Goal: Transaction & Acquisition: Purchase product/service

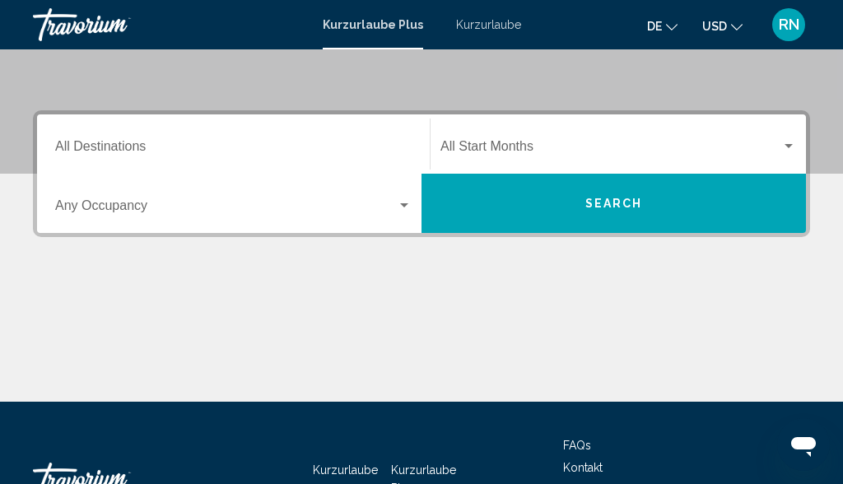
scroll to position [320, 0]
click at [521, 143] on span "Such-Widget" at bounding box center [611, 150] width 341 height 15
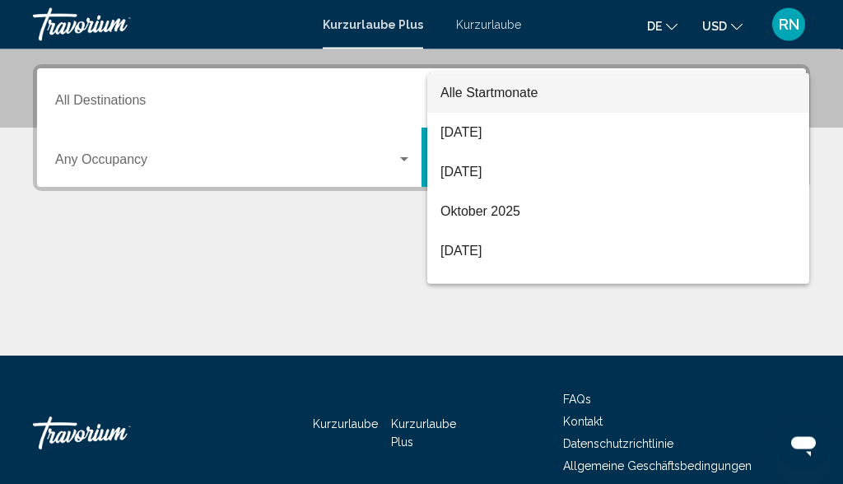
scroll to position [377, 0]
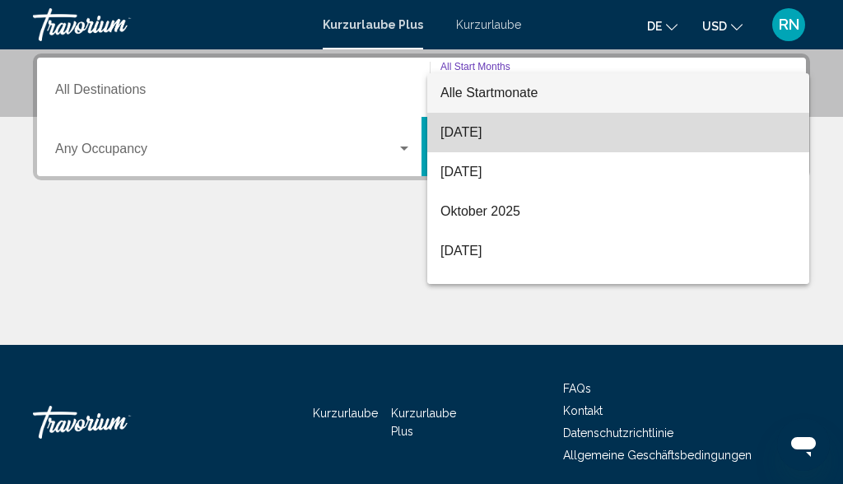
click at [482, 138] on font "August 2025" at bounding box center [461, 132] width 41 height 14
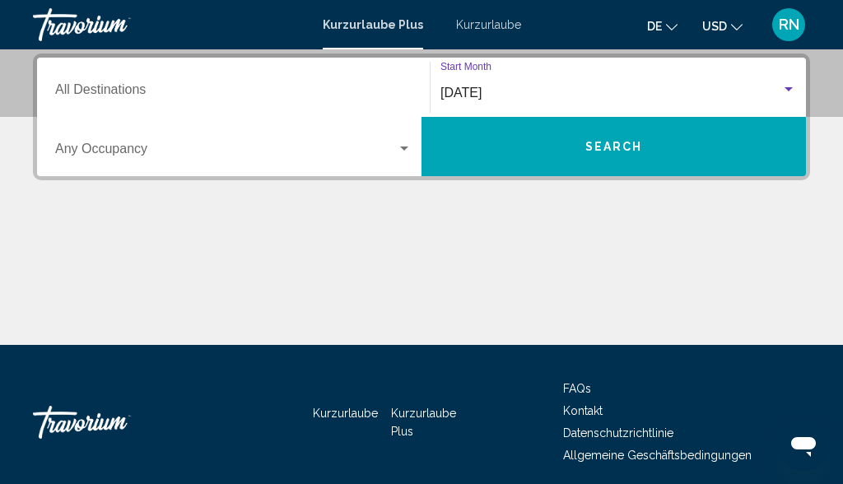
click at [145, 86] on input "Destination All Destinations" at bounding box center [233, 93] width 357 height 15
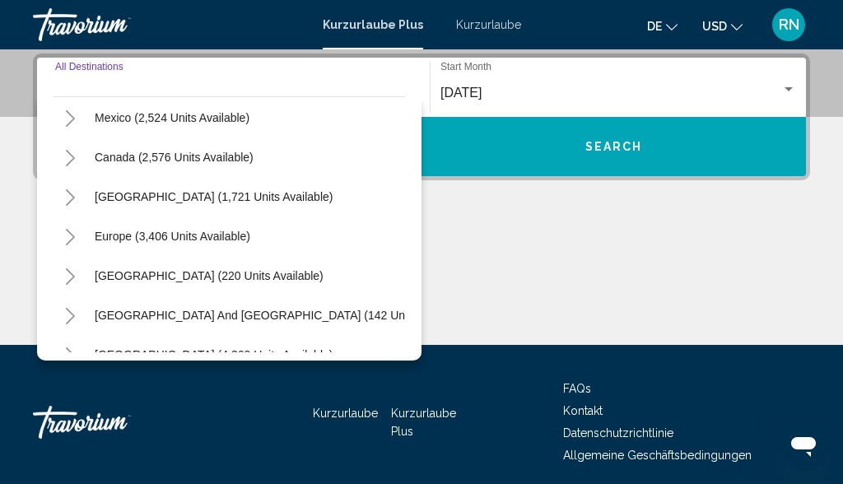
scroll to position [87, 0]
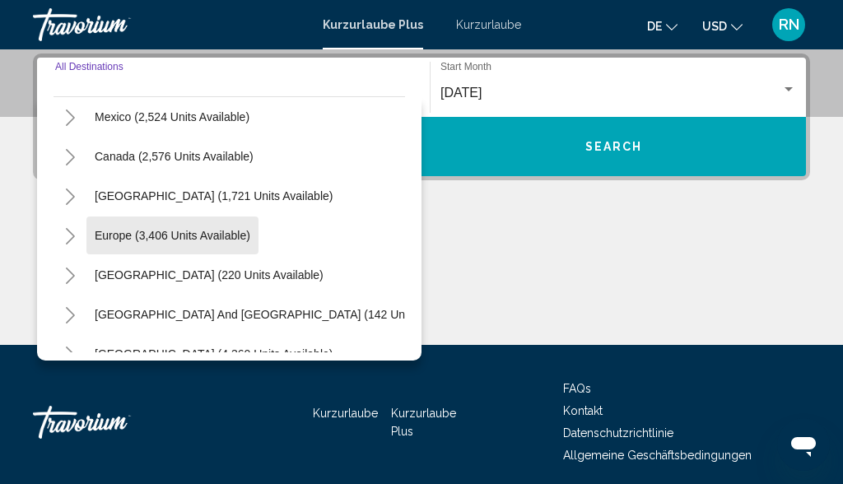
click at [212, 238] on span "Europe (3,406 units available)" at bounding box center [173, 235] width 156 height 13
type input "**********"
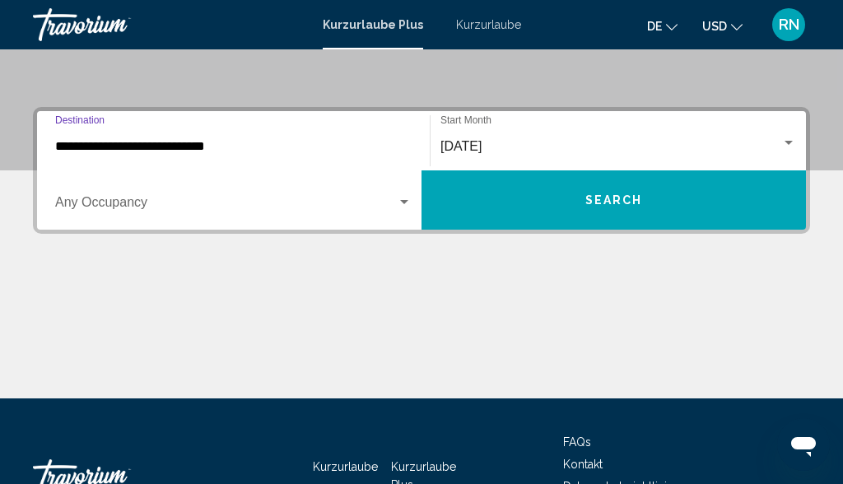
scroll to position [323, 0]
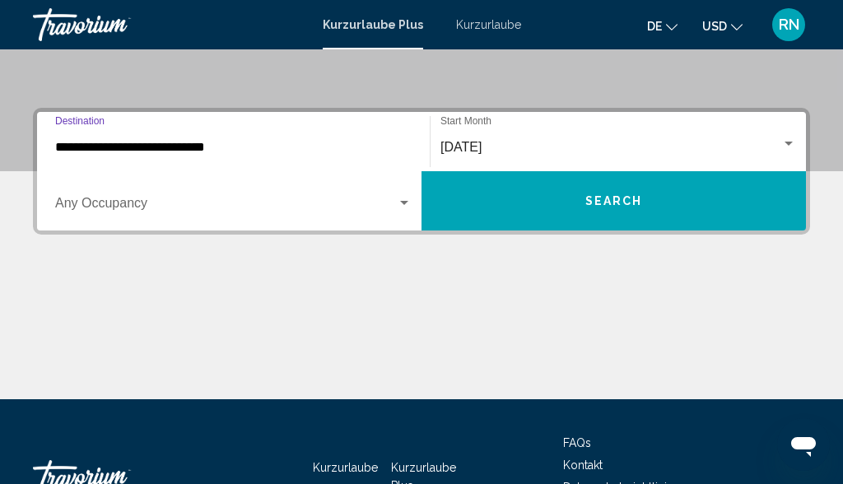
click at [615, 198] on span "Search" at bounding box center [615, 201] width 58 height 13
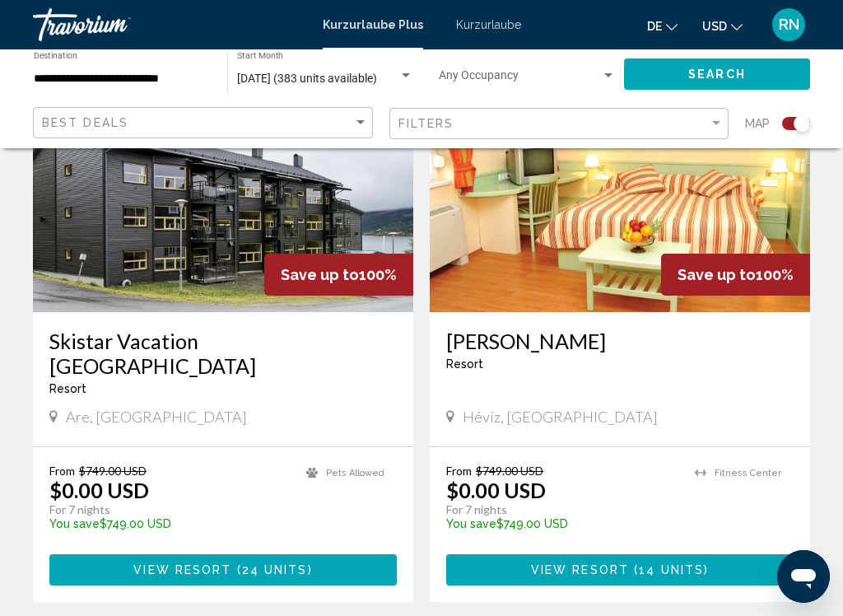
scroll to position [2968, 0]
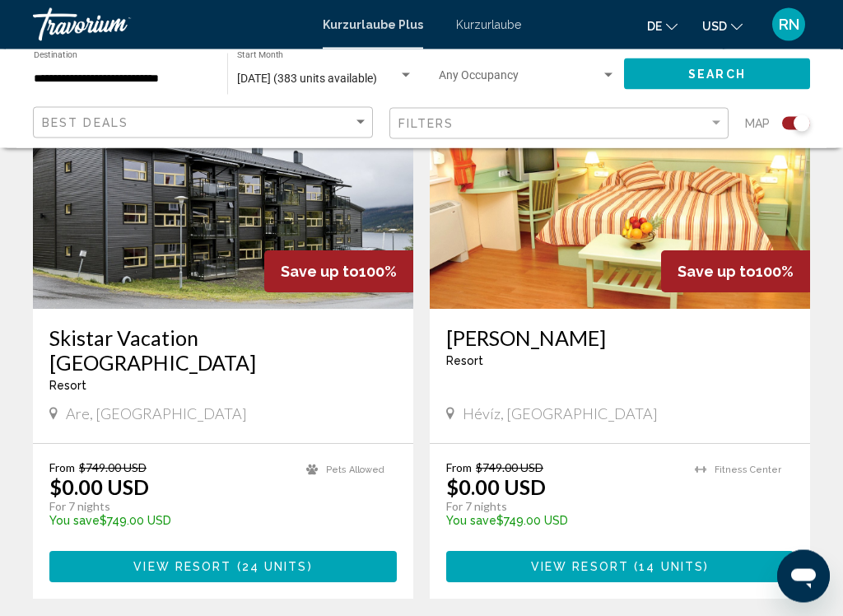
click at [708, 28] on font "USD" at bounding box center [715, 26] width 25 height 13
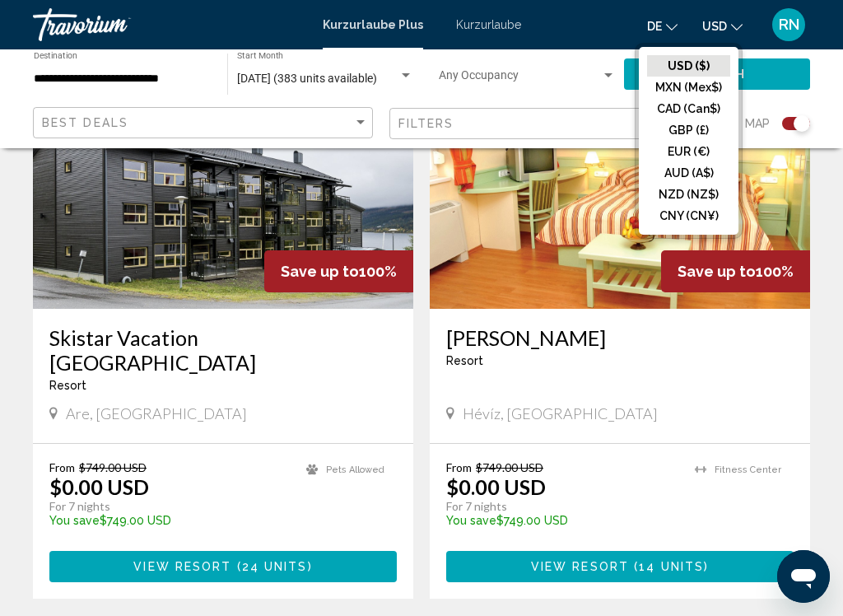
click at [693, 150] on button "EUR (€)" at bounding box center [688, 151] width 83 height 21
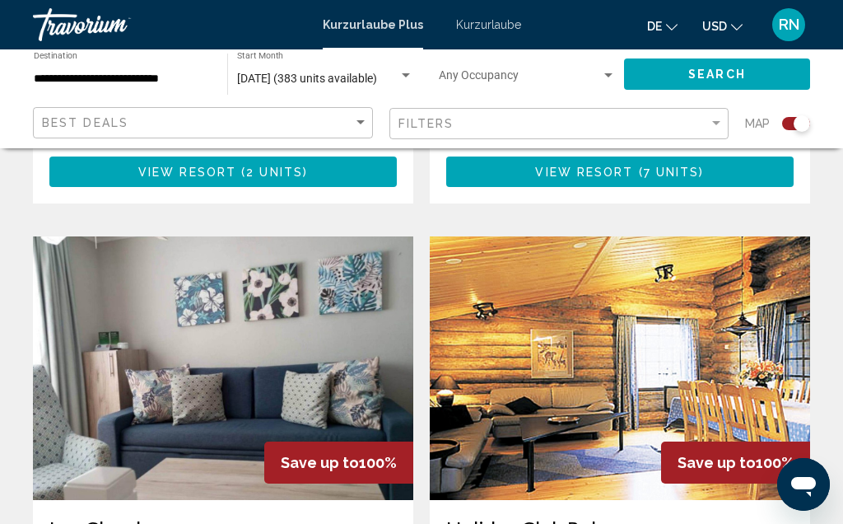
scroll to position [2215, 0]
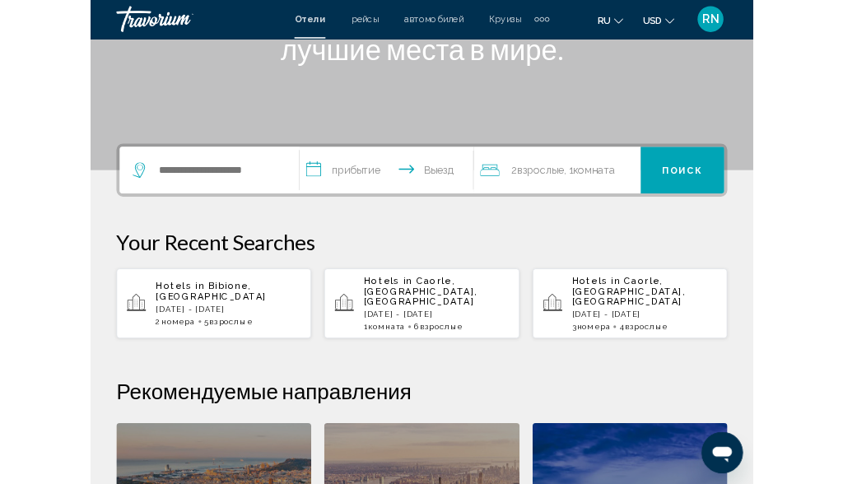
scroll to position [278, 0]
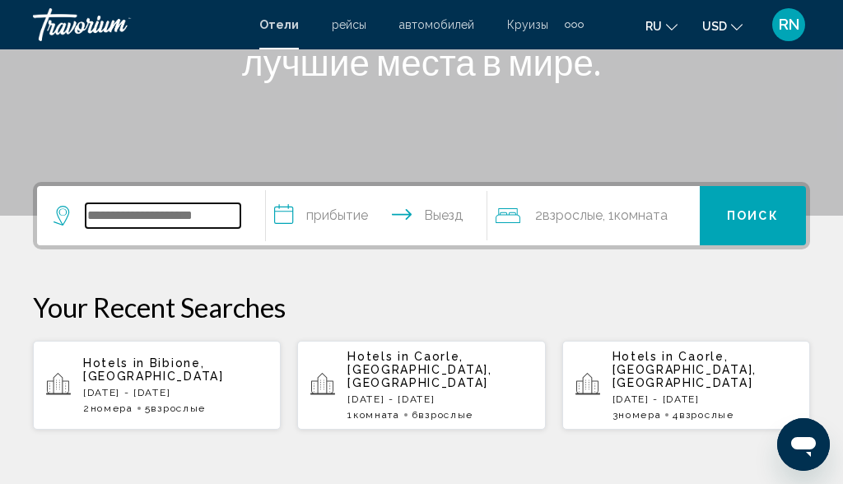
click at [167, 227] on input "Search widget" at bounding box center [163, 215] width 155 height 25
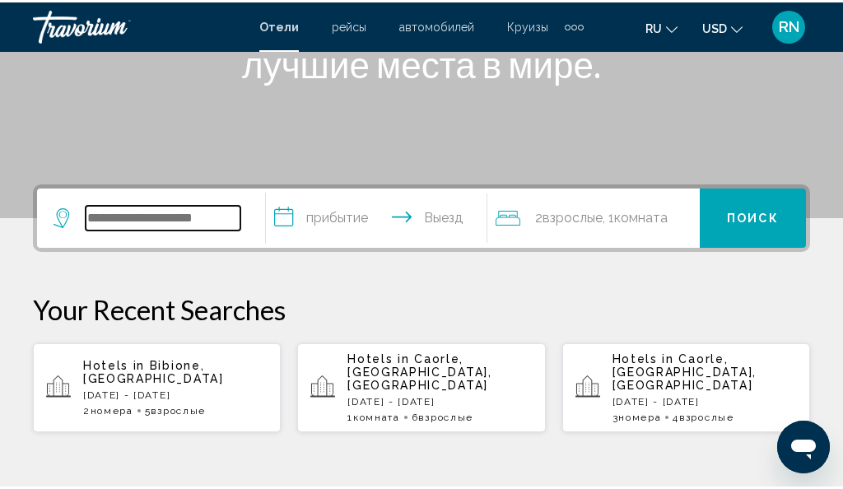
scroll to position [278, 0]
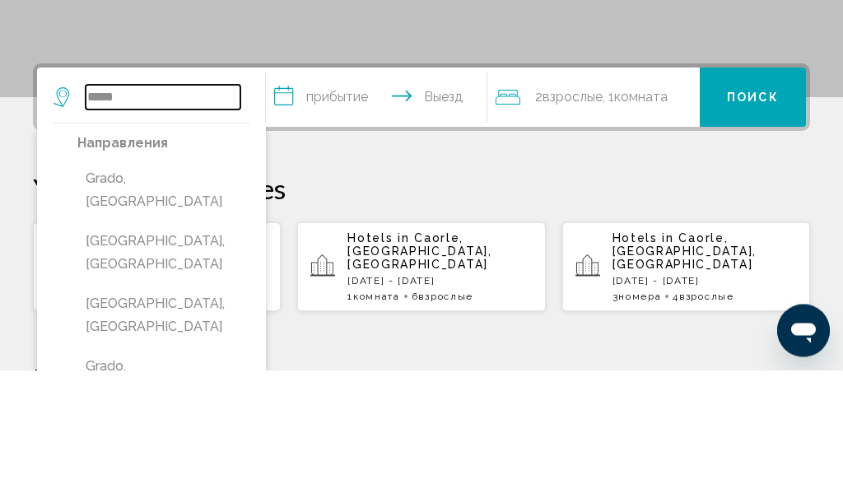
type input "*****"
click at [345, 187] on input "**********" at bounding box center [379, 219] width 227 height 64
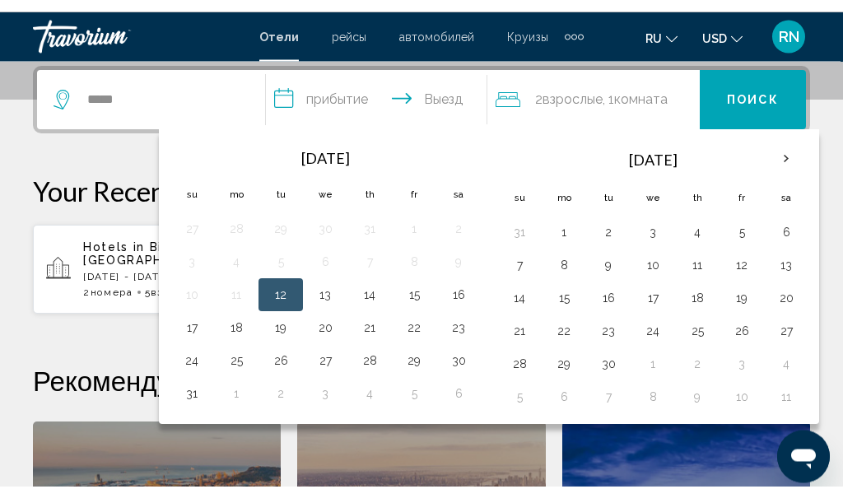
scroll to position [407, 0]
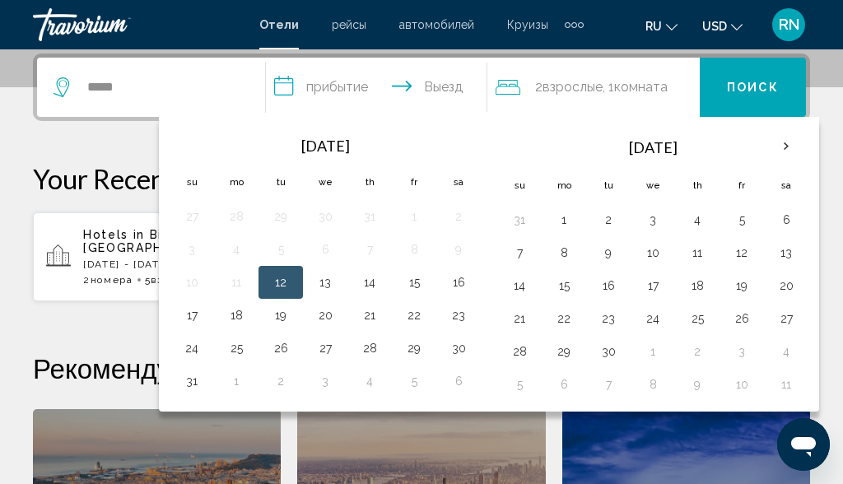
click at [334, 276] on button "13" at bounding box center [325, 282] width 26 height 23
click at [205, 310] on button "17" at bounding box center [192, 315] width 26 height 23
type input "**********"
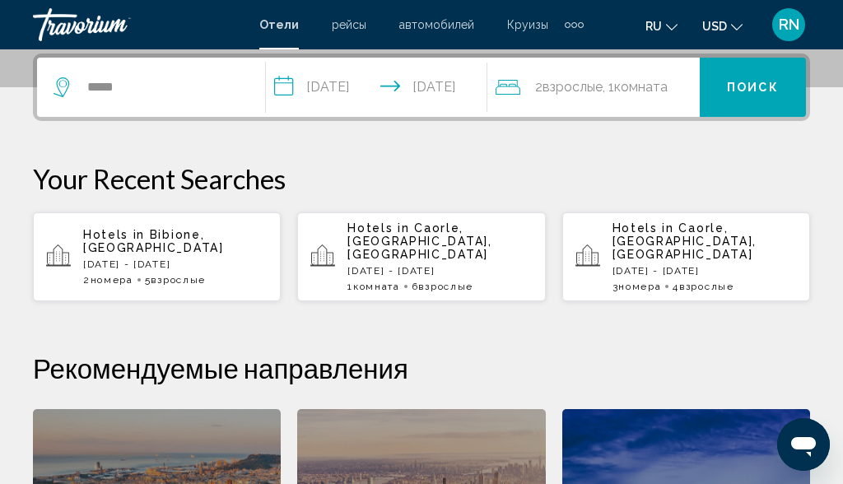
click at [754, 90] on span "Поиск" at bounding box center [753, 88] width 52 height 13
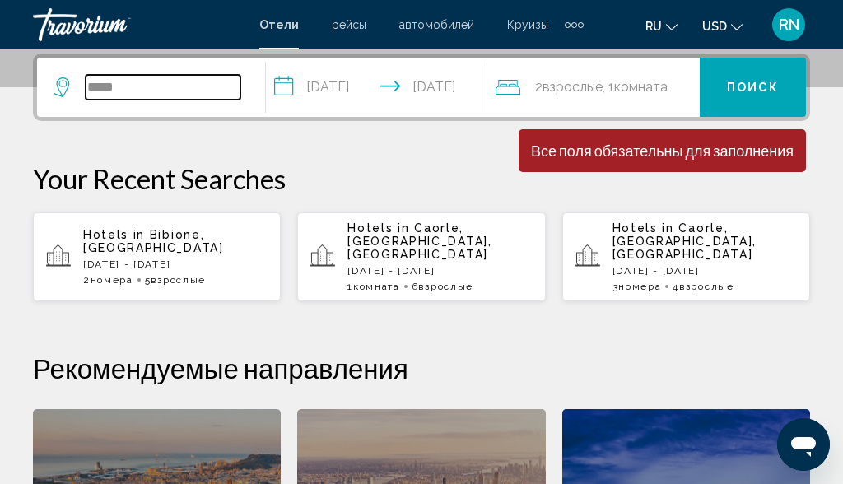
click at [149, 85] on input "*****" at bounding box center [163, 87] width 155 height 25
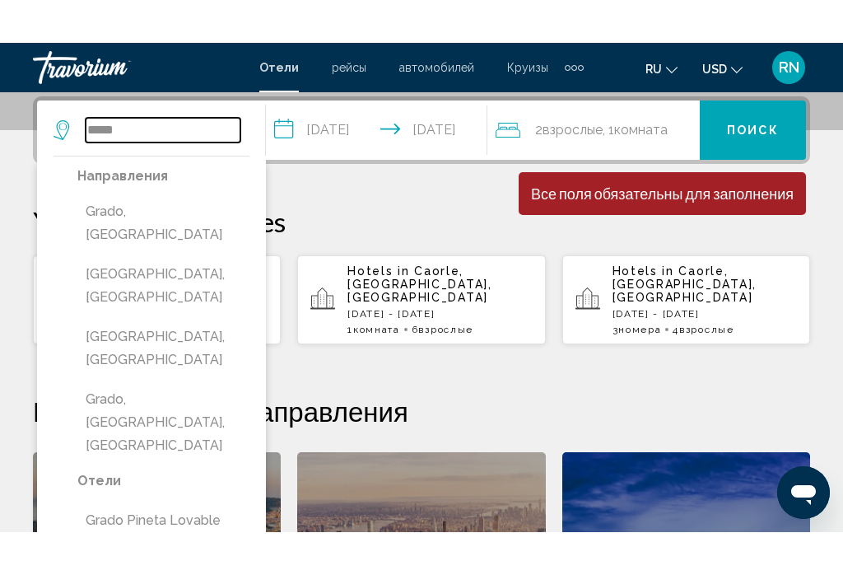
scroll to position [402, 0]
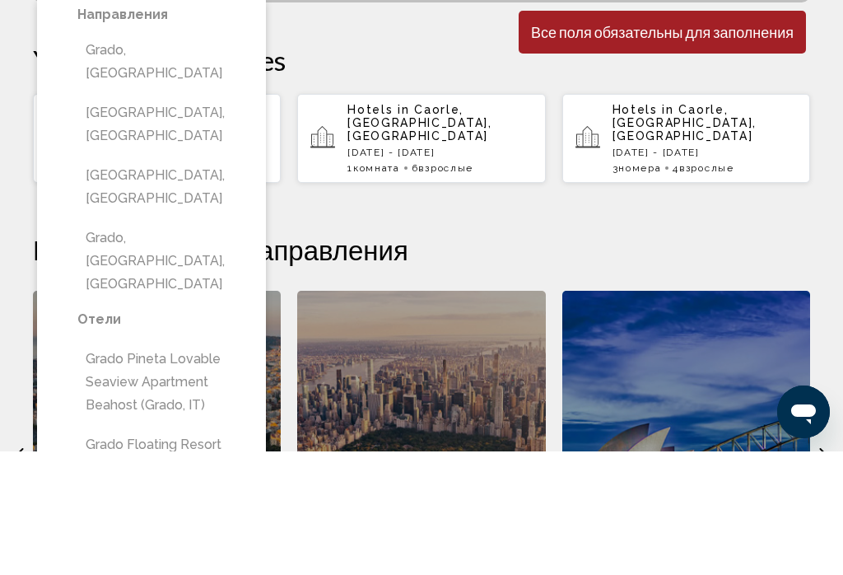
click at [189, 346] on button "Grado, [GEOGRAPHIC_DATA], [GEOGRAPHIC_DATA]" at bounding box center [163, 384] width 172 height 77
type input "**********"
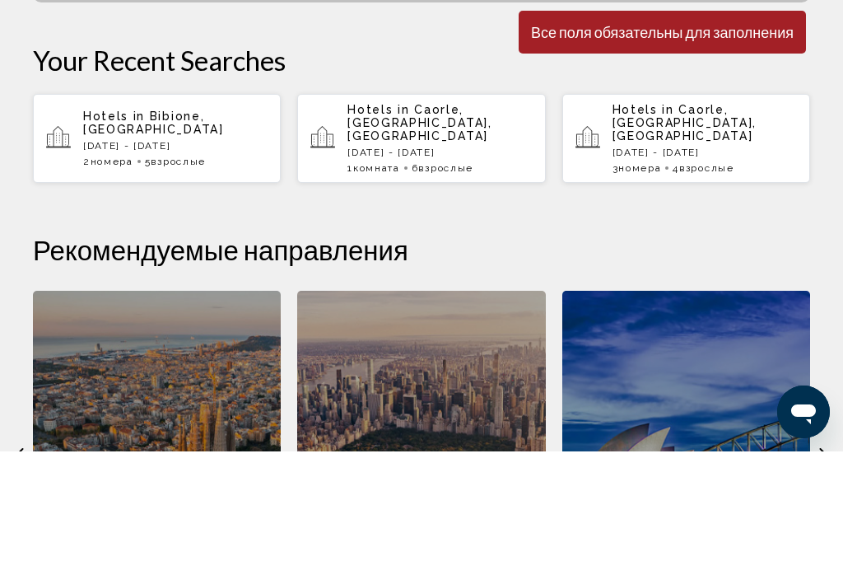
click at [761, 87] on span "Поиск" at bounding box center [753, 92] width 52 height 13
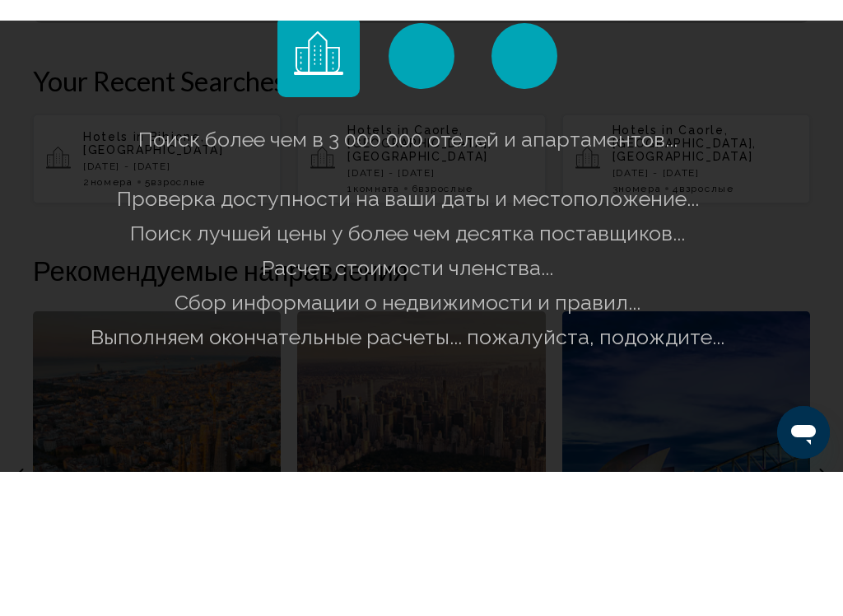
scroll to position [407, 0]
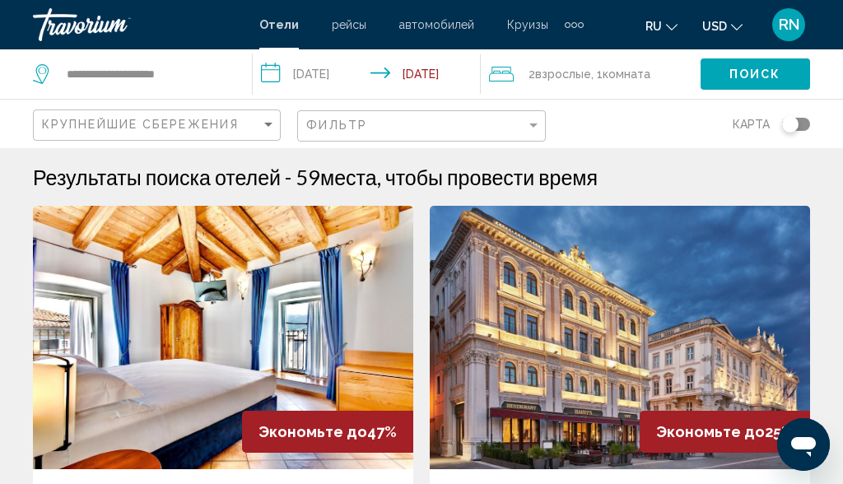
click at [705, 21] on span "USD" at bounding box center [715, 26] width 25 height 13
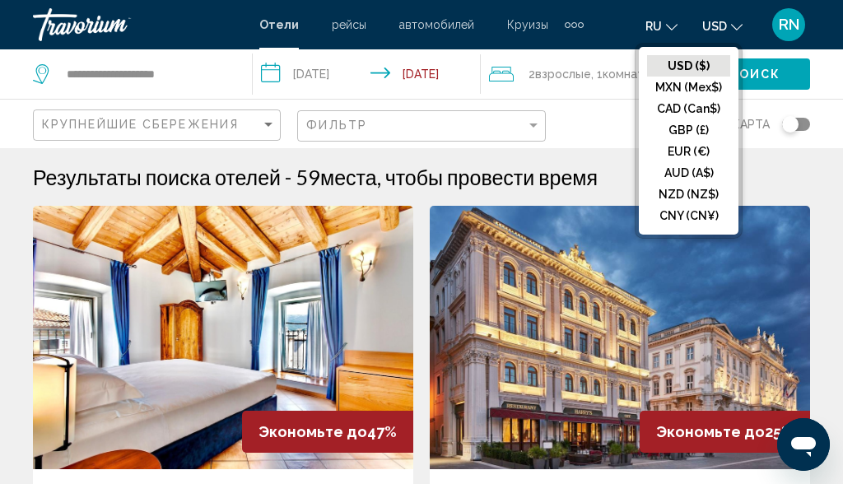
click at [688, 152] on button "EUR (€)" at bounding box center [688, 151] width 83 height 21
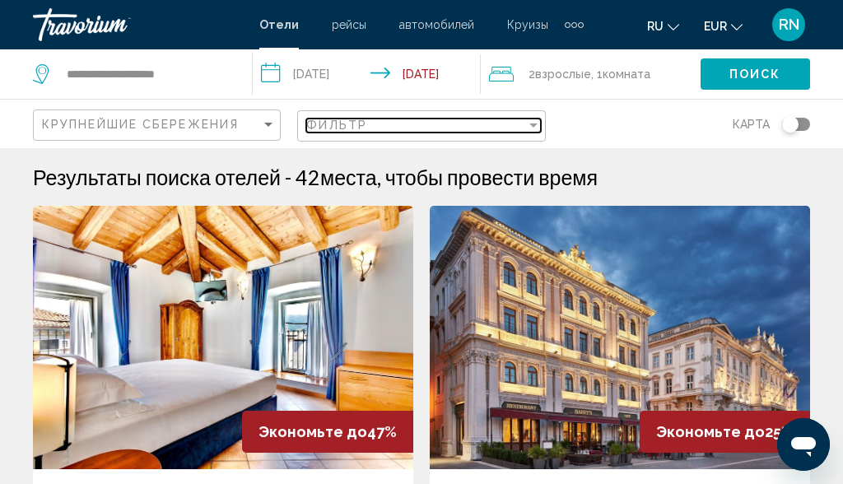
click at [456, 124] on div "Фильтр" at bounding box center [415, 125] width 219 height 13
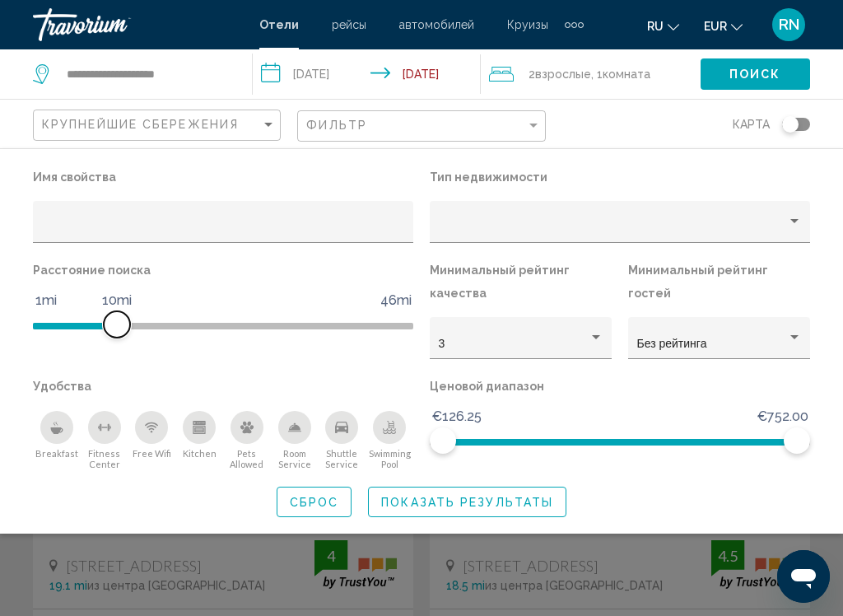
scroll to position [4, 0]
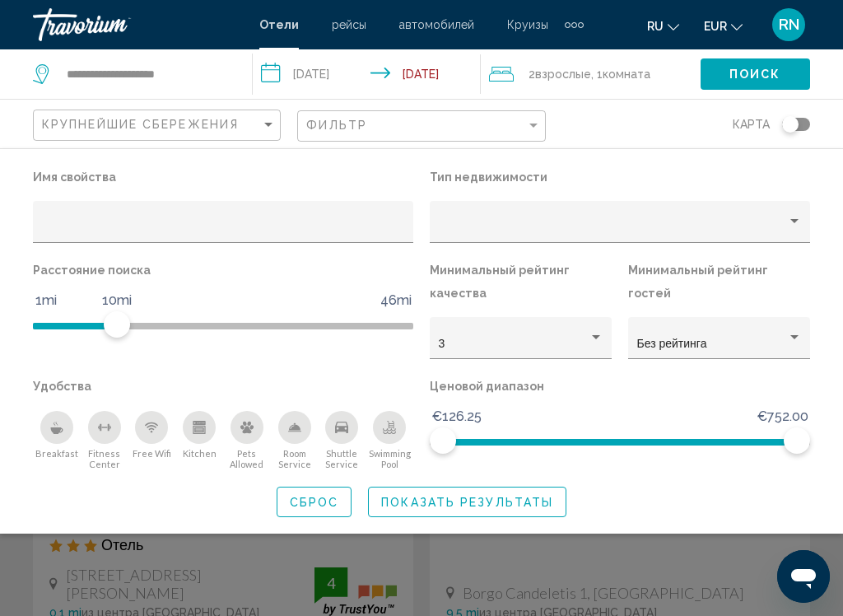
click at [56, 424] on icon "Breakfast" at bounding box center [56, 424] width 2 height 6
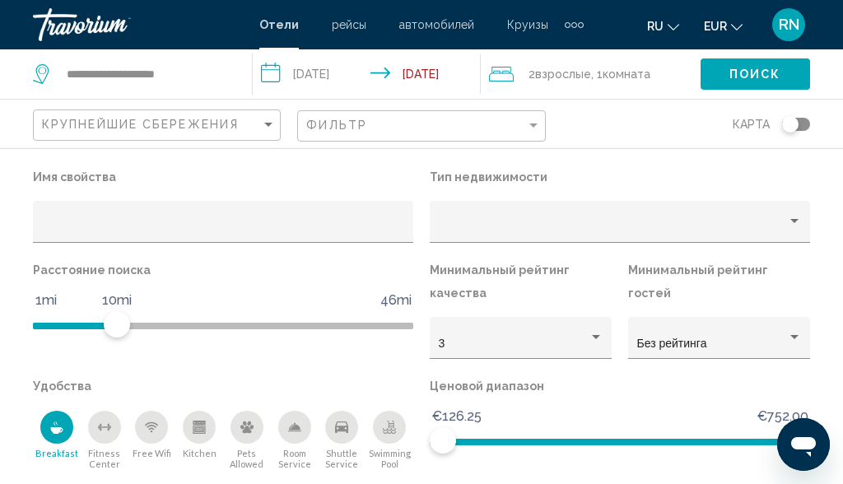
click at [747, 82] on span "Поиск" at bounding box center [756, 74] width 52 height 13
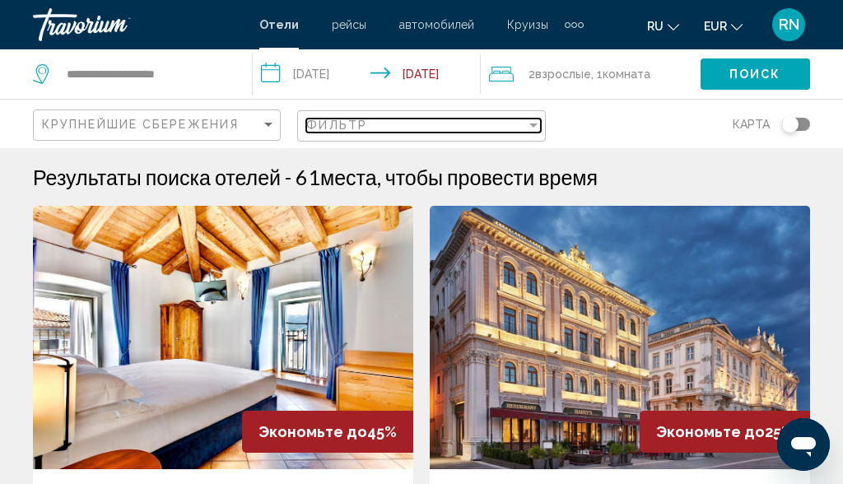
click at [436, 132] on div "Фильтр" at bounding box center [415, 125] width 219 height 13
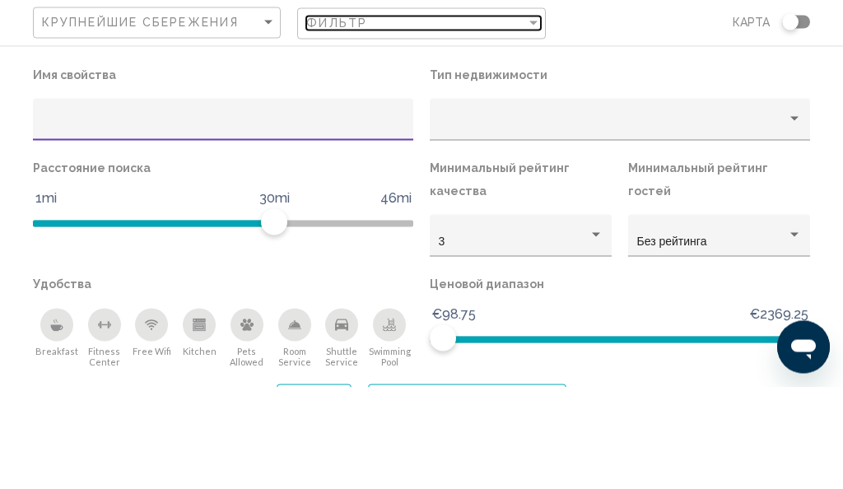
click at [414, 119] on div "Фильтр" at bounding box center [415, 125] width 219 height 13
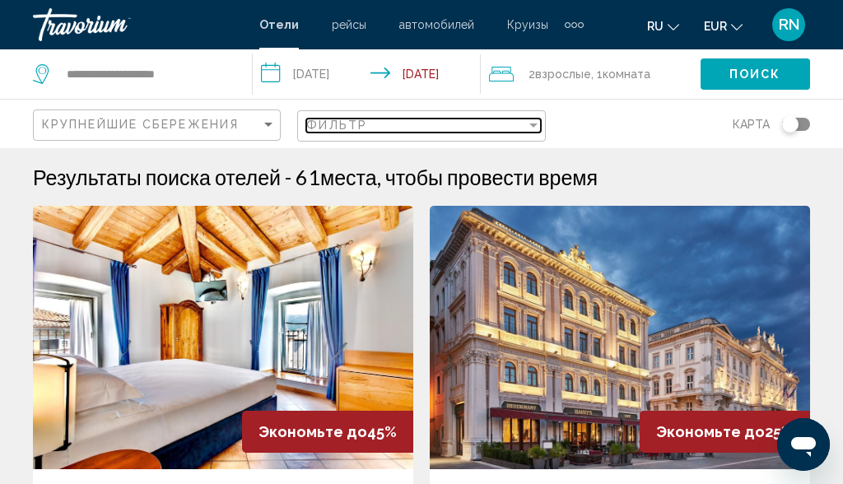
click at [395, 126] on div "Фильтр" at bounding box center [415, 125] width 219 height 13
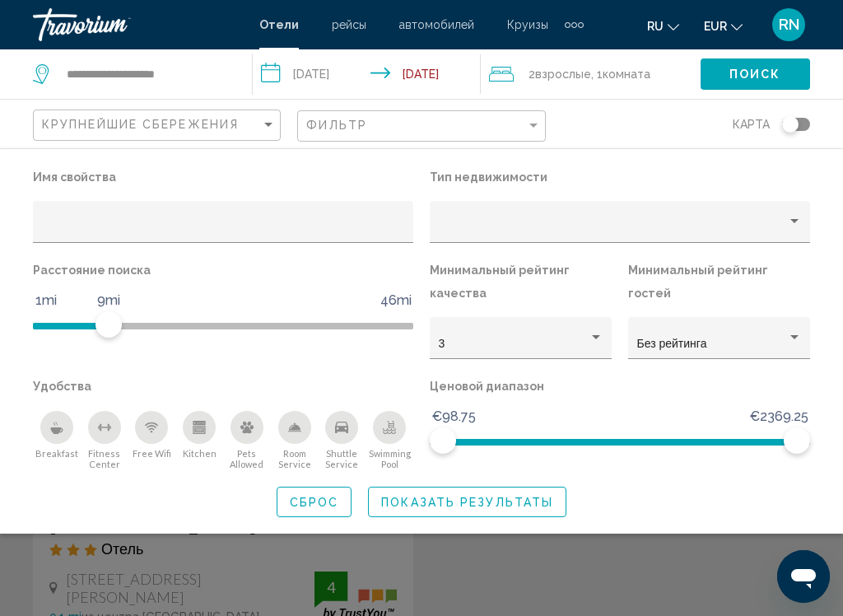
click at [456, 484] on span "Показать результаты" at bounding box center [467, 502] width 172 height 13
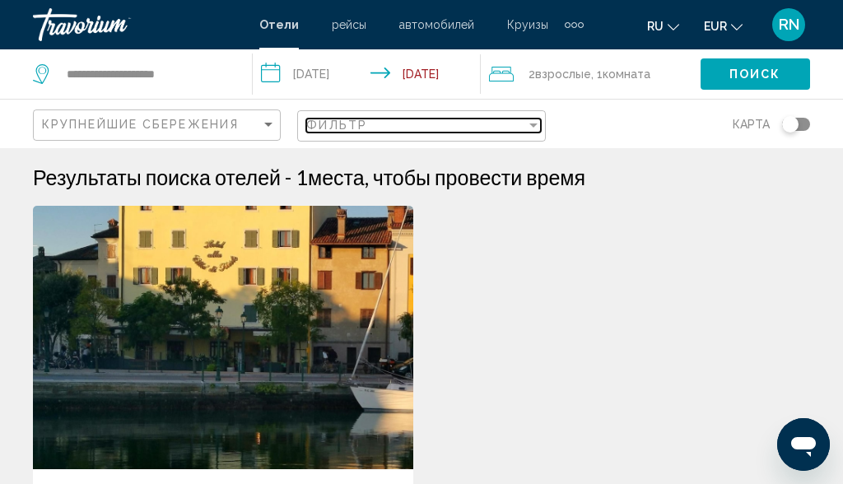
click at [385, 120] on div "Фильтр" at bounding box center [415, 125] width 219 height 13
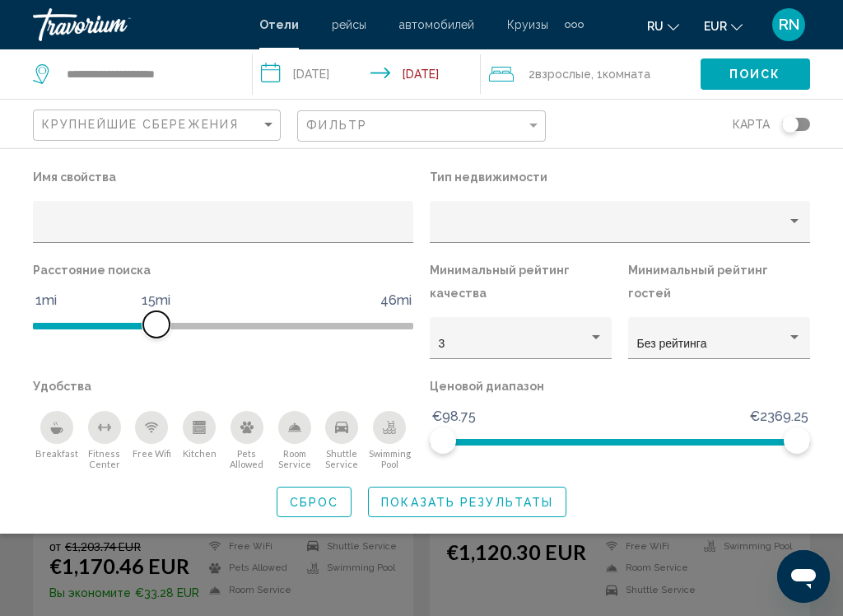
scroll to position [92, 0]
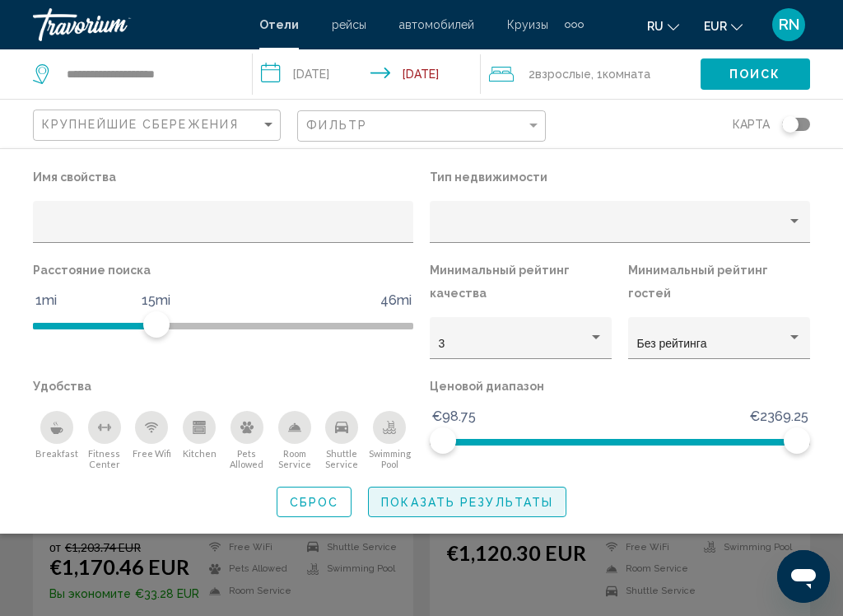
click at [445, 484] on span "Показать результаты" at bounding box center [467, 502] width 172 height 13
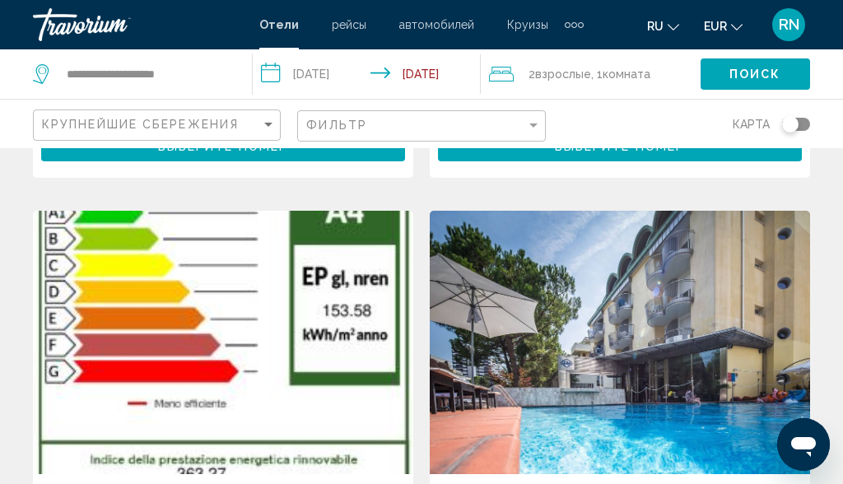
scroll to position [1784, 0]
click at [534, 73] on span "2 Взрослый Взрослые" at bounding box center [560, 74] width 63 height 23
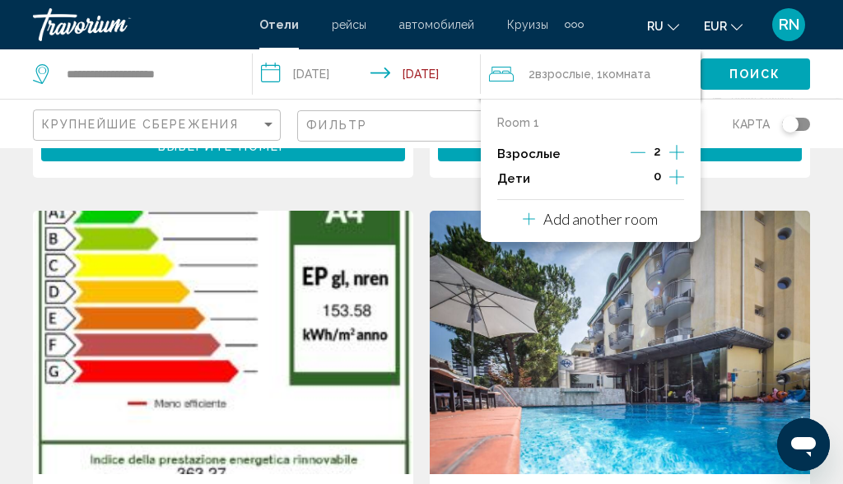
click at [627, 214] on p "Add another room" at bounding box center [601, 219] width 114 height 18
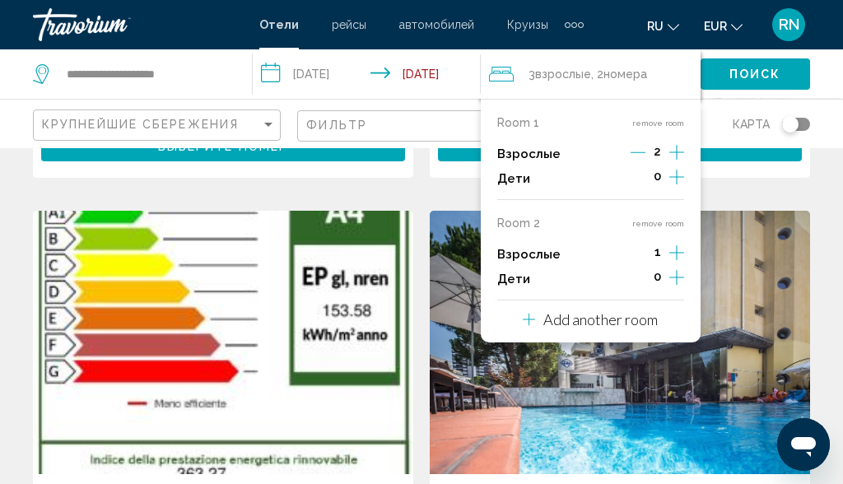
click at [671, 162] on icon "Increment adults" at bounding box center [677, 153] width 15 height 20
click at [593, 311] on p "Add another room" at bounding box center [601, 320] width 114 height 18
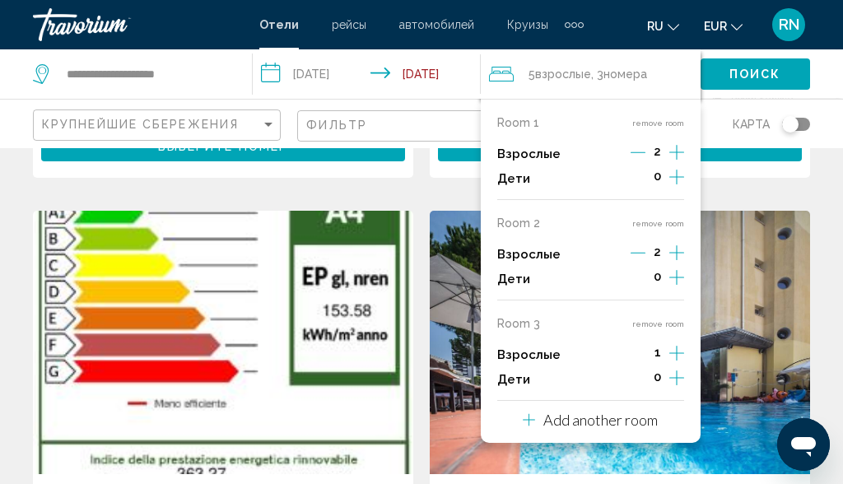
click at [678, 162] on icon "Increment adults" at bounding box center [677, 153] width 15 height 20
click at [770, 72] on span "Поиск" at bounding box center [756, 74] width 52 height 13
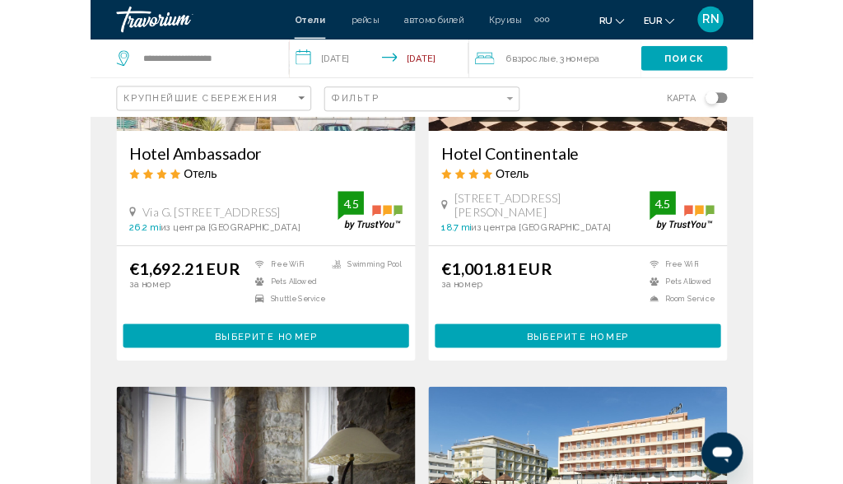
scroll to position [2691, 0]
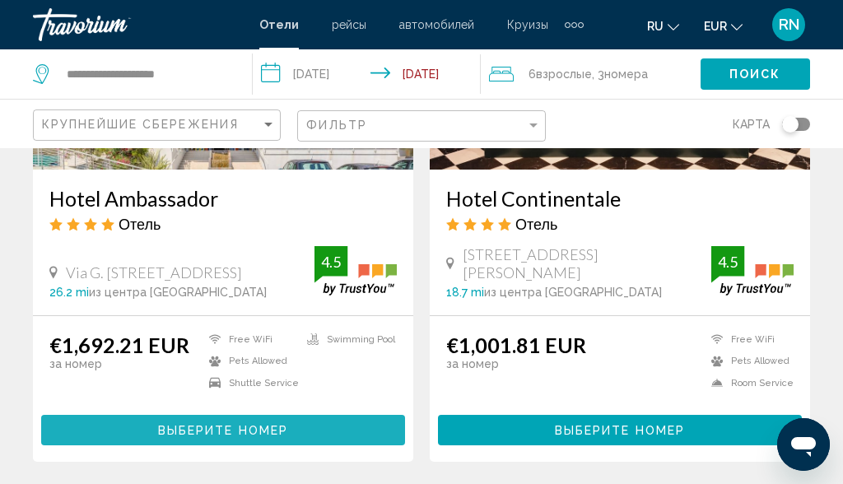
click at [278, 424] on span "Выберите номер" at bounding box center [223, 430] width 130 height 13
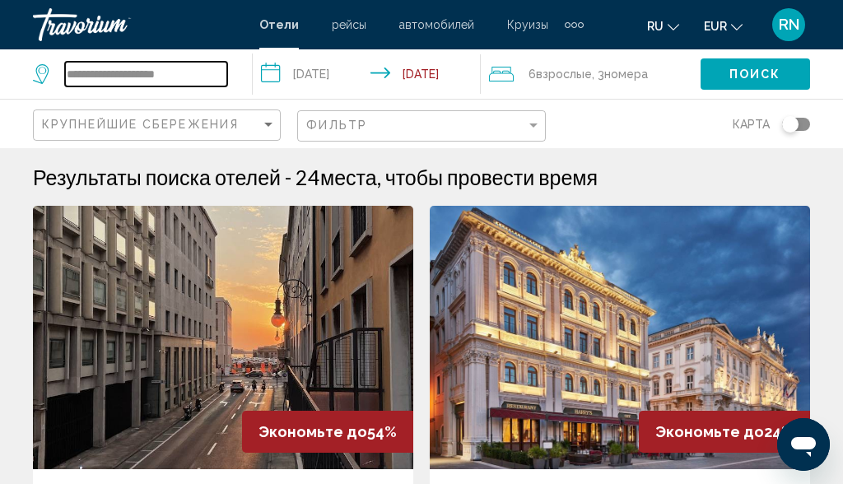
click at [182, 63] on input "**********" at bounding box center [146, 74] width 162 height 25
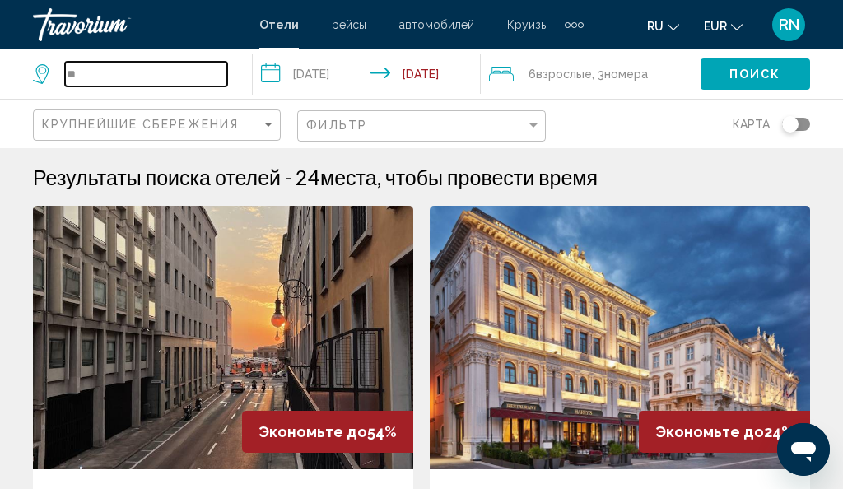
type input "*"
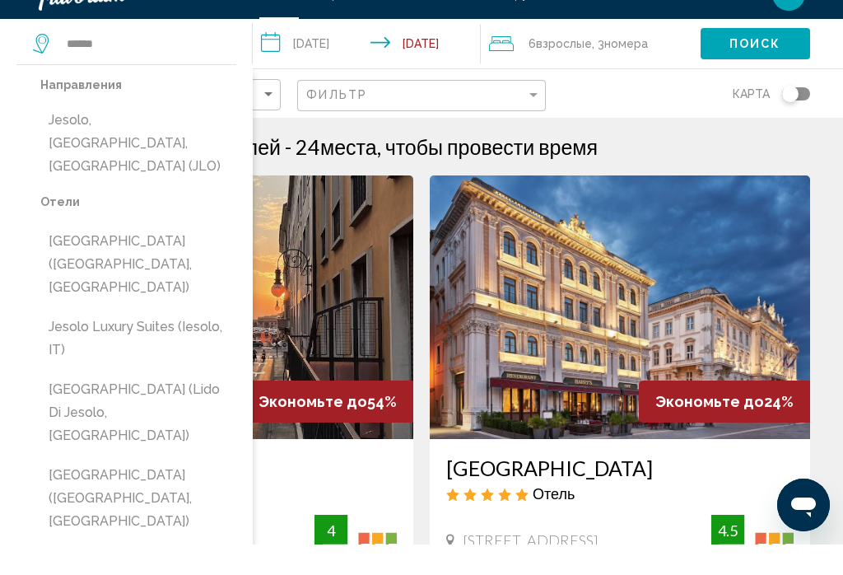
click at [182, 135] on button "Jesolo, [GEOGRAPHIC_DATA], [GEOGRAPHIC_DATA] (JLO)" at bounding box center [138, 173] width 196 height 77
type input "**********"
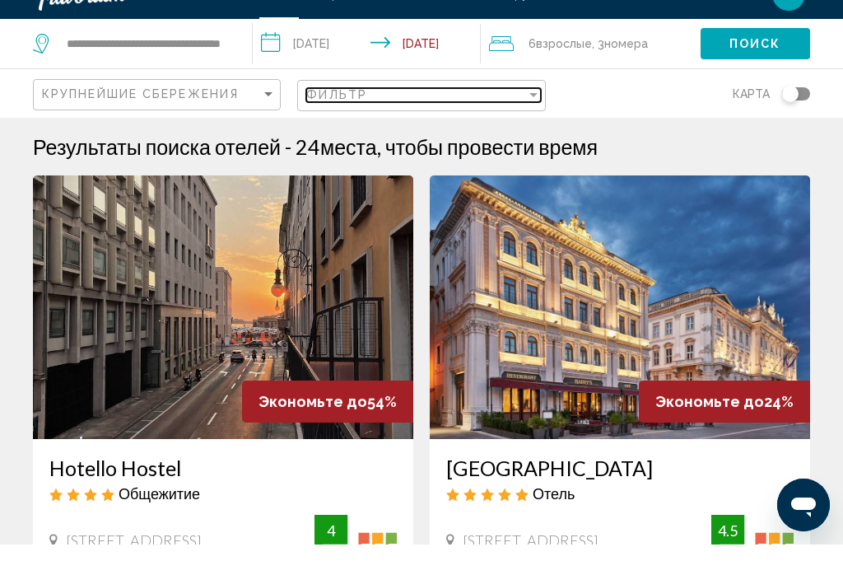
click at [388, 119] on div "Фильтр" at bounding box center [415, 125] width 219 height 13
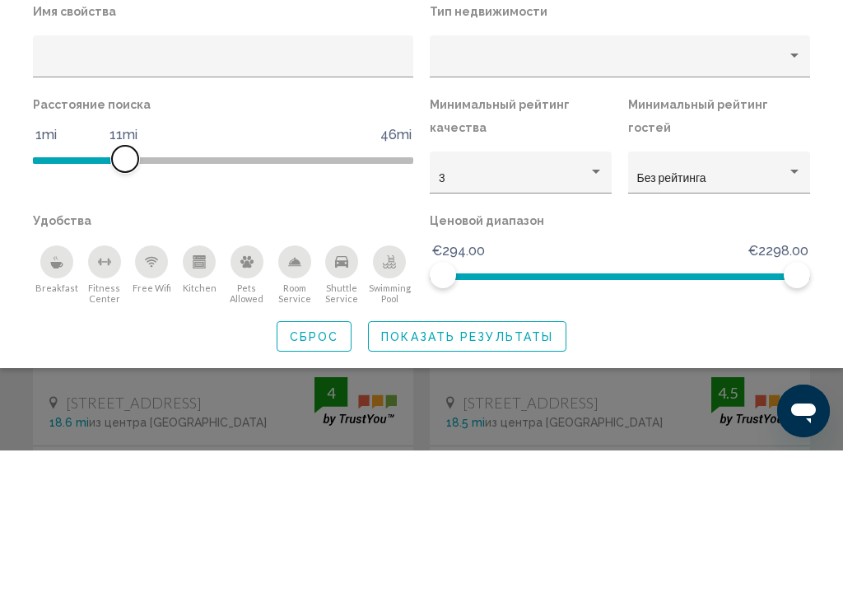
scroll to position [2, 0]
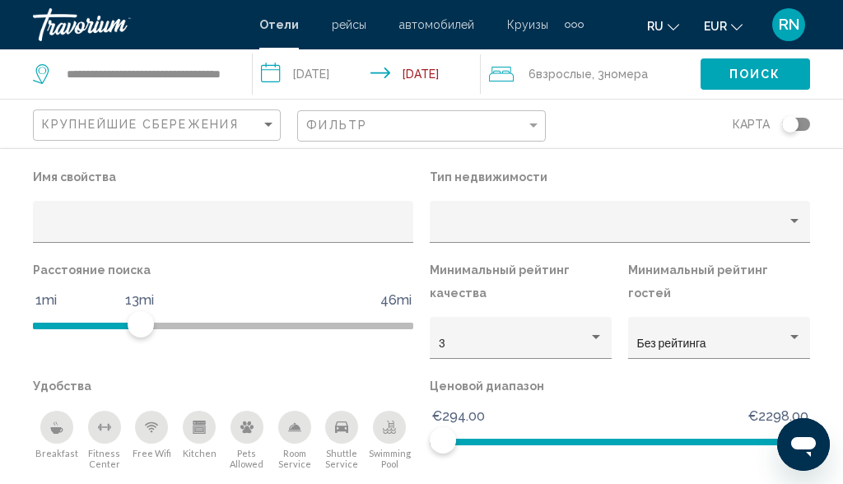
click at [50, 432] on icon "Breakfast" at bounding box center [56, 427] width 13 height 13
click at [348, 359] on div "Расстояние поиска 1mi 46mi 13mi" at bounding box center [223, 317] width 397 height 116
click at [745, 65] on button "Поиск" at bounding box center [756, 73] width 110 height 30
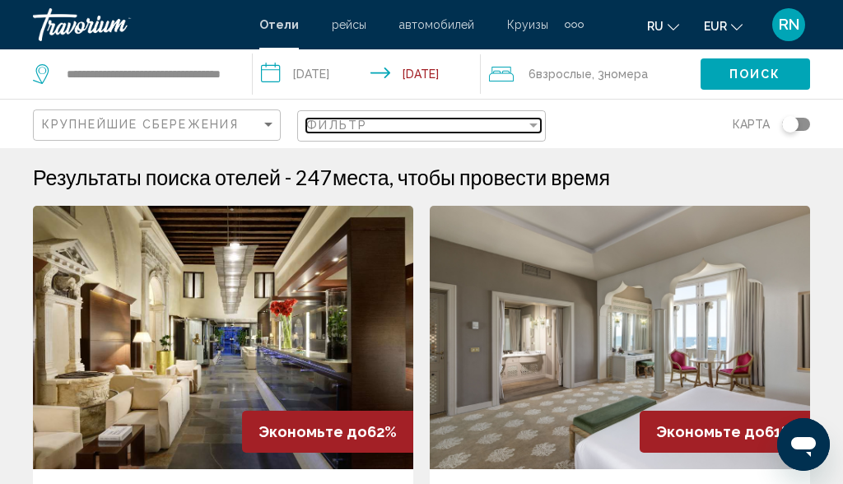
click at [383, 130] on div "Фильтр" at bounding box center [415, 125] width 219 height 13
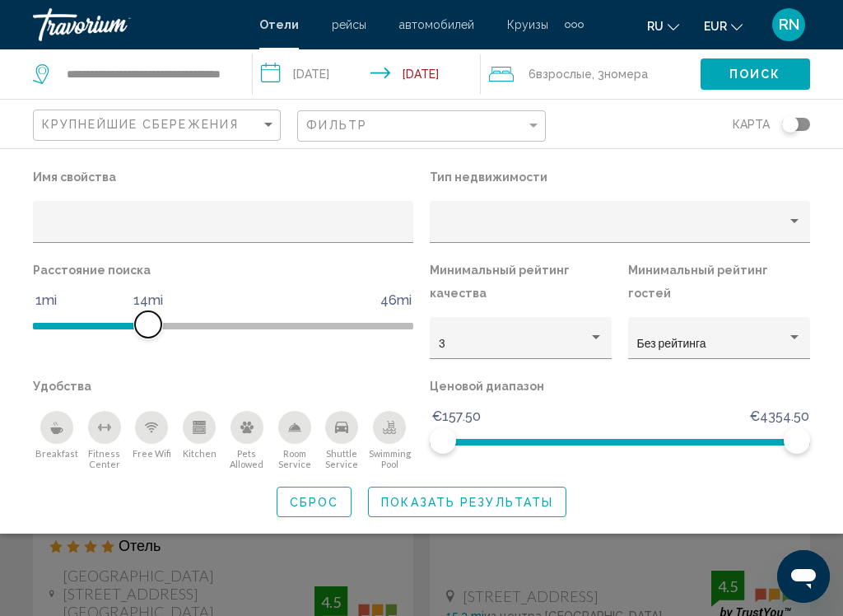
scroll to position [2, 0]
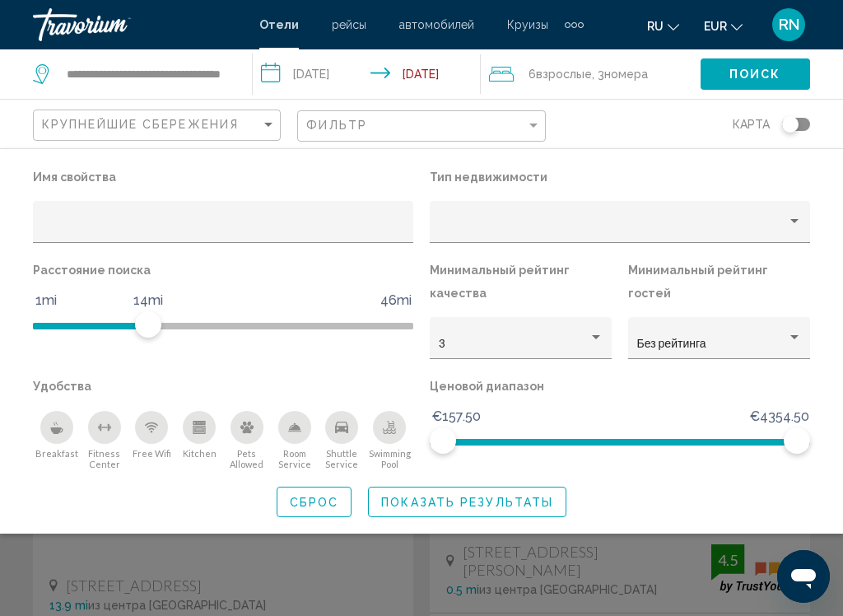
click at [472, 484] on span "Показать результаты" at bounding box center [467, 502] width 172 height 13
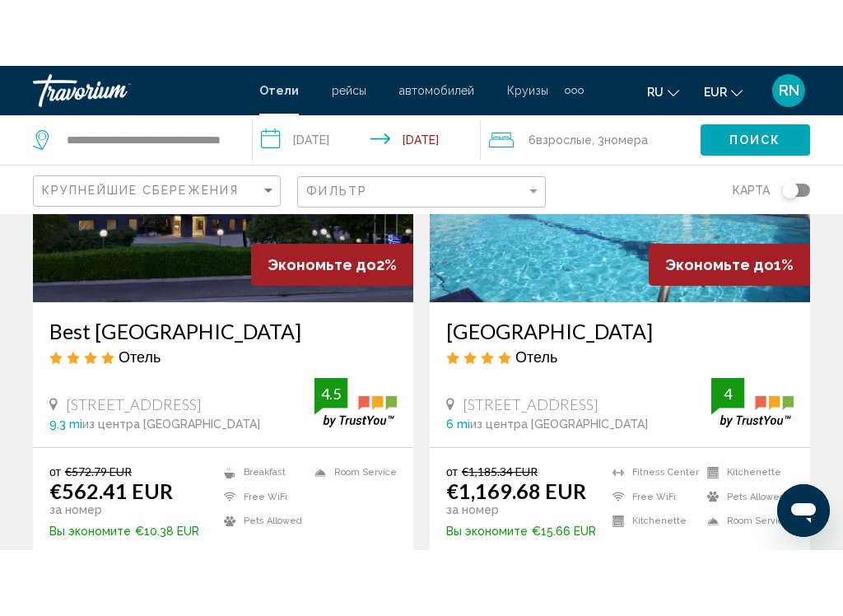
scroll to position [873, 0]
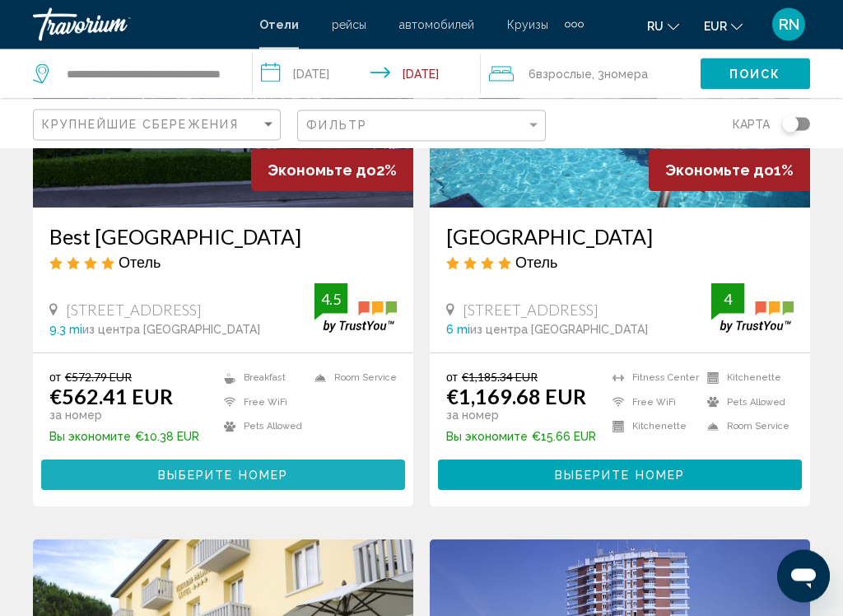
click at [257, 470] on span "Выберите номер" at bounding box center [223, 476] width 130 height 13
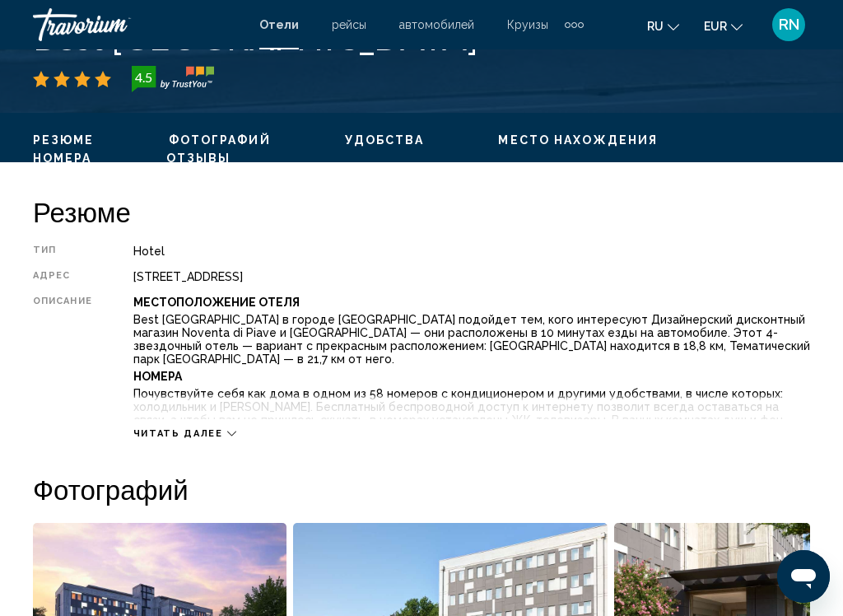
scroll to position [718, 0]
click at [363, 430] on div "Читать далее" at bounding box center [471, 417] width 677 height 45
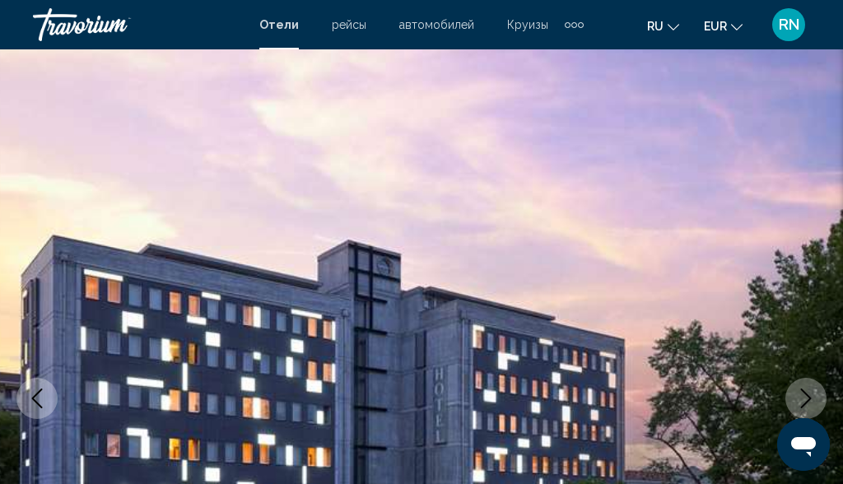
scroll to position [0, 0]
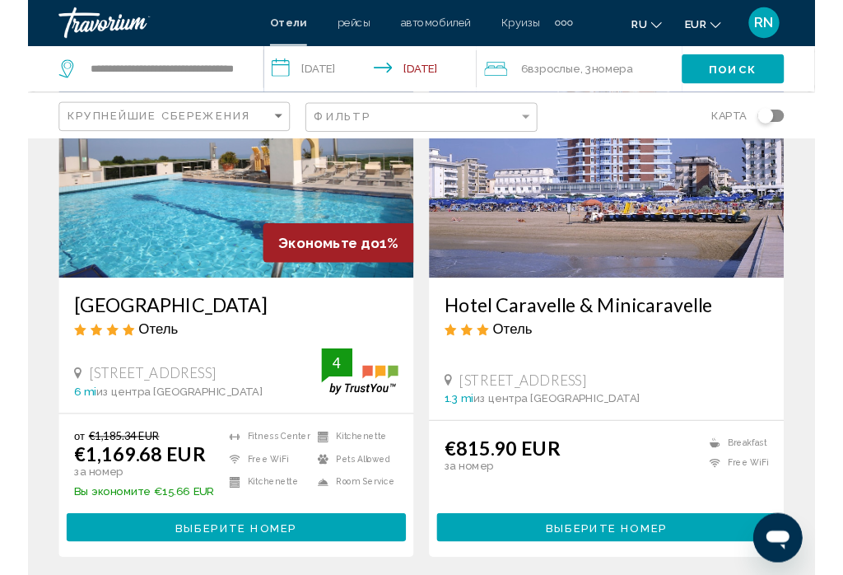
scroll to position [780, 0]
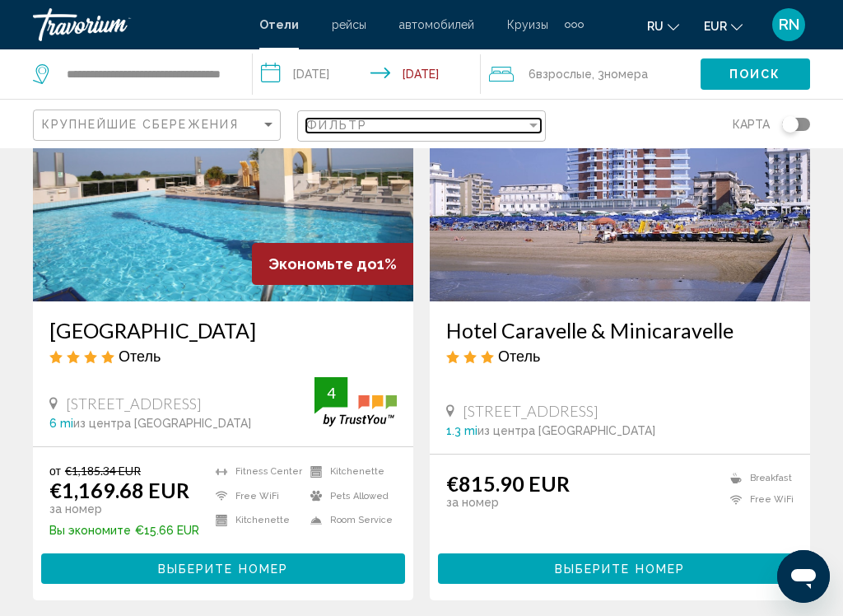
click at [402, 129] on div "Фильтр" at bounding box center [415, 125] width 219 height 13
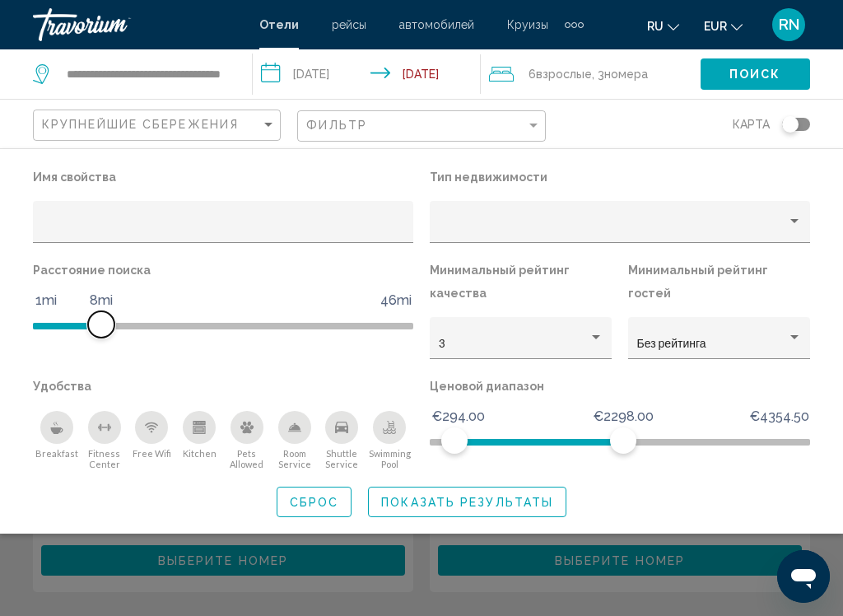
scroll to position [787, 0]
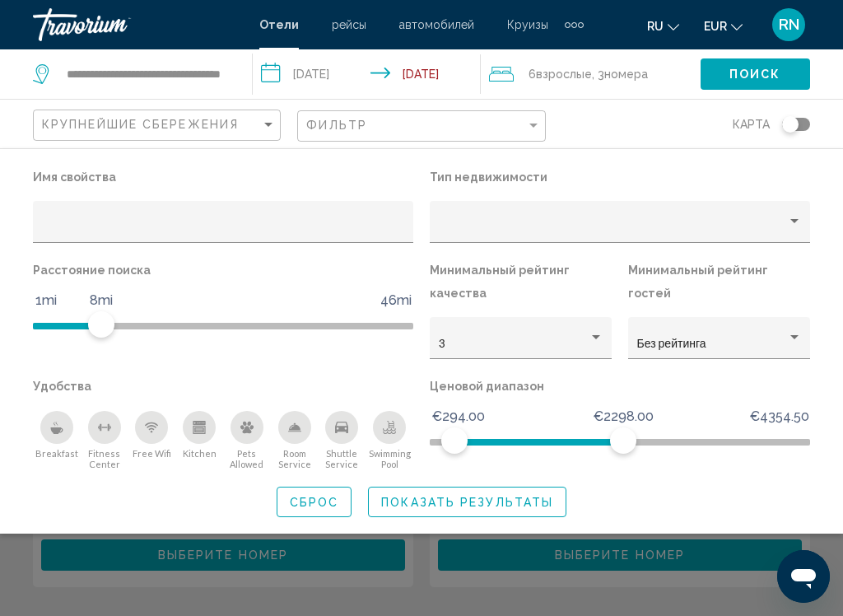
click at [455, 484] on span "Показать результаты" at bounding box center [467, 502] width 172 height 13
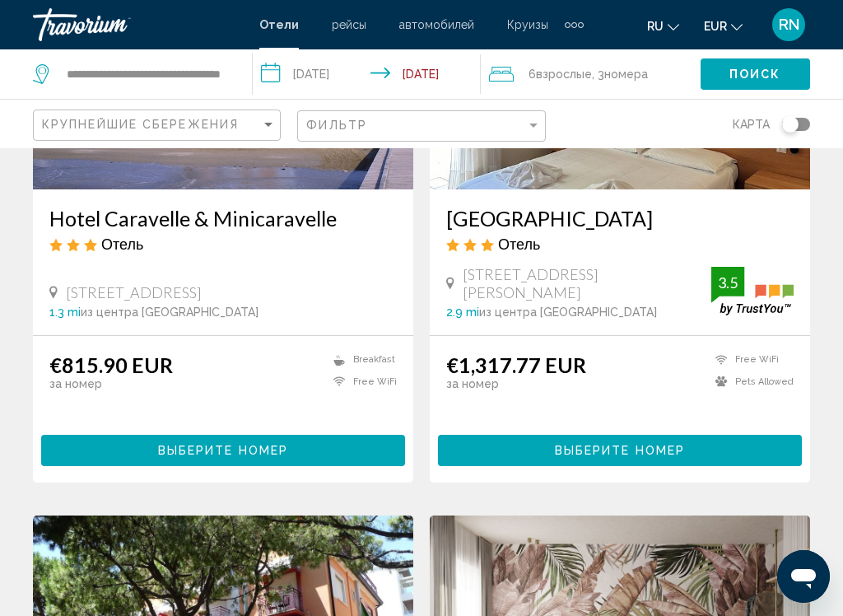
scroll to position [908, 0]
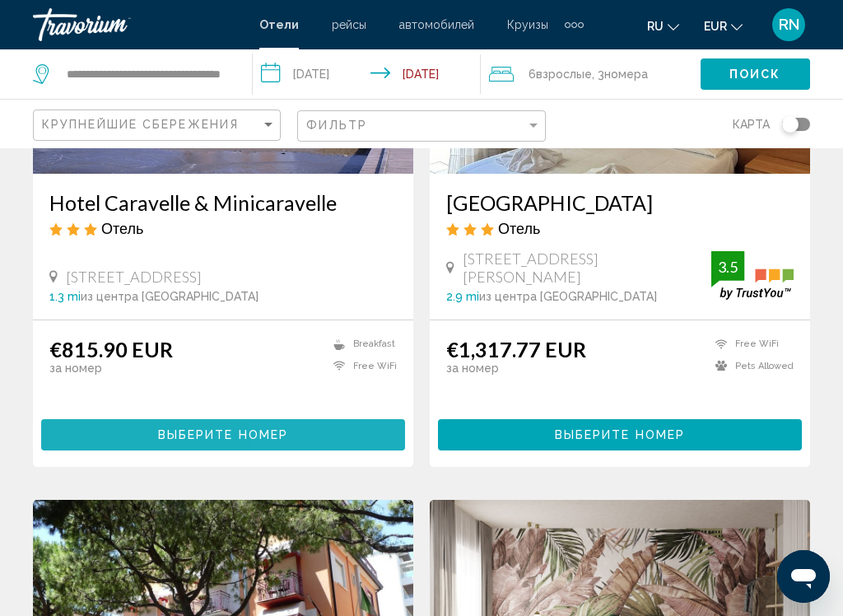
click at [300, 419] on button "Выберите номер" at bounding box center [223, 434] width 364 height 30
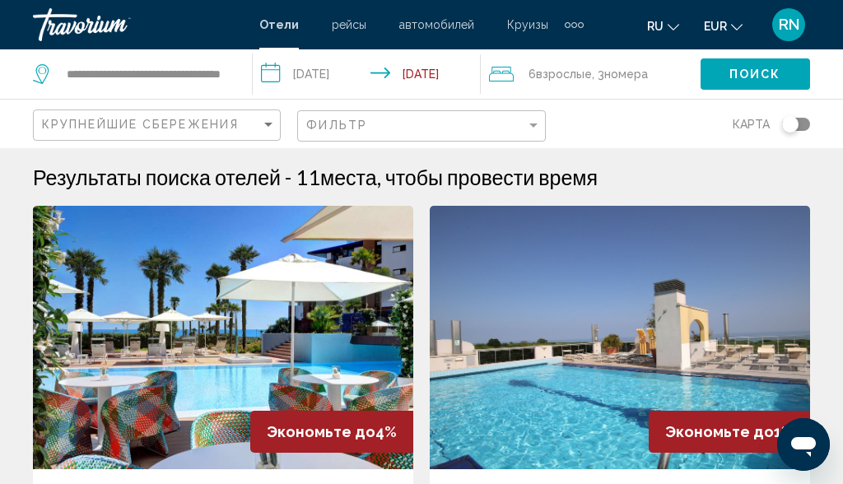
click at [562, 76] on span "Взрослые" at bounding box center [564, 74] width 56 height 13
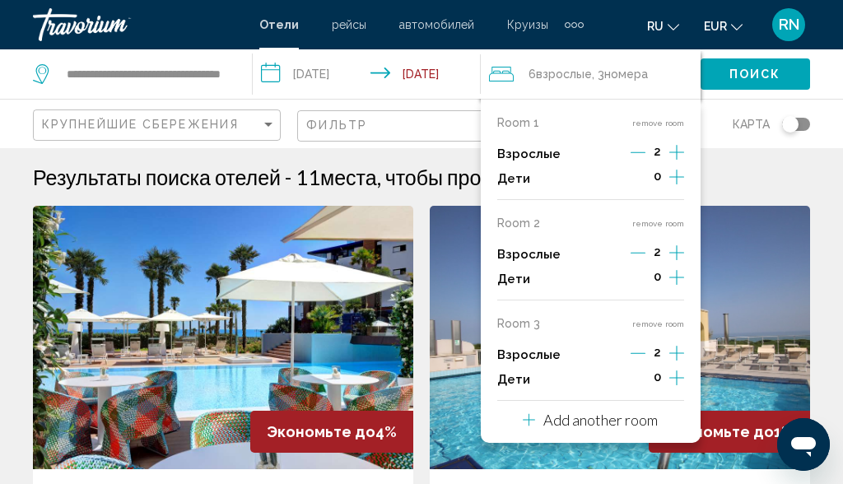
click at [673, 319] on button "remove room" at bounding box center [659, 324] width 52 height 11
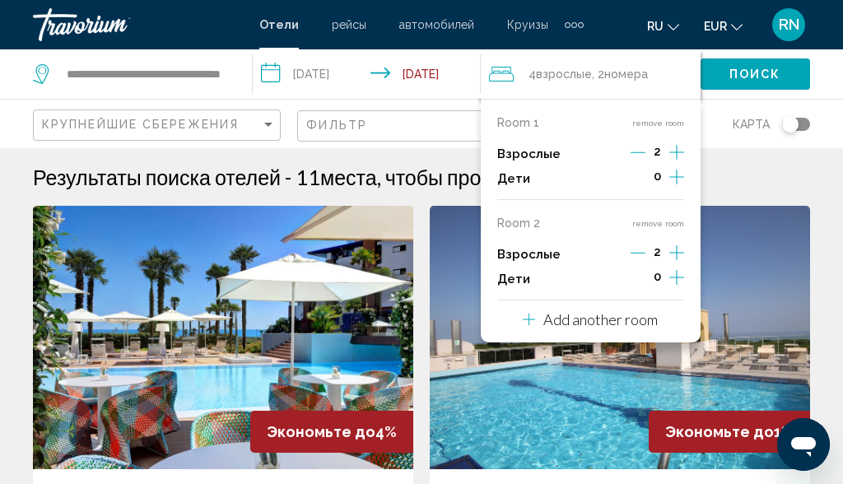
click at [665, 218] on button "remove room" at bounding box center [659, 223] width 52 height 11
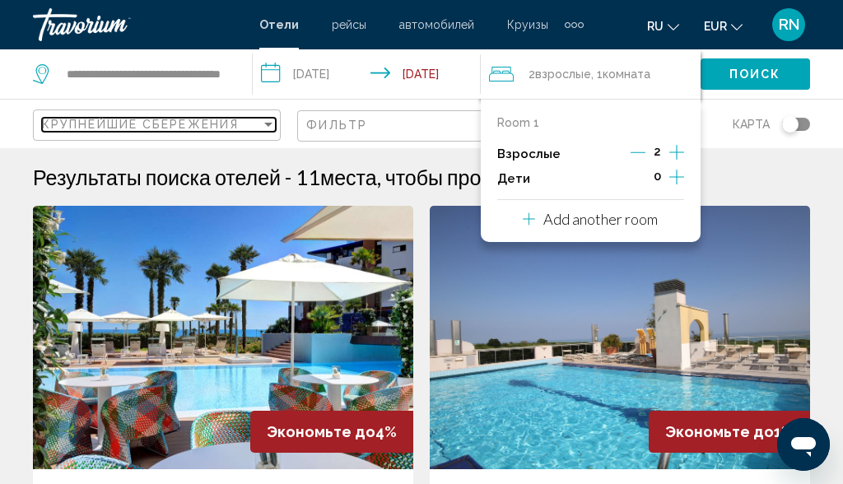
click at [203, 120] on span "Крупнейшие сбережения" at bounding box center [140, 124] width 197 height 13
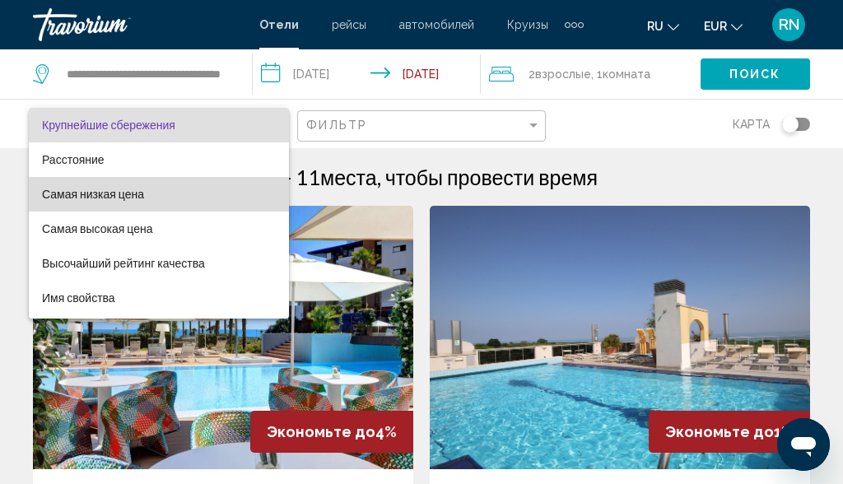
click at [154, 189] on span "Самая низкая цена" at bounding box center [159, 194] width 234 height 35
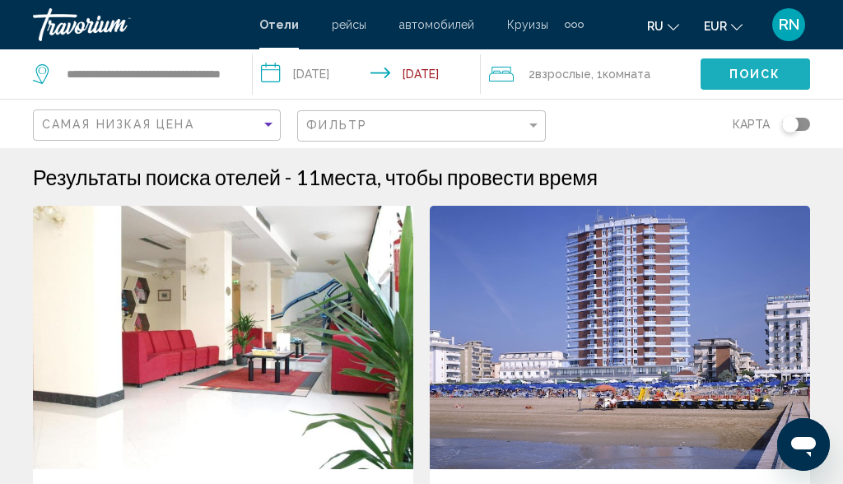
click at [765, 76] on span "Поиск" at bounding box center [756, 74] width 52 height 13
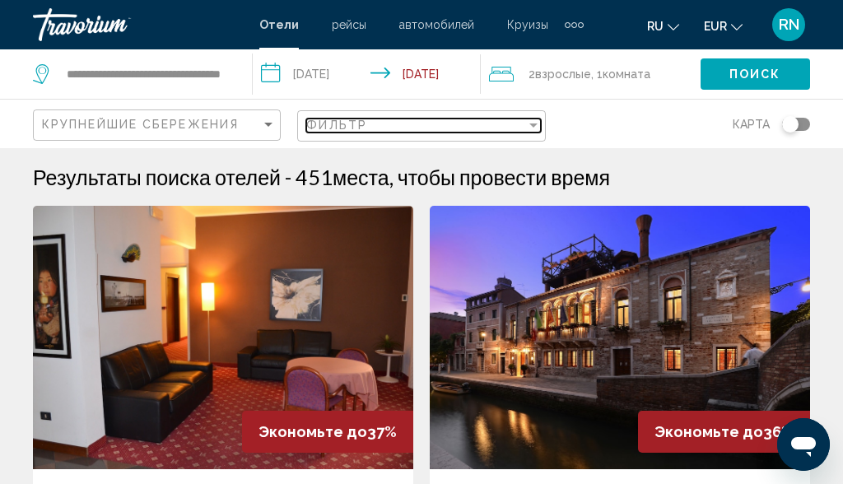
click at [380, 131] on div "Фильтр" at bounding box center [415, 125] width 219 height 13
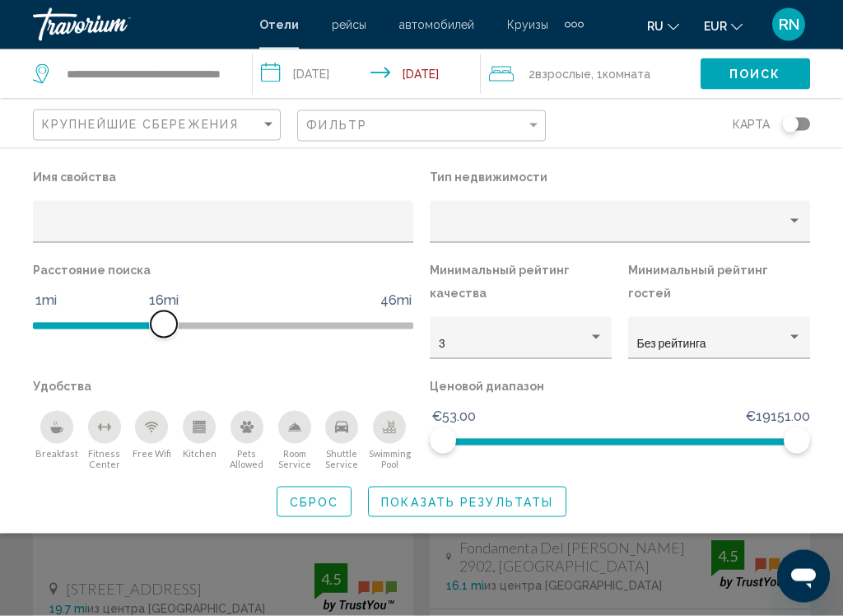
scroll to position [1, 0]
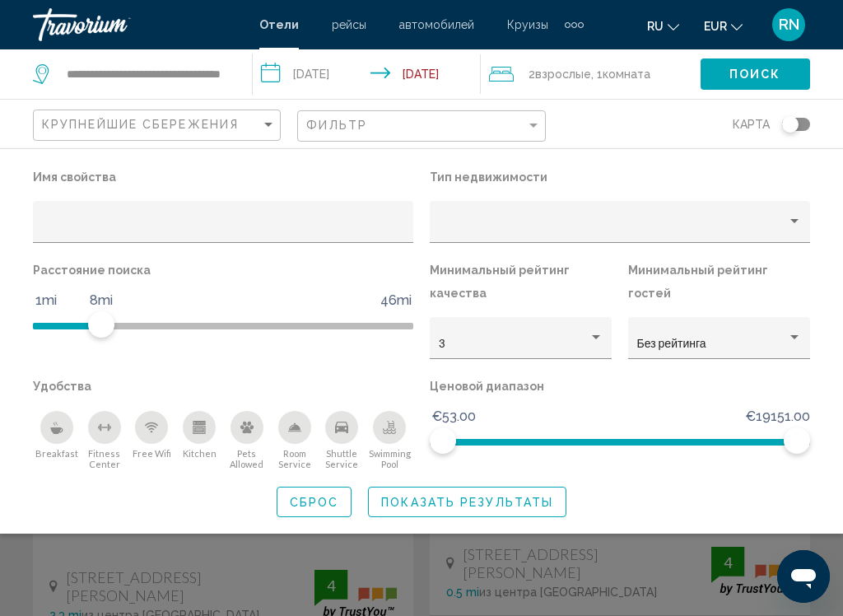
click at [64, 423] on div "Breakfast" at bounding box center [56, 427] width 33 height 33
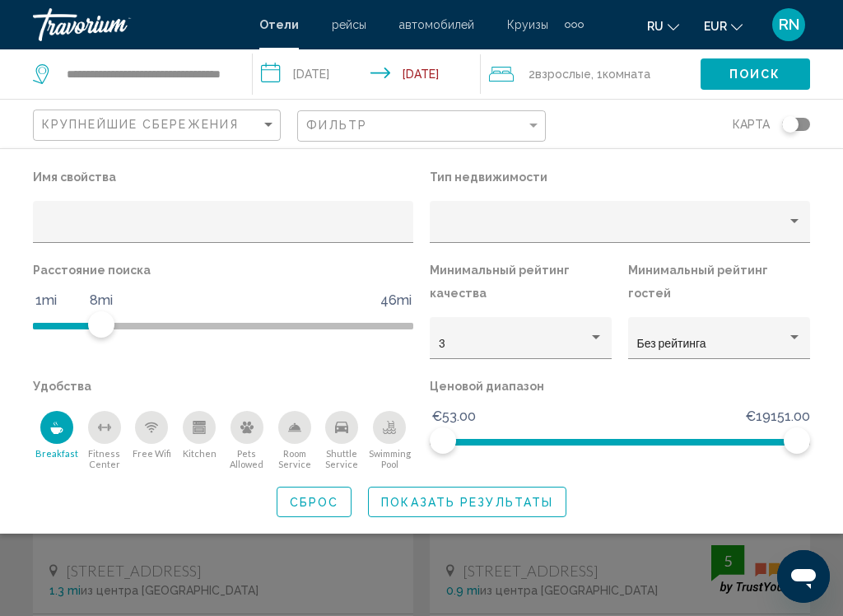
click at [56, 426] on icon "Breakfast" at bounding box center [56, 427] width 13 height 13
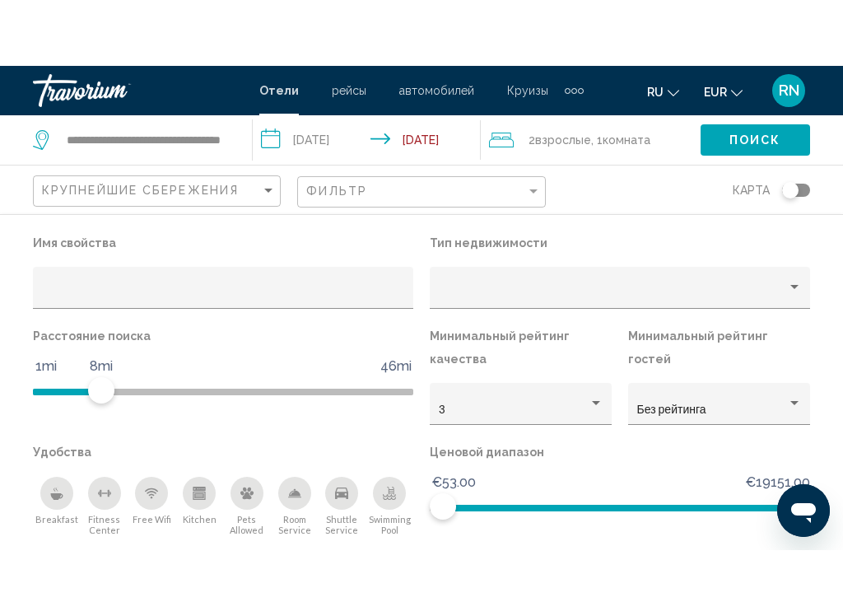
scroll to position [133, 0]
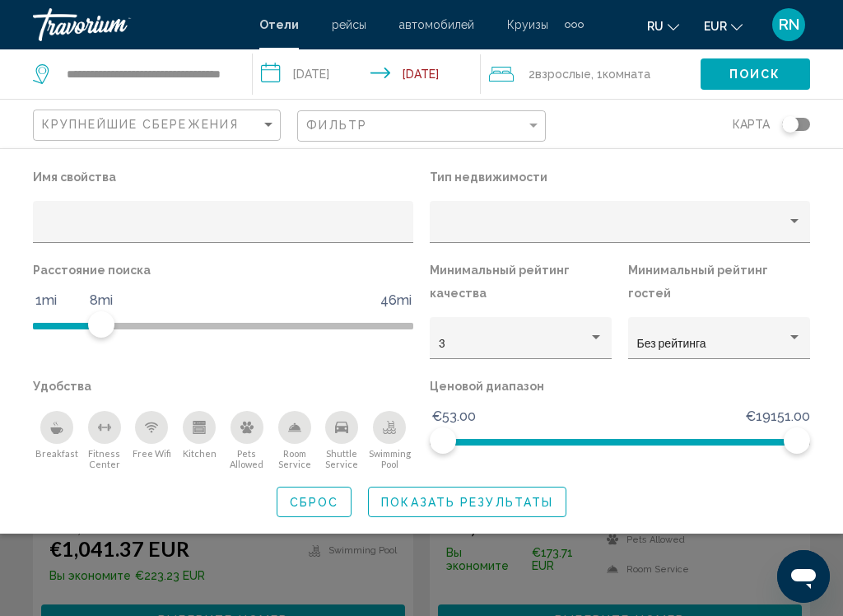
click at [491, 484] on button "Показать результаты" at bounding box center [467, 502] width 199 height 30
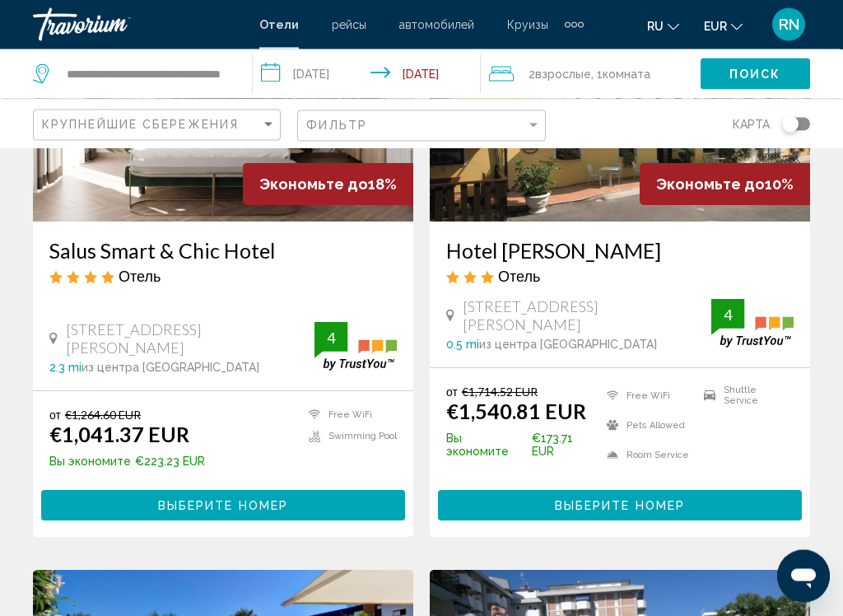
scroll to position [236, 0]
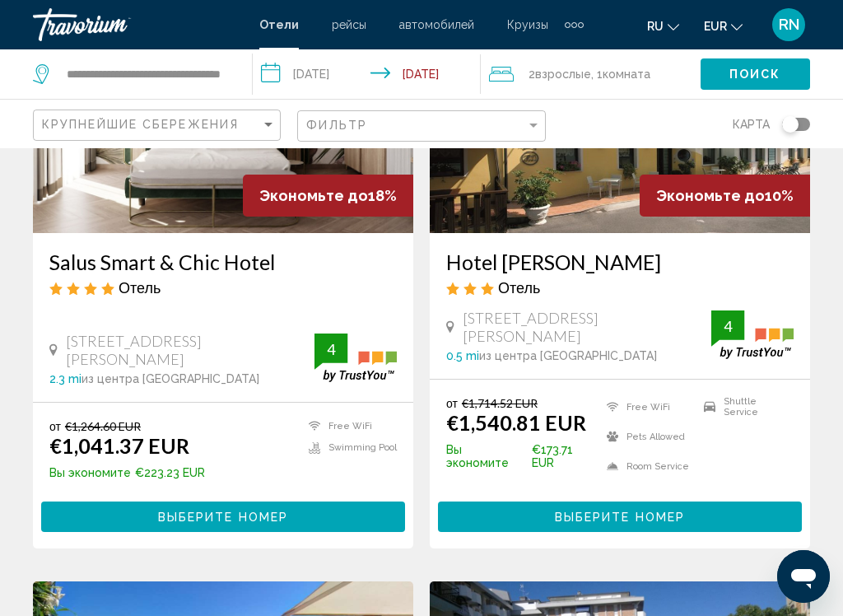
click at [281, 484] on span "Выберите номер" at bounding box center [223, 517] width 130 height 13
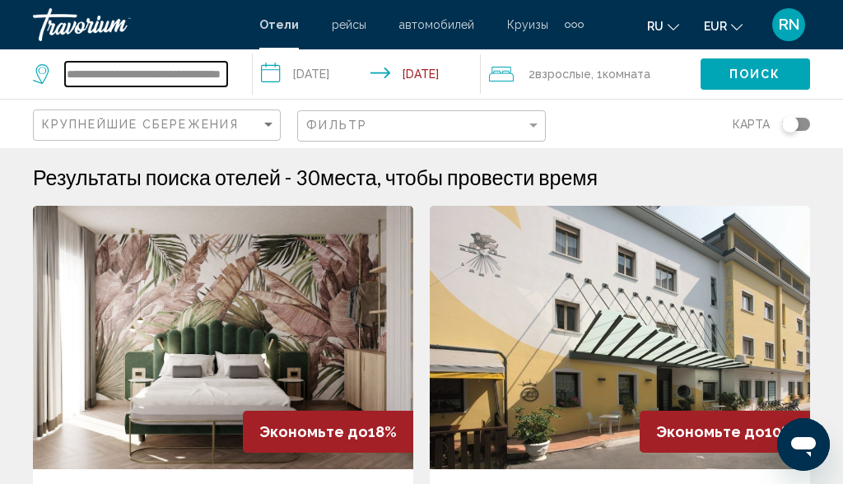
click at [216, 76] on input "**********" at bounding box center [146, 74] width 162 height 25
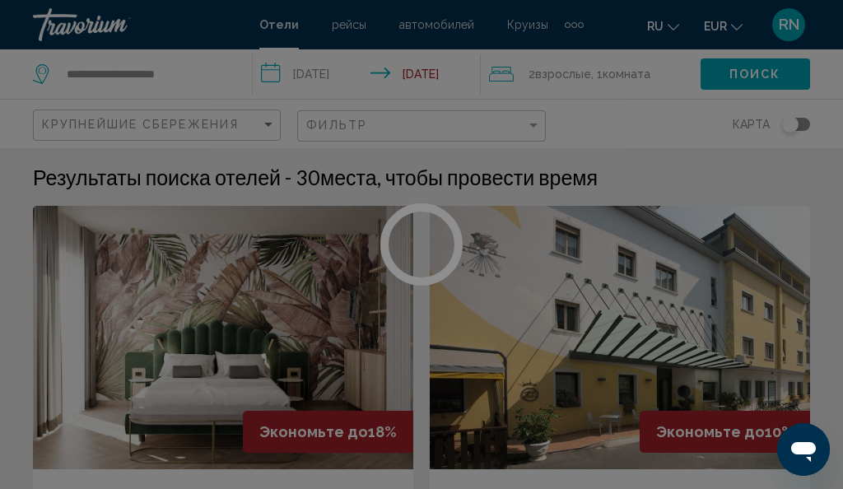
click at [202, 54] on div at bounding box center [421, 244] width 843 height 489
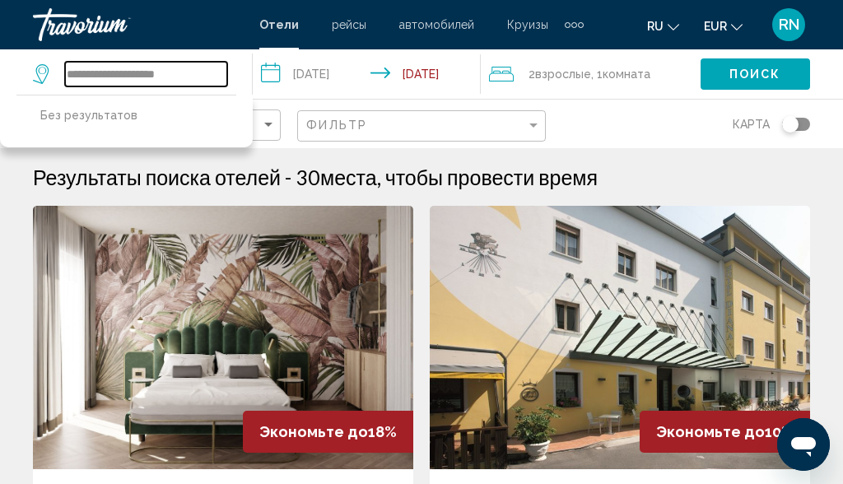
click at [196, 80] on input "**********" at bounding box center [146, 74] width 162 height 25
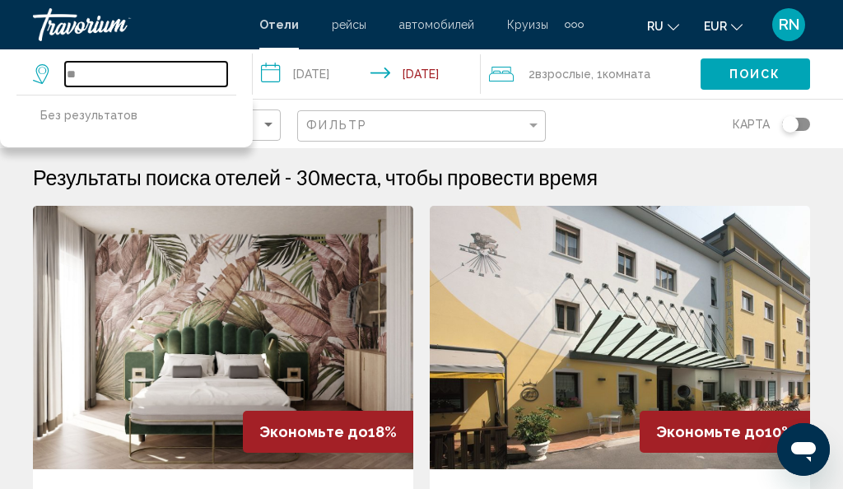
type input "*"
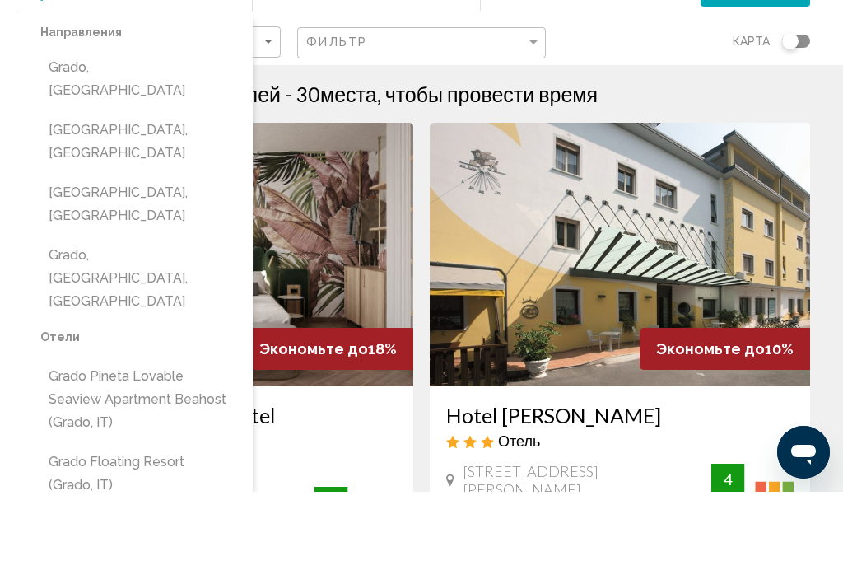
click at [139, 323] on button "Grado, [GEOGRAPHIC_DATA], [GEOGRAPHIC_DATA]" at bounding box center [138, 361] width 196 height 77
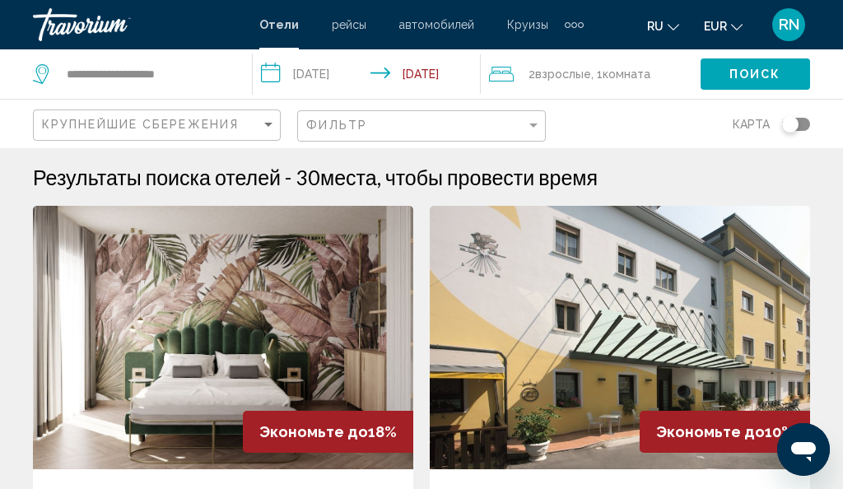
click at [746, 74] on span "Поиск" at bounding box center [756, 74] width 52 height 13
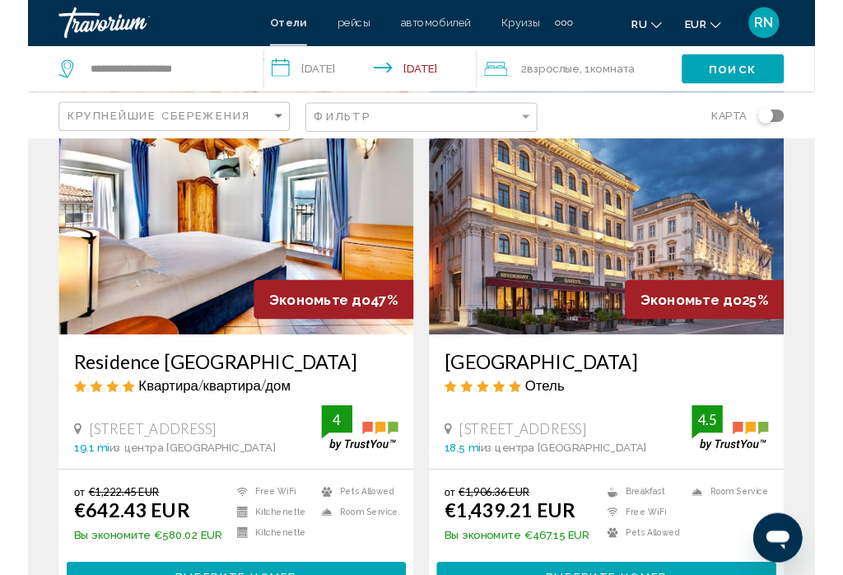
scroll to position [112, 0]
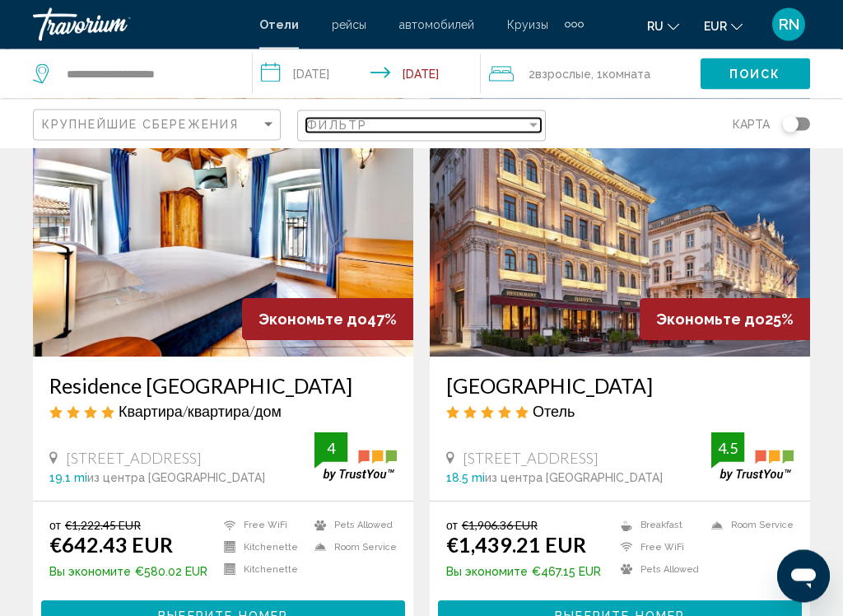
click at [376, 128] on div "Фильтр" at bounding box center [415, 125] width 219 height 13
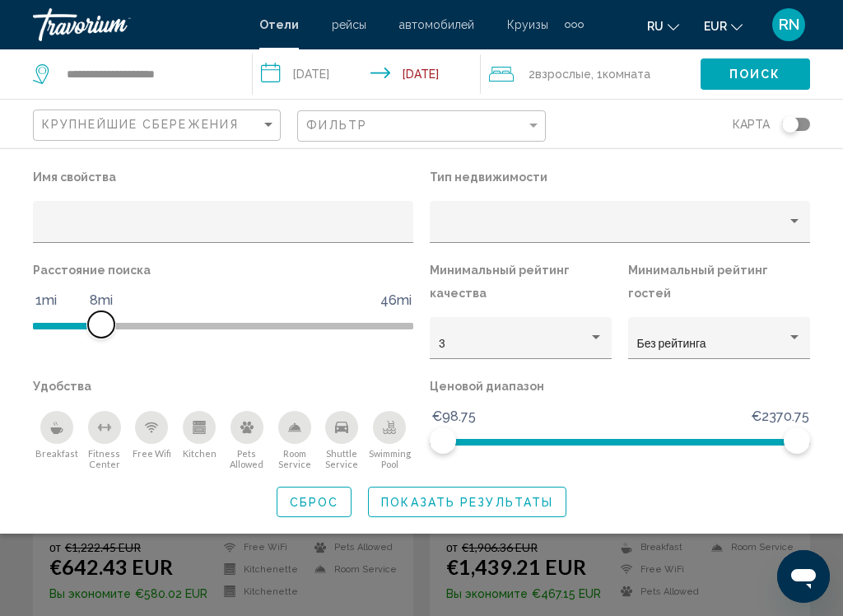
scroll to position [90, 0]
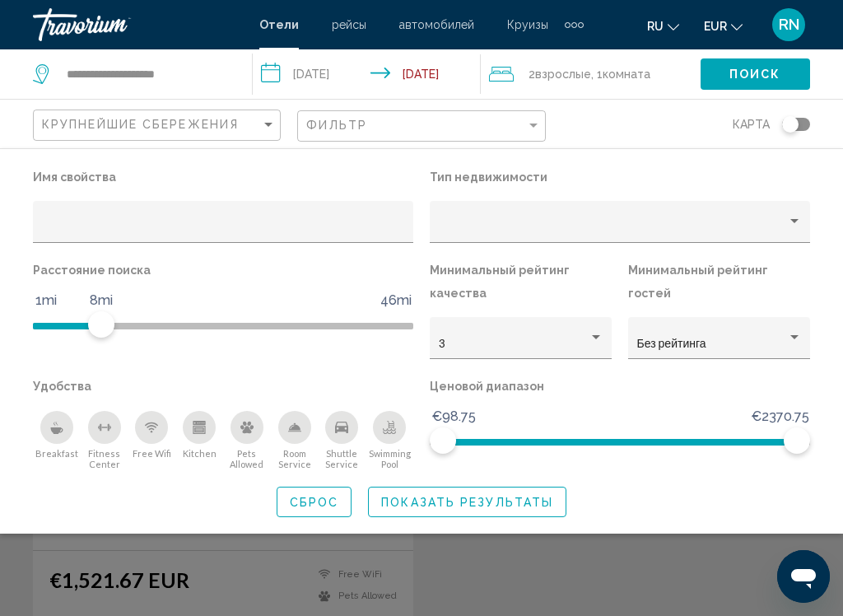
click at [55, 414] on div "Breakfast" at bounding box center [56, 427] width 33 height 33
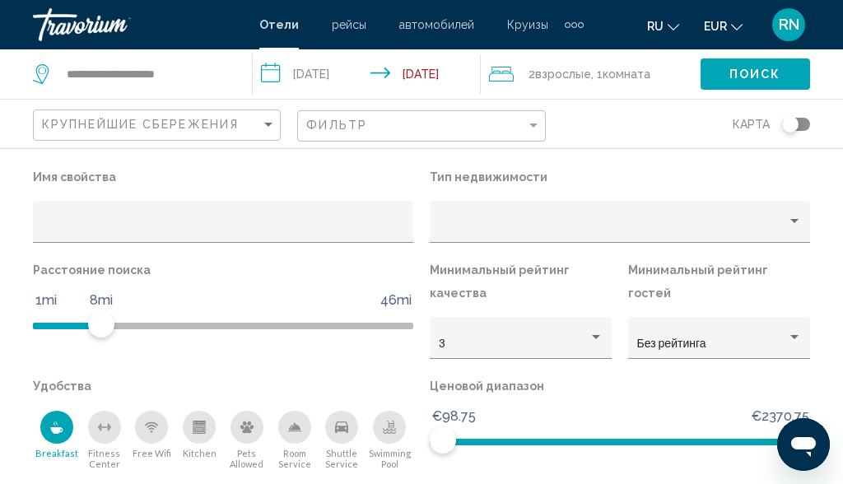
click at [65, 427] on div "Breakfast" at bounding box center [56, 427] width 33 height 33
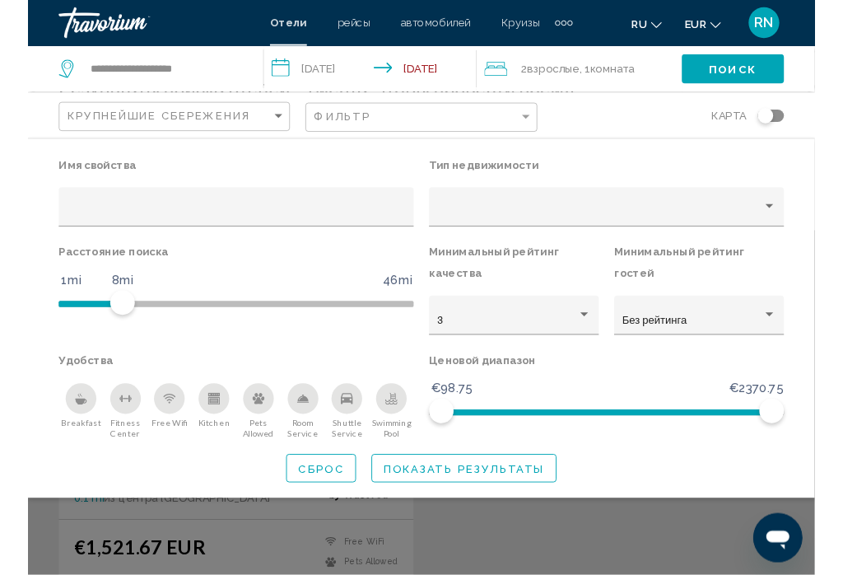
scroll to position [85, 0]
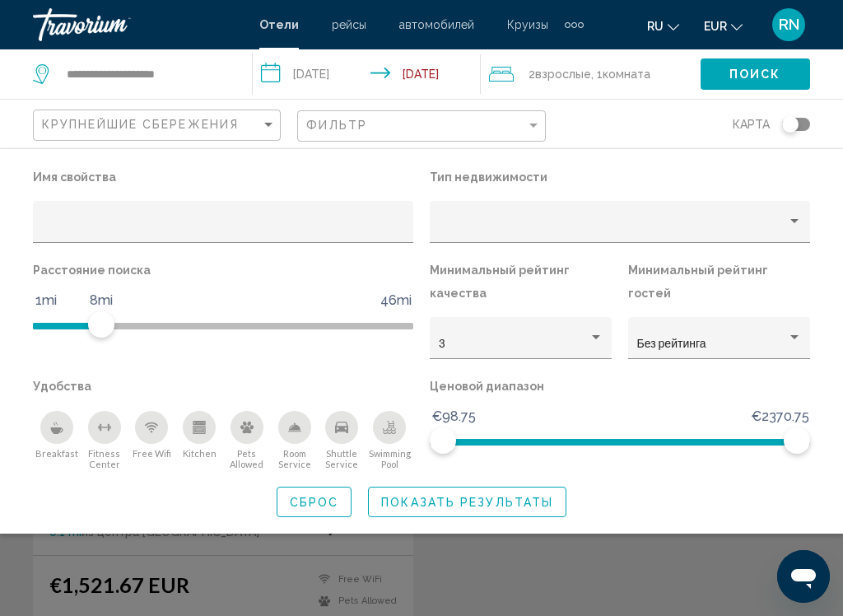
click at [485, 484] on span "Показать результаты" at bounding box center [467, 501] width 172 height 13
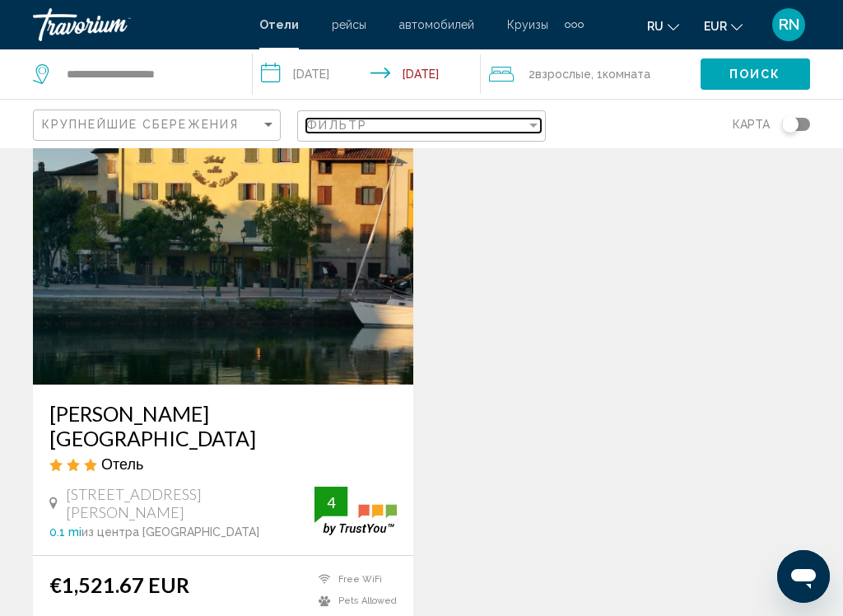
click at [356, 128] on span "Фильтр" at bounding box center [336, 125] width 61 height 13
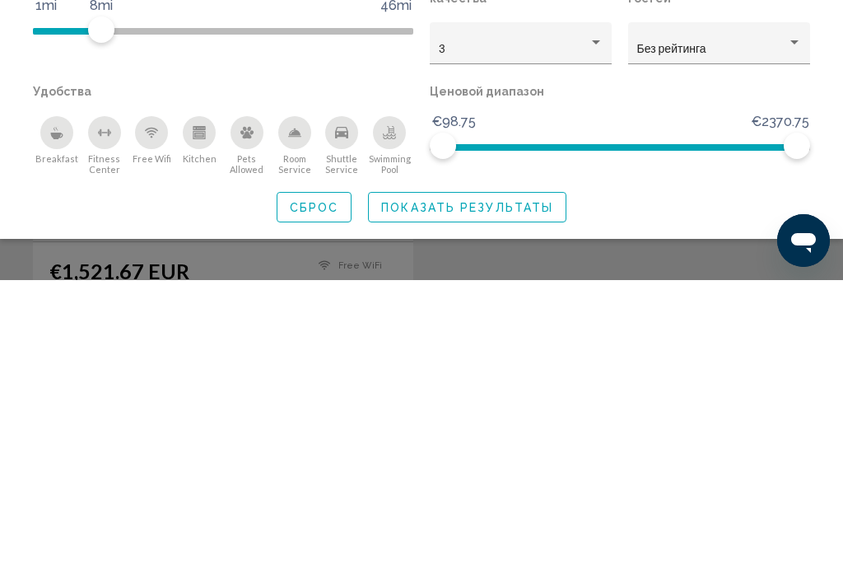
click at [454, 484] on button "Показать результаты" at bounding box center [467, 502] width 199 height 30
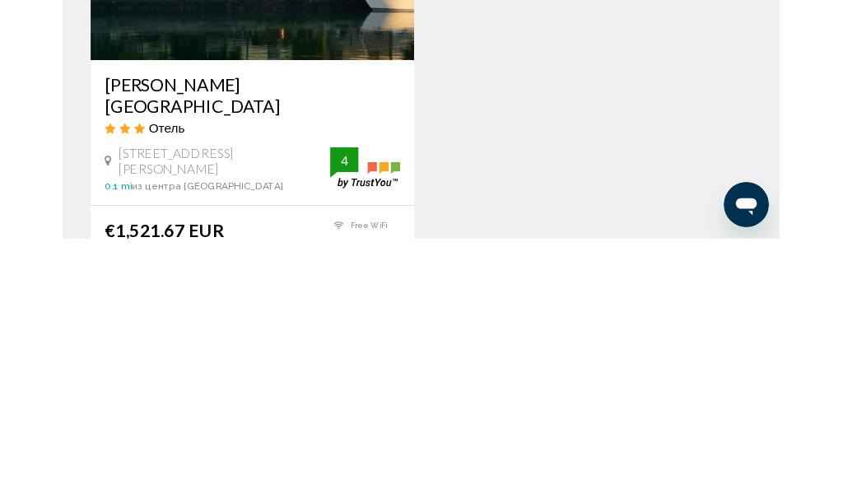
scroll to position [399, 0]
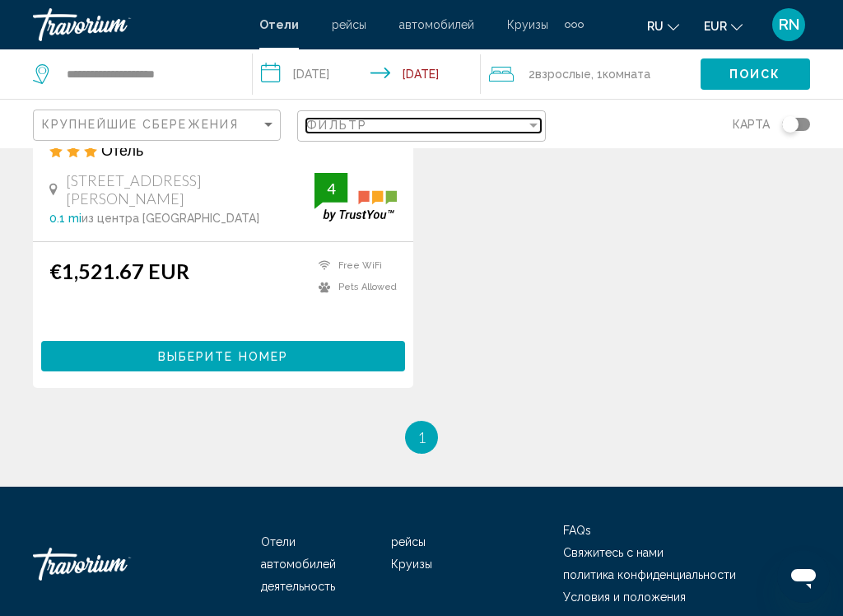
click at [372, 126] on div "Фильтр" at bounding box center [415, 125] width 219 height 13
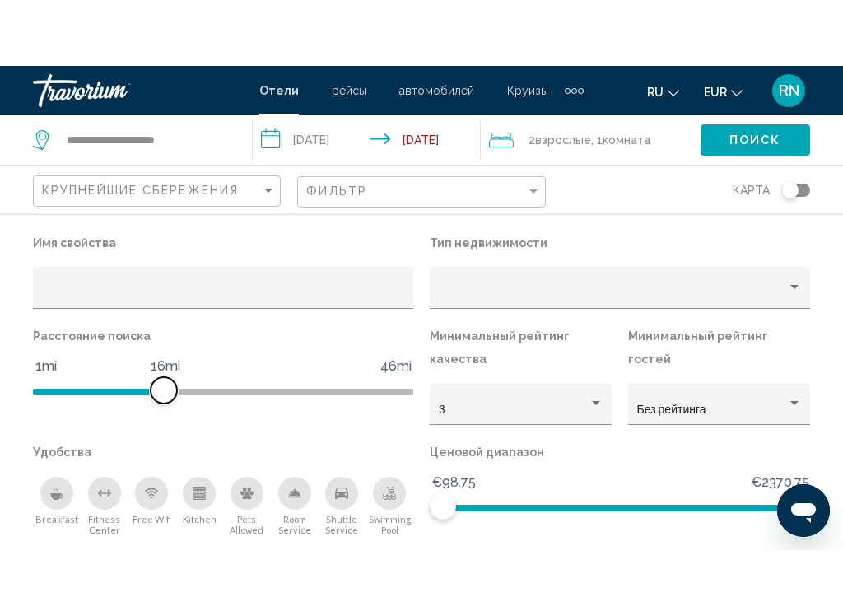
scroll to position [605, 0]
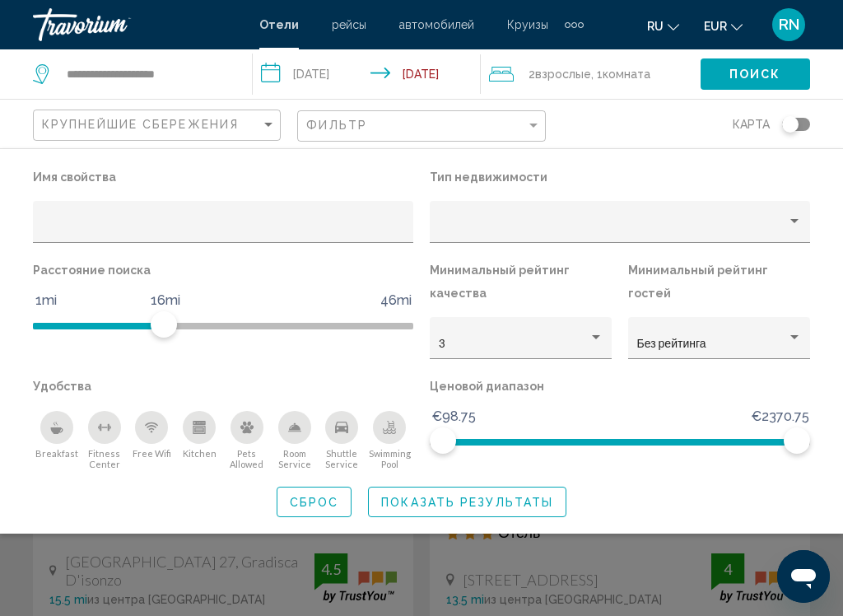
click at [440, 484] on span "Показать результаты" at bounding box center [467, 502] width 172 height 13
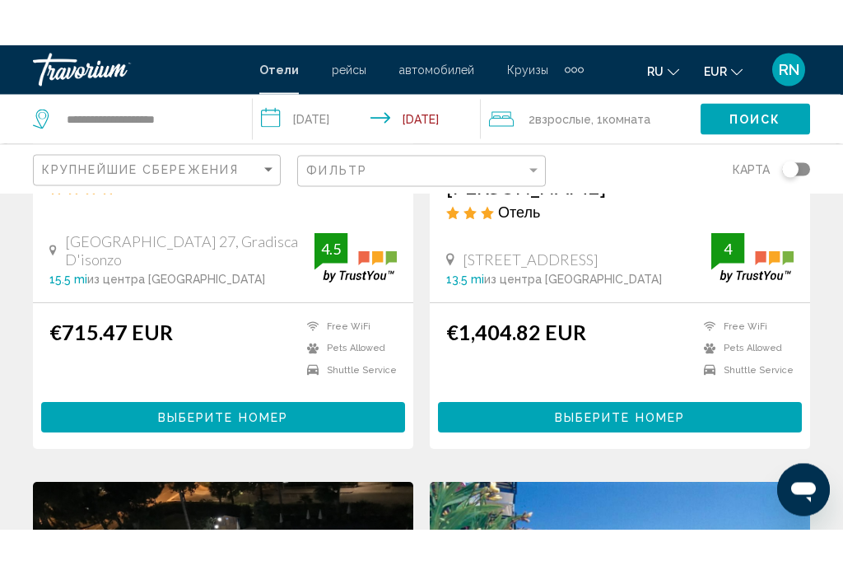
scroll to position [946, 0]
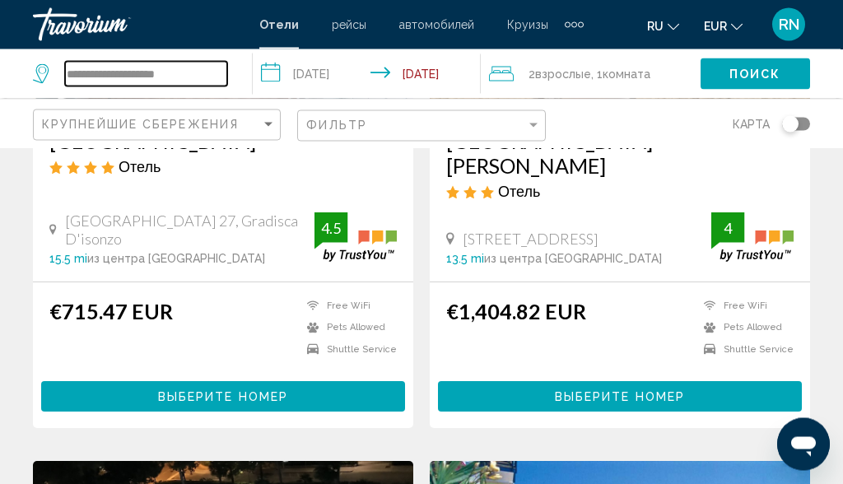
click at [185, 81] on input "**********" at bounding box center [146, 74] width 162 height 25
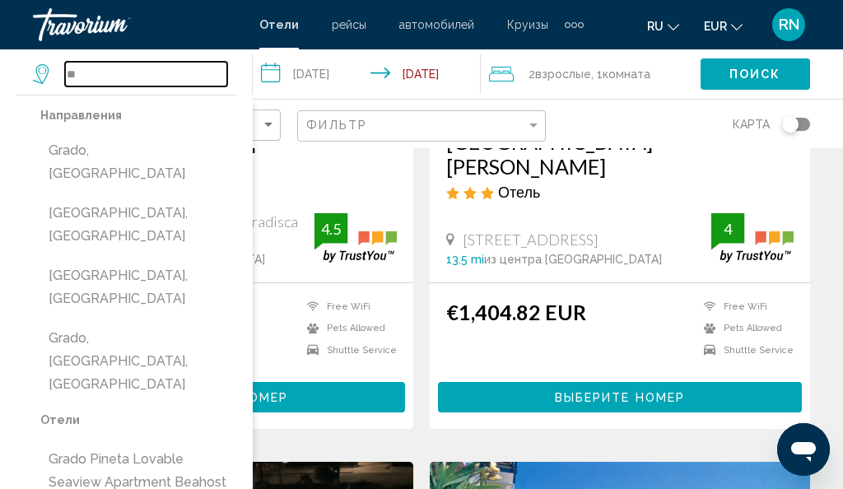
type input "*"
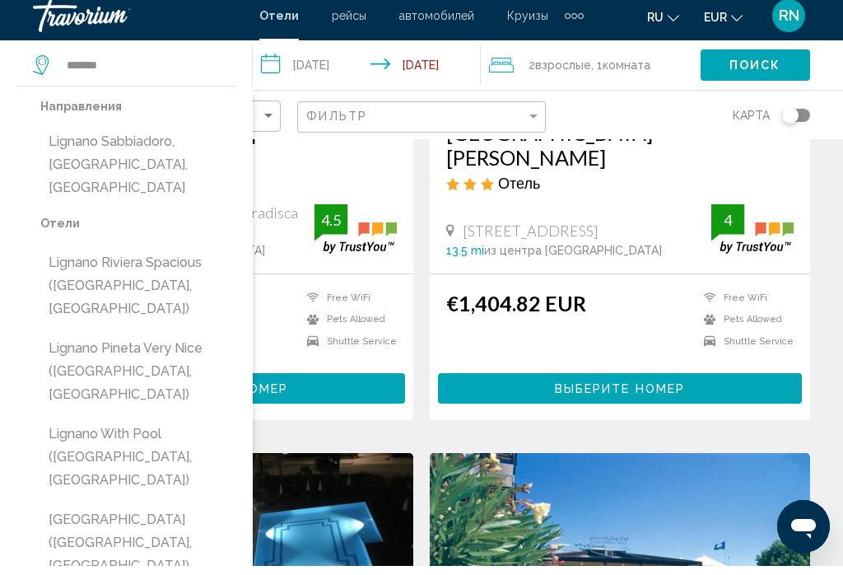
click at [171, 145] on button "Lignano Sabbiadoro, [GEOGRAPHIC_DATA], [GEOGRAPHIC_DATA]" at bounding box center [138, 173] width 196 height 77
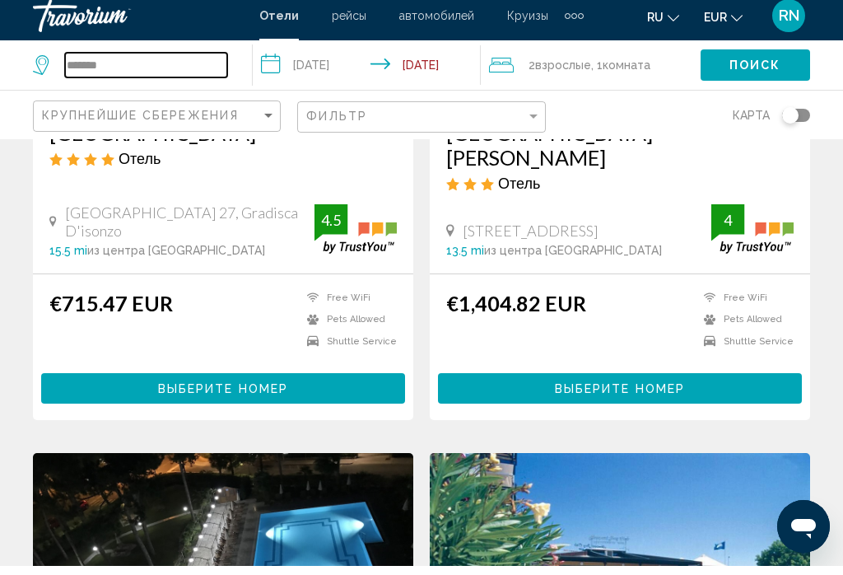
type input "**********"
click at [553, 68] on span "Взрослые" at bounding box center [563, 74] width 56 height 13
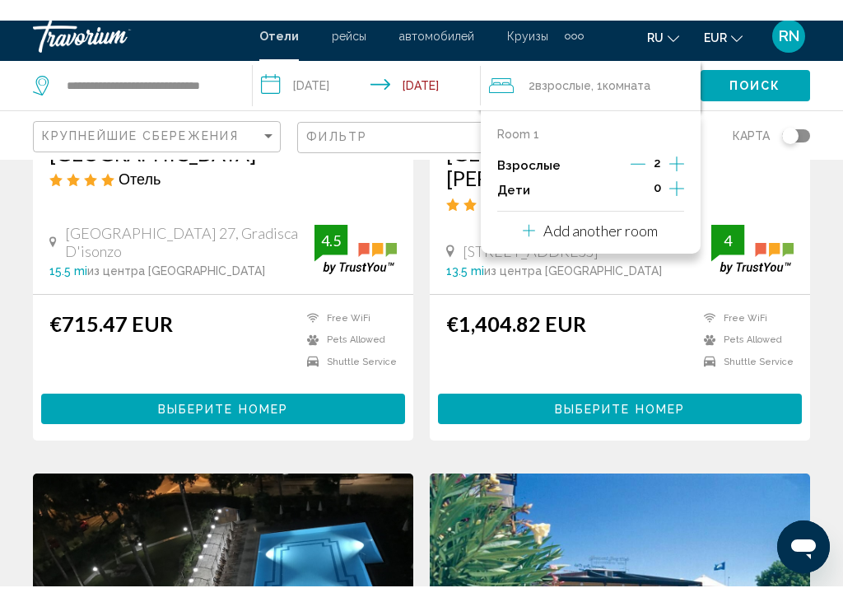
scroll to position [956, 0]
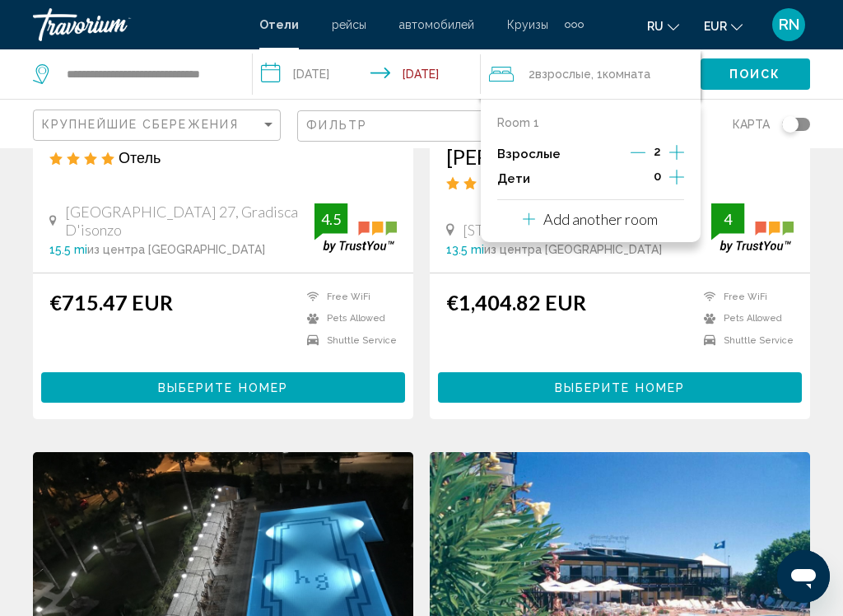
click at [682, 152] on icon "Increment adults" at bounding box center [677, 152] width 15 height 15
click at [682, 143] on icon "Increment adults" at bounding box center [677, 153] width 15 height 20
click at [680, 151] on icon "Increment adults" at bounding box center [677, 153] width 15 height 20
click at [683, 144] on icon "Increment adults" at bounding box center [677, 153] width 15 height 20
click at [641, 214] on p "Add another room" at bounding box center [601, 219] width 114 height 18
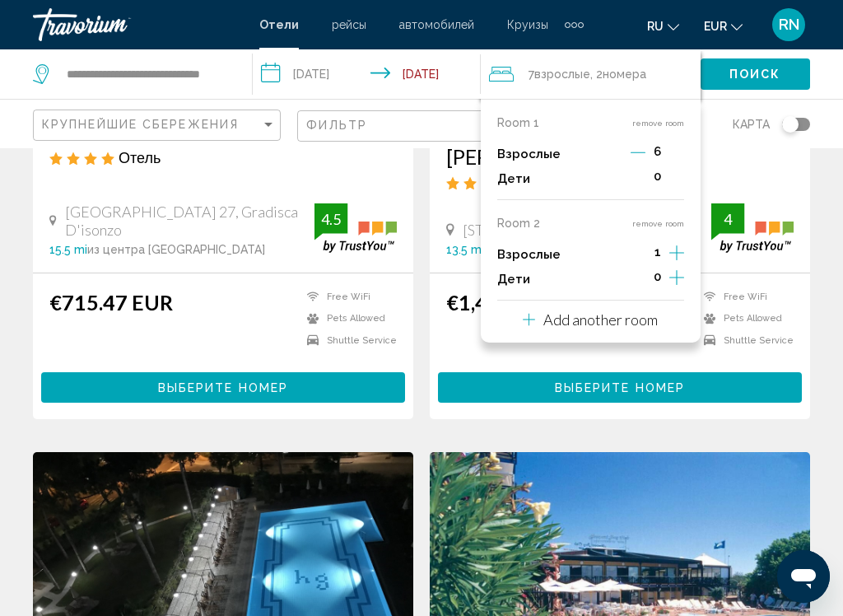
click at [680, 162] on icon "Increment adults" at bounding box center [677, 153] width 15 height 20
click at [632, 155] on icon "Decrement adults" at bounding box center [638, 152] width 15 height 15
click at [640, 148] on icon "Decrement adults" at bounding box center [639, 152] width 15 height 15
click at [646, 143] on div "4" at bounding box center [657, 154] width 54 height 25
click at [640, 150] on icon "Decrement adults" at bounding box center [637, 152] width 15 height 15
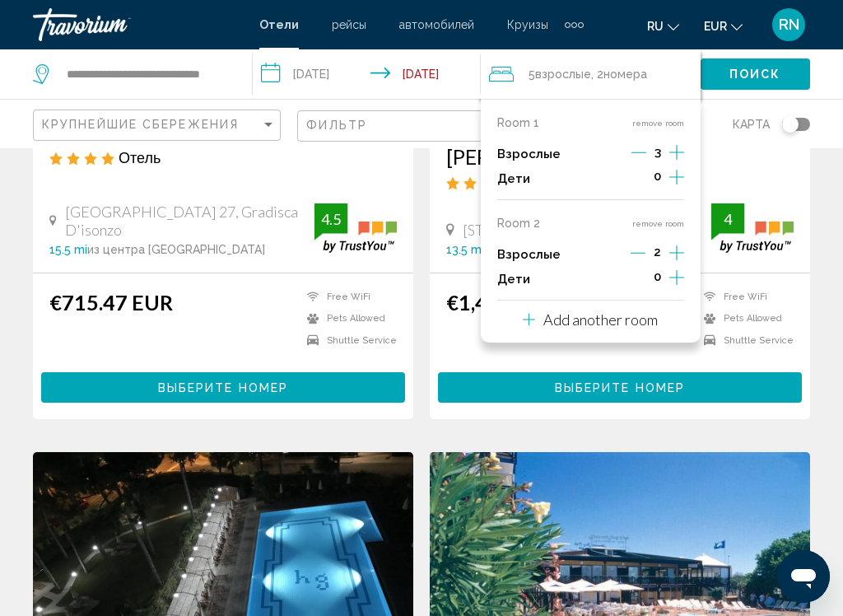
click at [682, 162] on icon "Increment adults" at bounding box center [677, 153] width 15 height 20
click at [642, 372] on button "Выберите номер" at bounding box center [620, 387] width 364 height 30
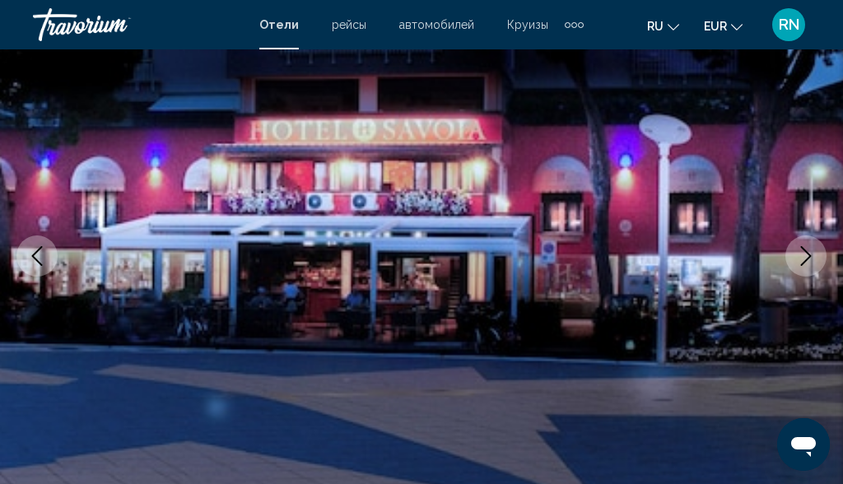
scroll to position [180, 0]
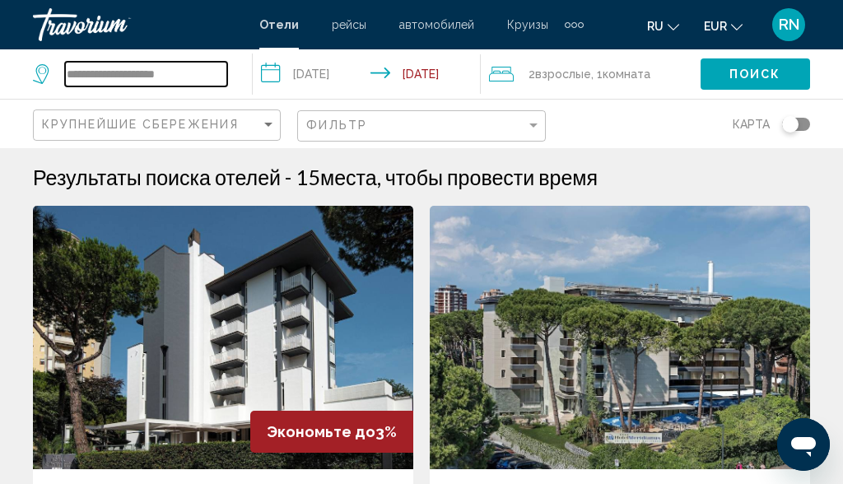
click at [185, 73] on input "**********" at bounding box center [146, 74] width 162 height 25
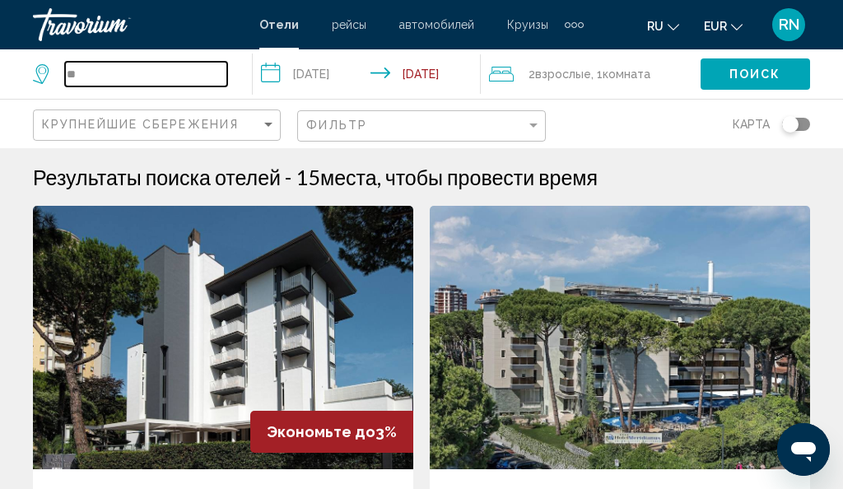
type input "*"
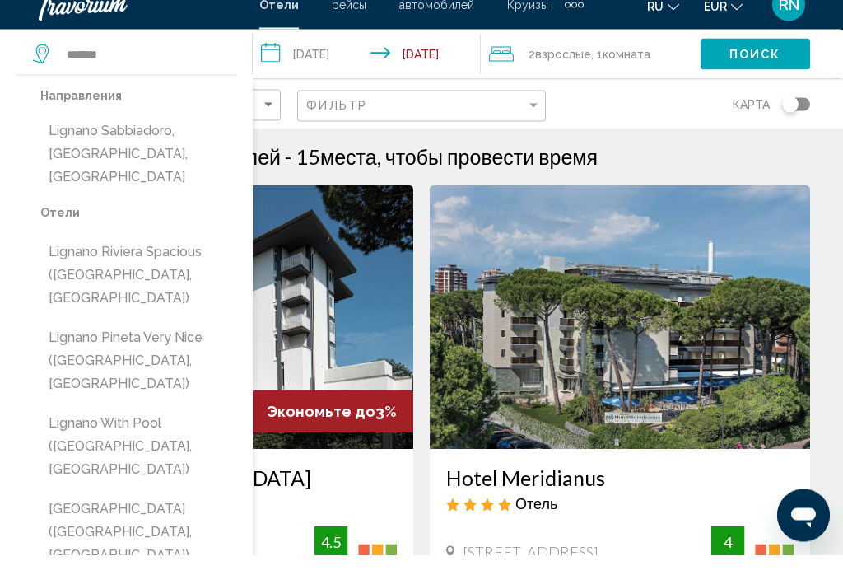
click at [187, 135] on button "Lignano Sabbiadoro, [GEOGRAPHIC_DATA], [GEOGRAPHIC_DATA]" at bounding box center [138, 173] width 196 height 77
type input "**********"
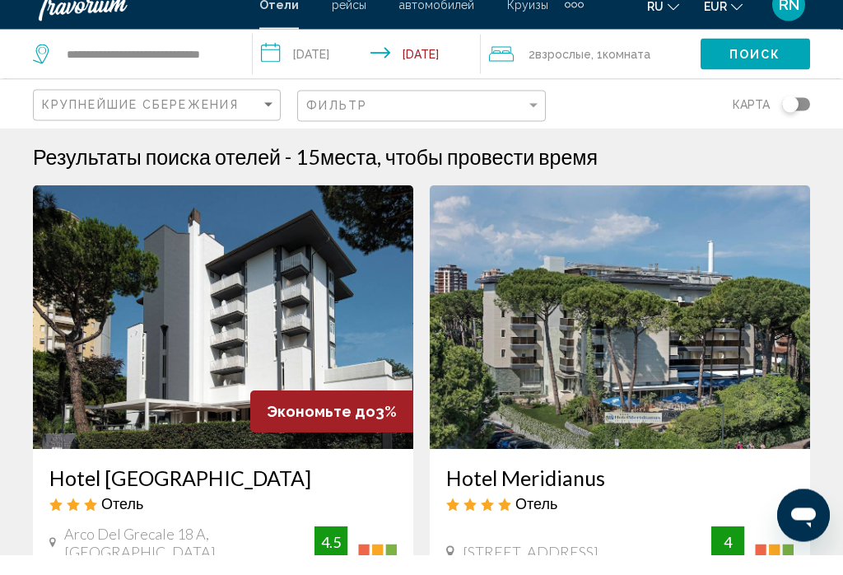
click at [761, 68] on button "Поиск" at bounding box center [756, 73] width 110 height 30
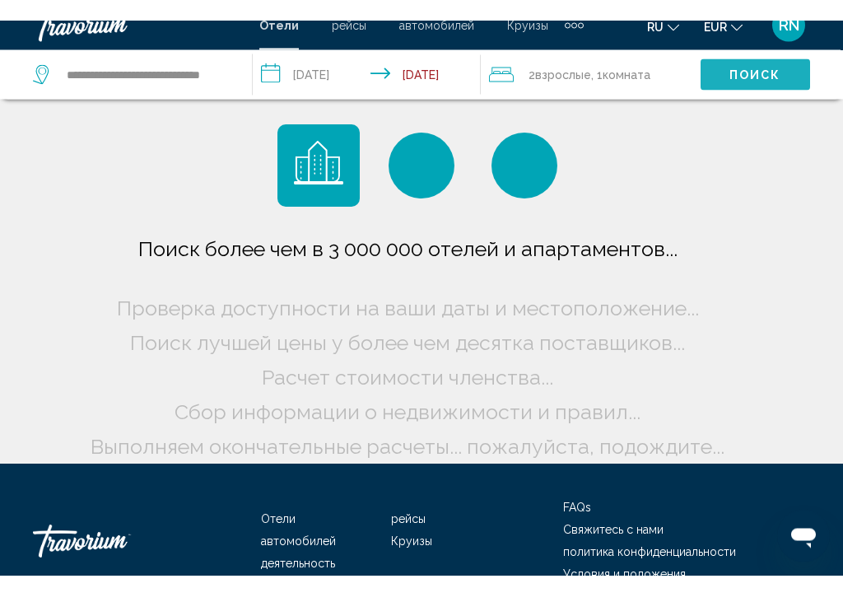
scroll to position [21, 0]
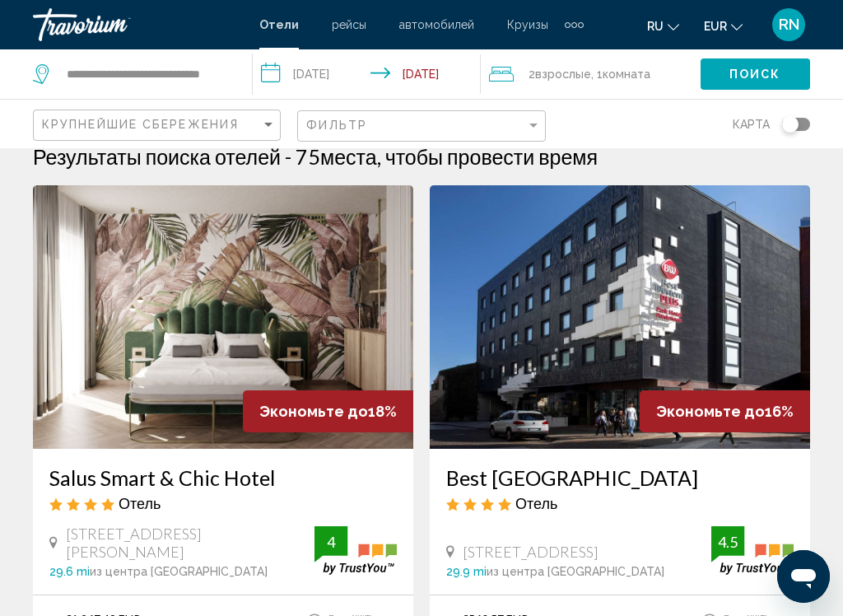
click at [560, 65] on span "2 Взрослый Взрослые" at bounding box center [560, 74] width 63 height 23
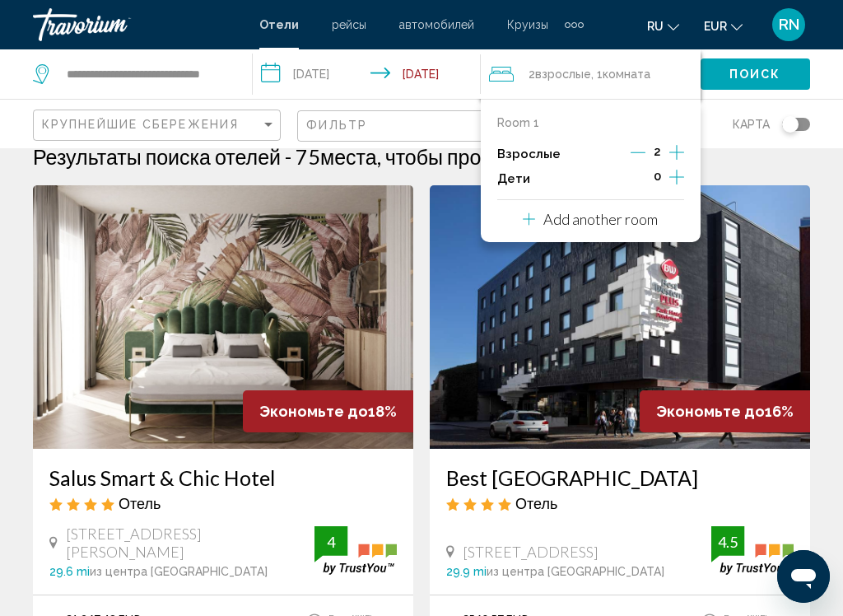
click at [624, 219] on p "Add another room" at bounding box center [601, 219] width 114 height 18
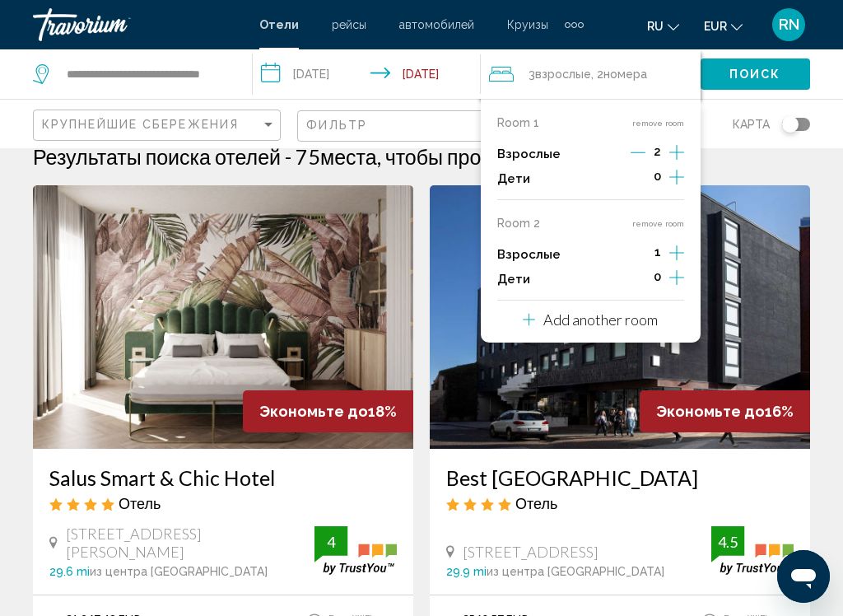
click at [683, 162] on icon "Increment adults" at bounding box center [677, 153] width 15 height 20
click at [634, 314] on p "Add another room" at bounding box center [601, 320] width 114 height 18
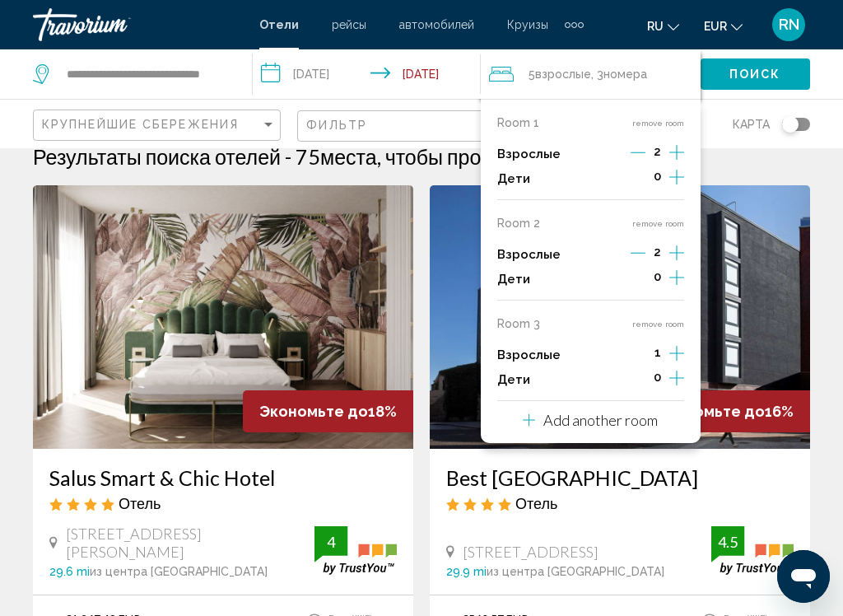
click at [680, 162] on icon "Increment adults" at bounding box center [677, 153] width 15 height 20
click at [750, 86] on button "Поиск" at bounding box center [756, 73] width 110 height 30
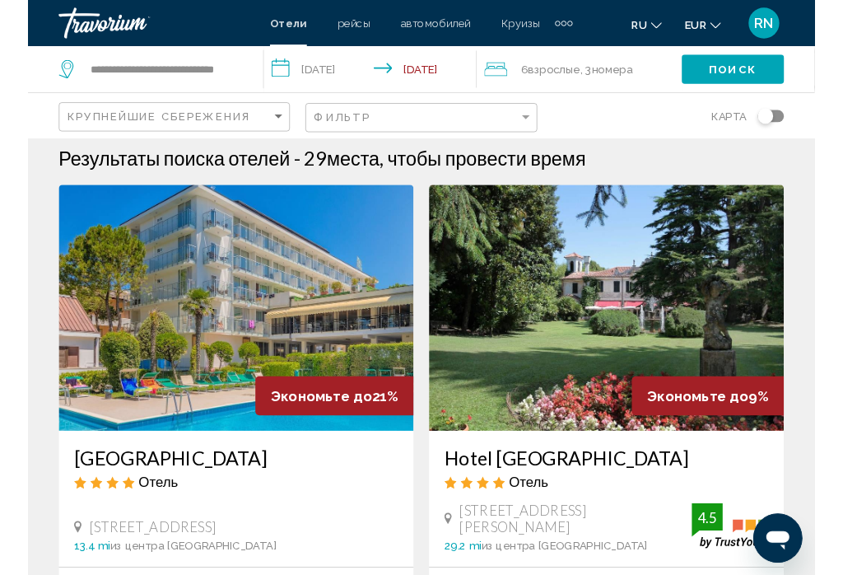
scroll to position [25, 0]
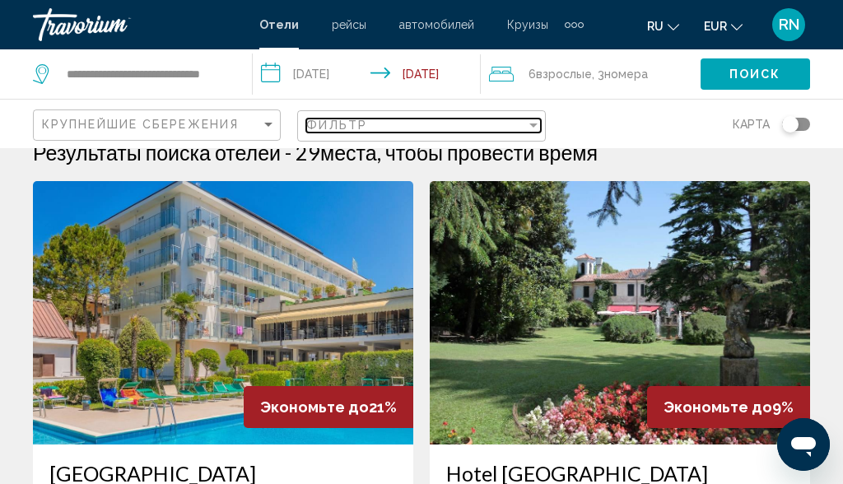
click at [408, 130] on div "Фильтр" at bounding box center [415, 125] width 219 height 13
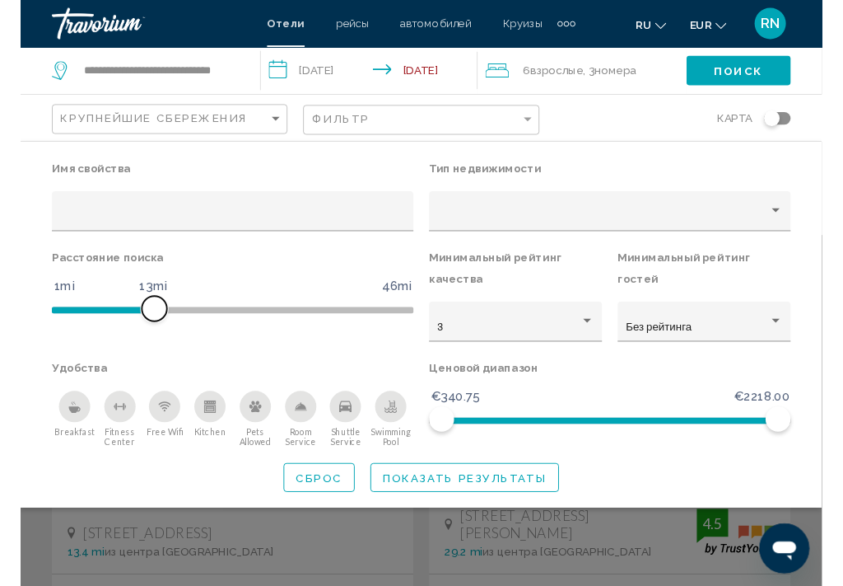
scroll to position [6, 0]
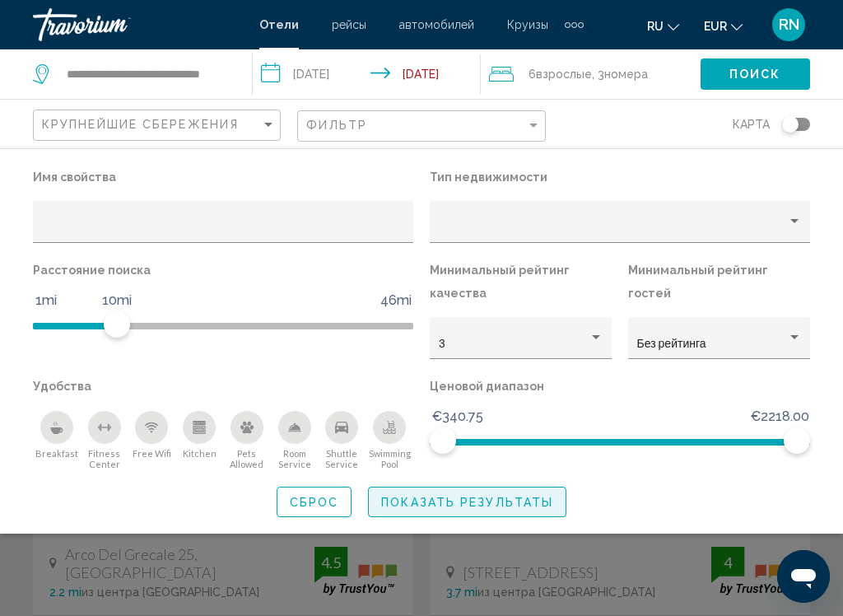
click at [482, 484] on span "Показать результаты" at bounding box center [467, 502] width 172 height 13
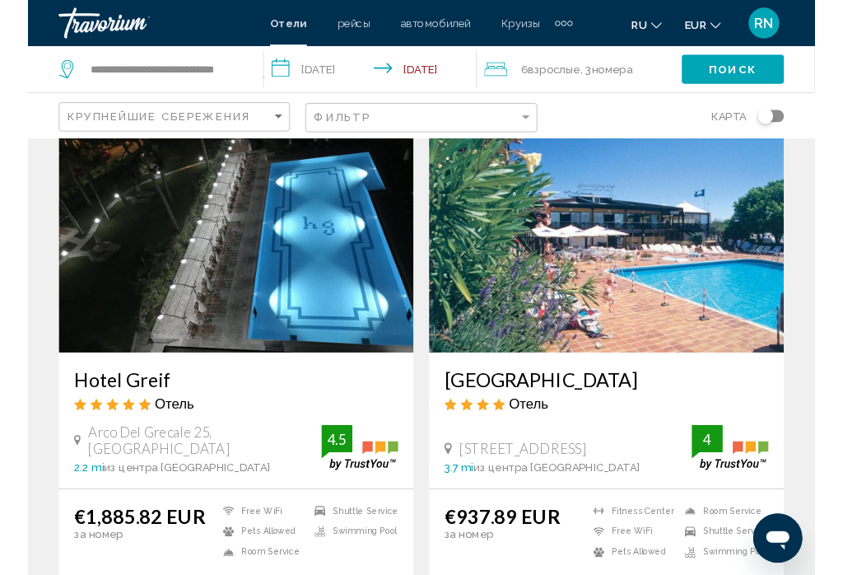
scroll to position [99, 0]
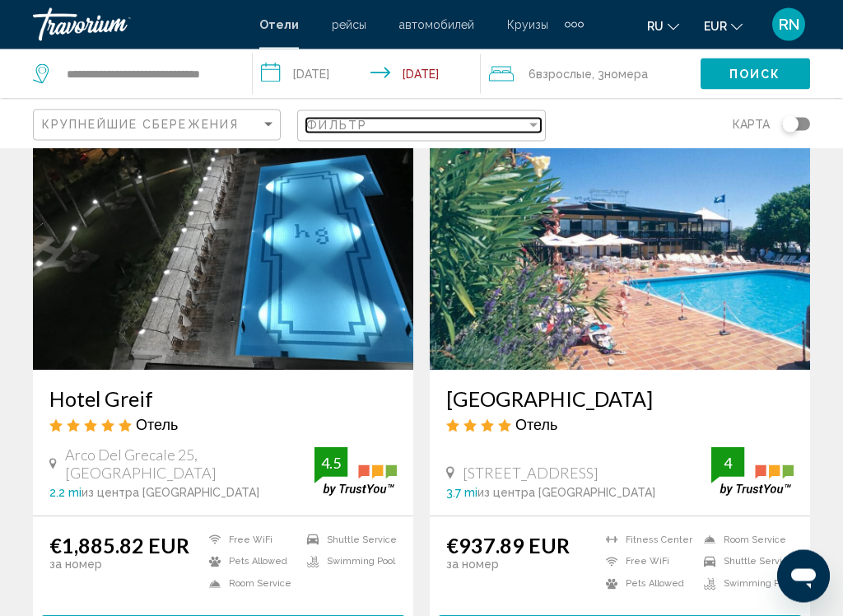
click at [399, 129] on div "Фильтр" at bounding box center [415, 125] width 219 height 13
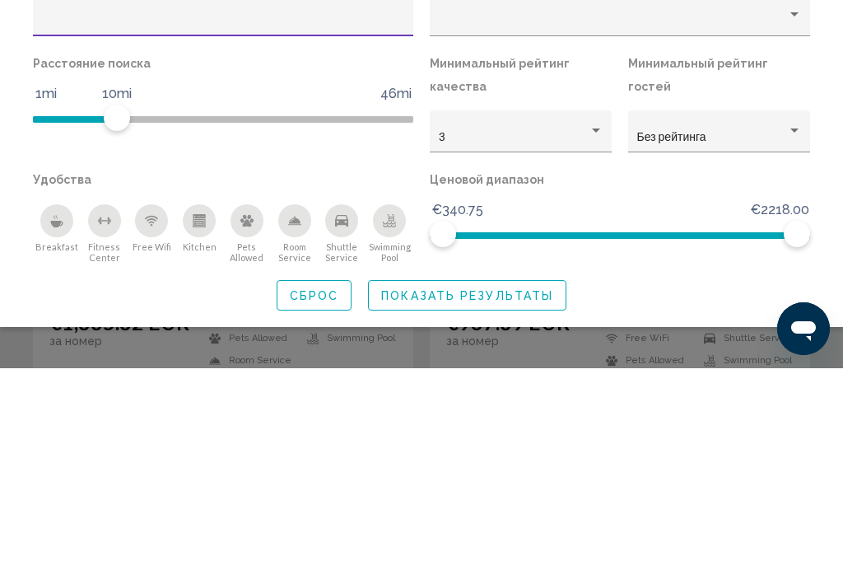
scroll to position [118, 0]
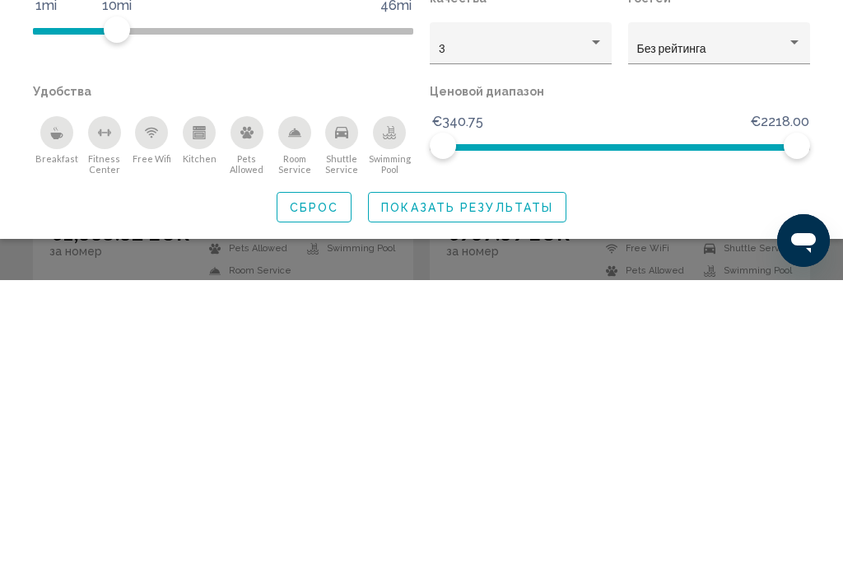
click at [465, 484] on span "Показать результаты" at bounding box center [467, 502] width 172 height 13
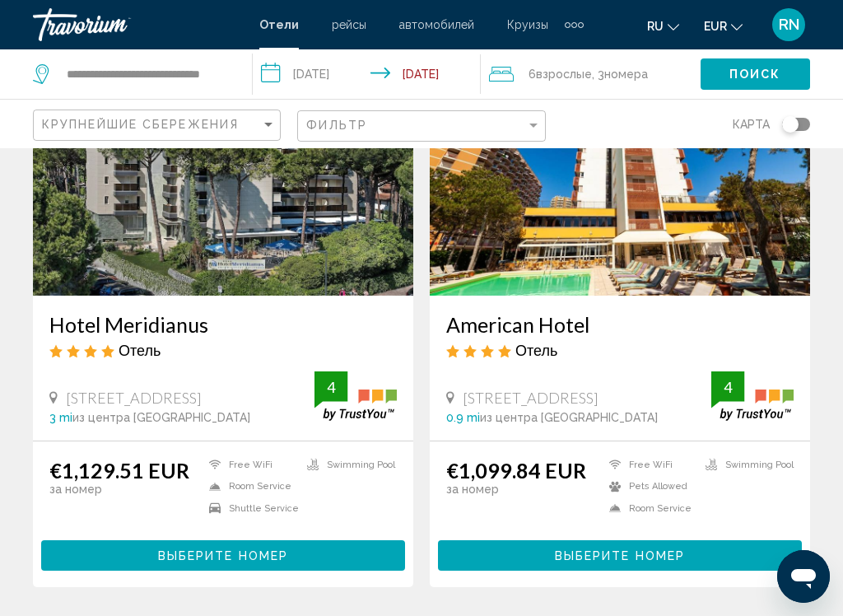
scroll to position [767, 0]
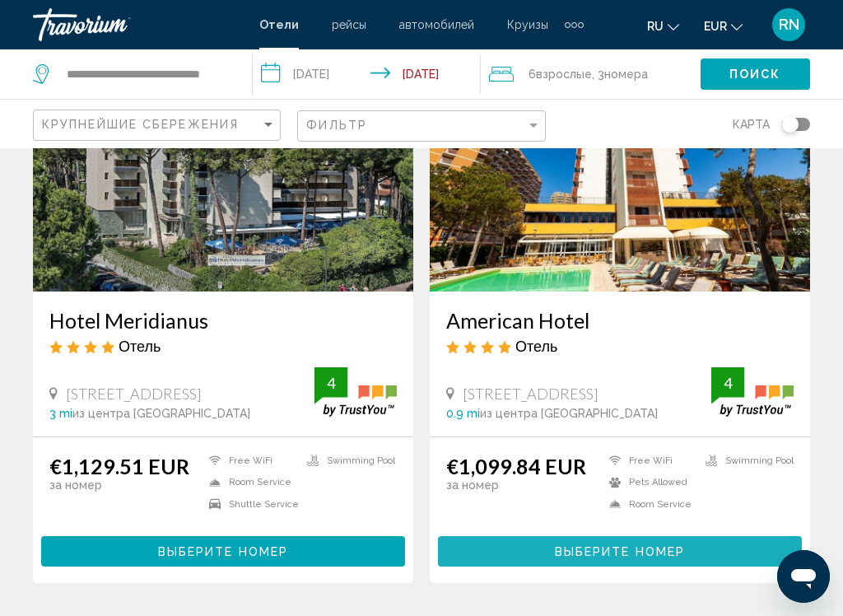
click at [678, 484] on span "Выберите номер" at bounding box center [620, 551] width 130 height 13
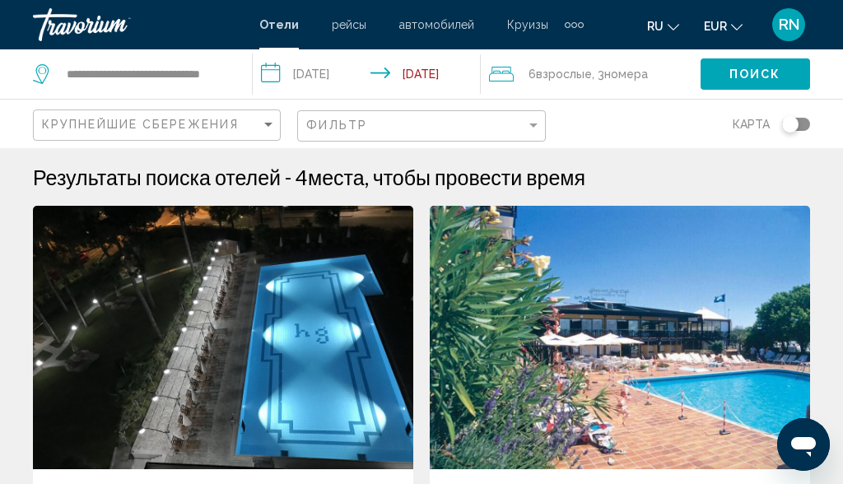
click at [560, 71] on span "Взрослые" at bounding box center [564, 74] width 56 height 13
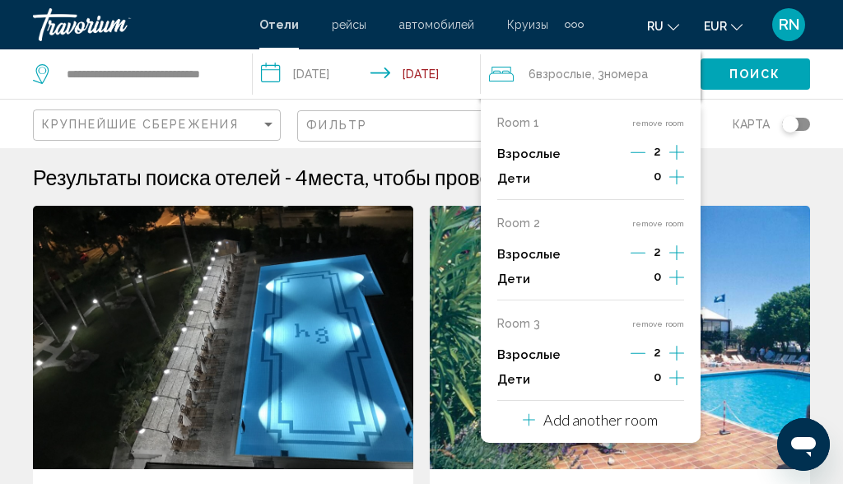
click at [684, 147] on icon "Increment adults" at bounding box center [677, 153] width 15 height 20
click at [682, 162] on icon "Increment adults" at bounding box center [677, 153] width 15 height 20
click at [660, 319] on button "remove room" at bounding box center [659, 324] width 52 height 11
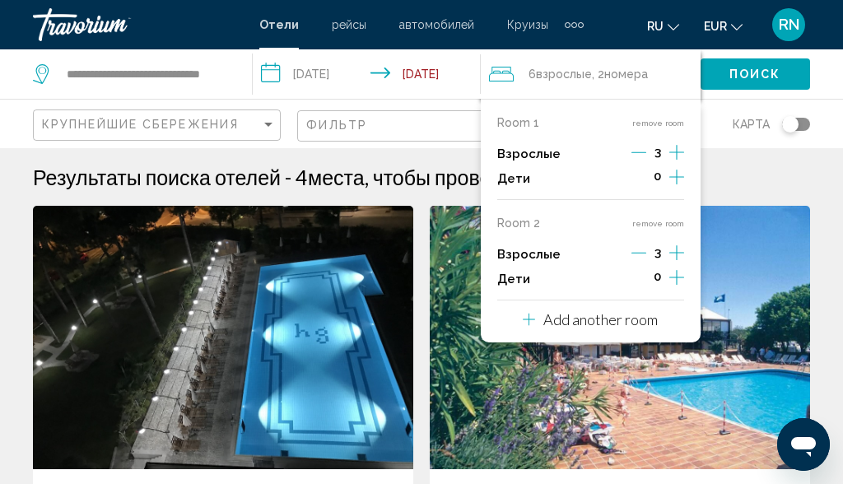
click at [766, 74] on span "Поиск" at bounding box center [756, 74] width 52 height 13
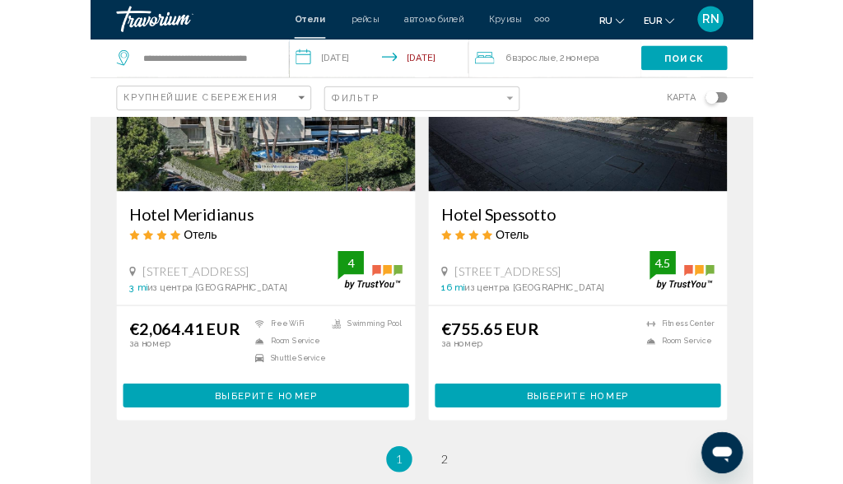
scroll to position [3523, 0]
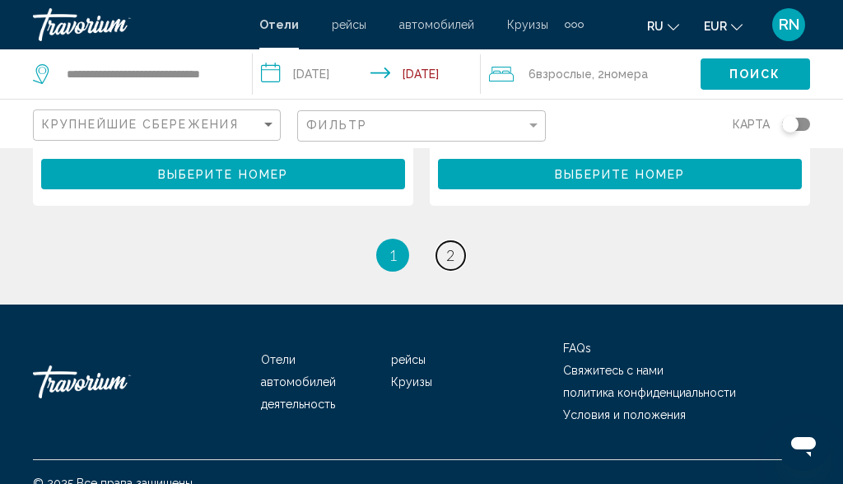
click at [456, 241] on link "page 2" at bounding box center [451, 255] width 29 height 29
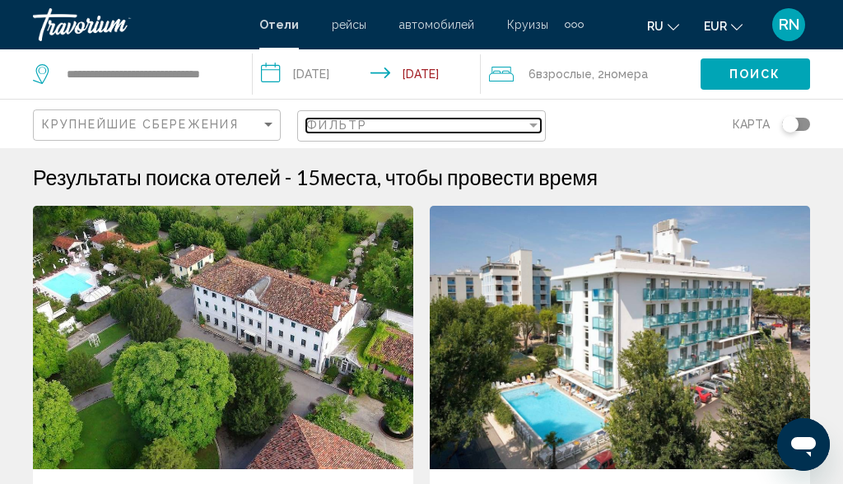
click at [396, 128] on div "Фильтр" at bounding box center [415, 125] width 219 height 13
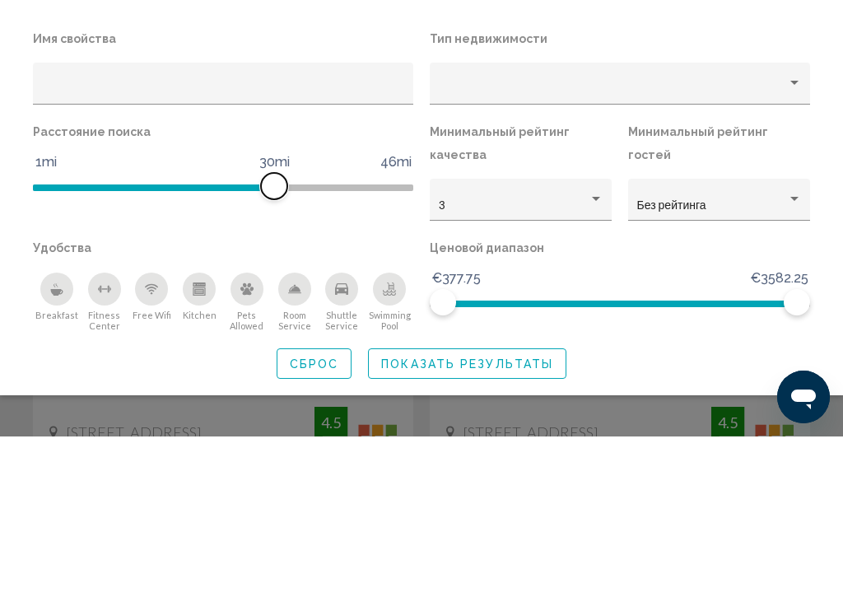
scroll to position [159, 0]
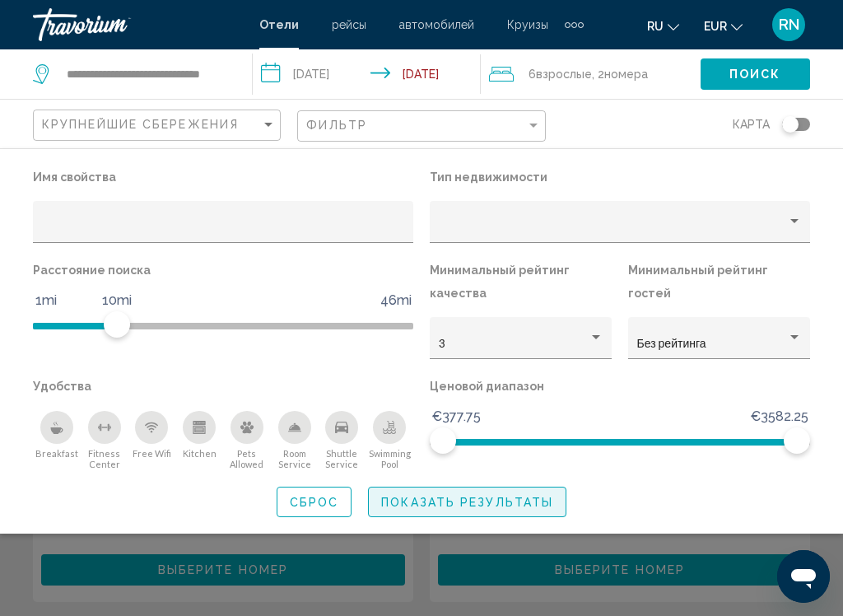
click at [512, 484] on span "Показать результаты" at bounding box center [467, 502] width 172 height 13
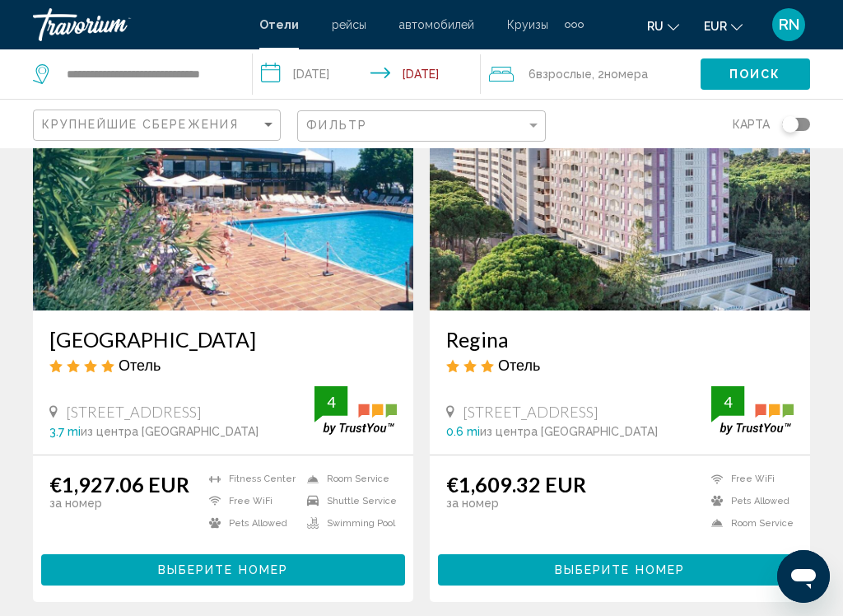
click at [762, 78] on span "Поиск" at bounding box center [756, 74] width 52 height 13
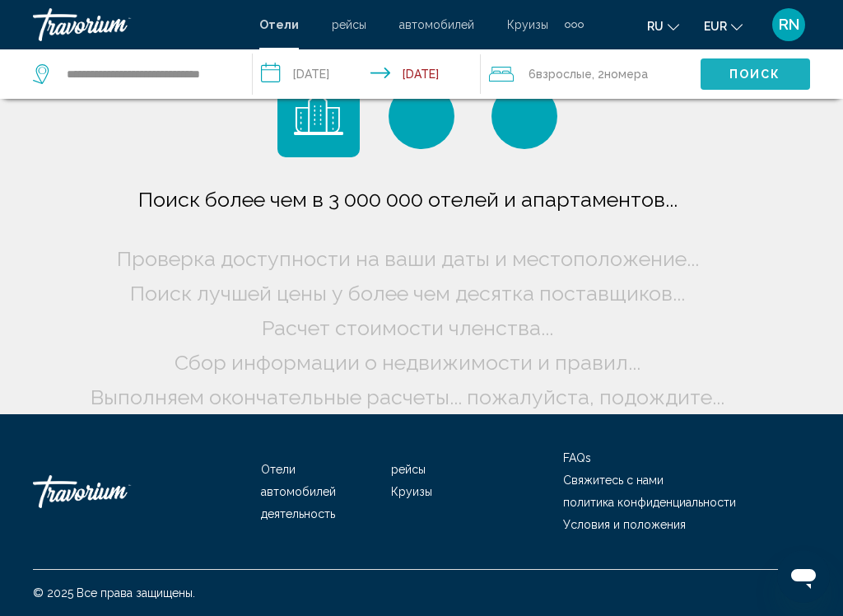
scroll to position [49, 0]
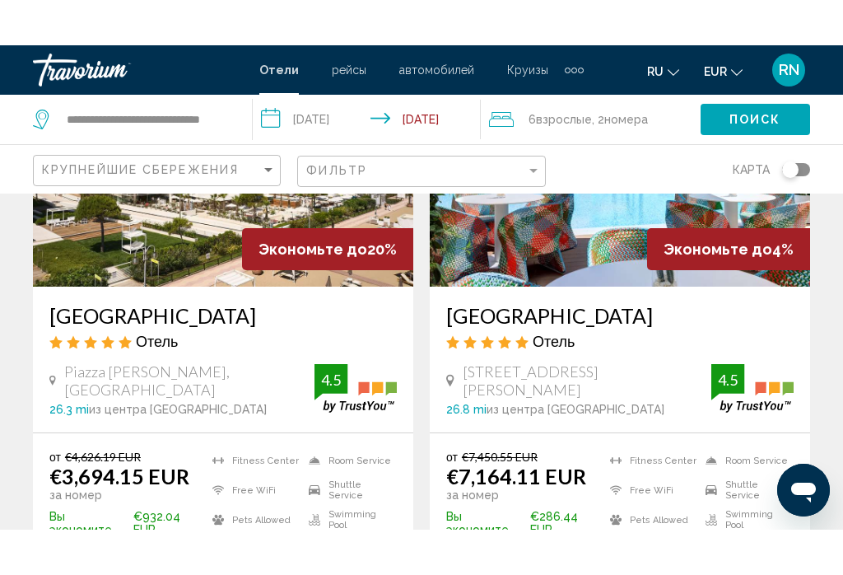
scroll to position [226, 0]
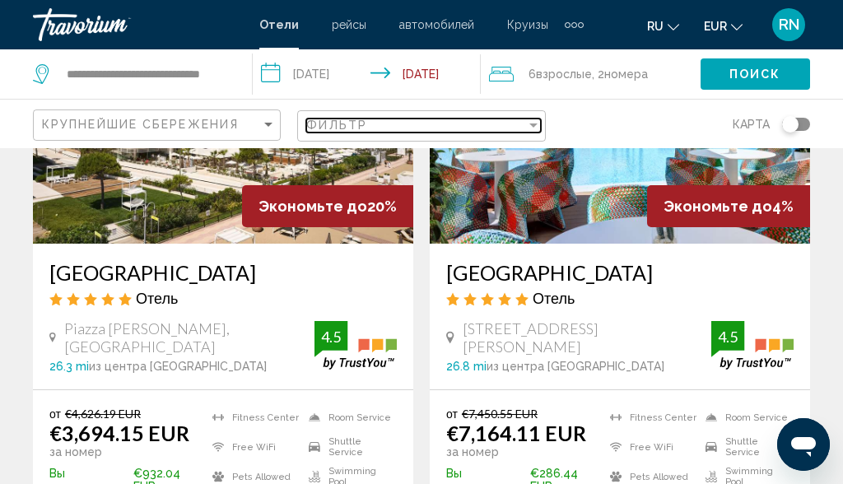
click at [490, 130] on div "Фильтр" at bounding box center [415, 125] width 219 height 13
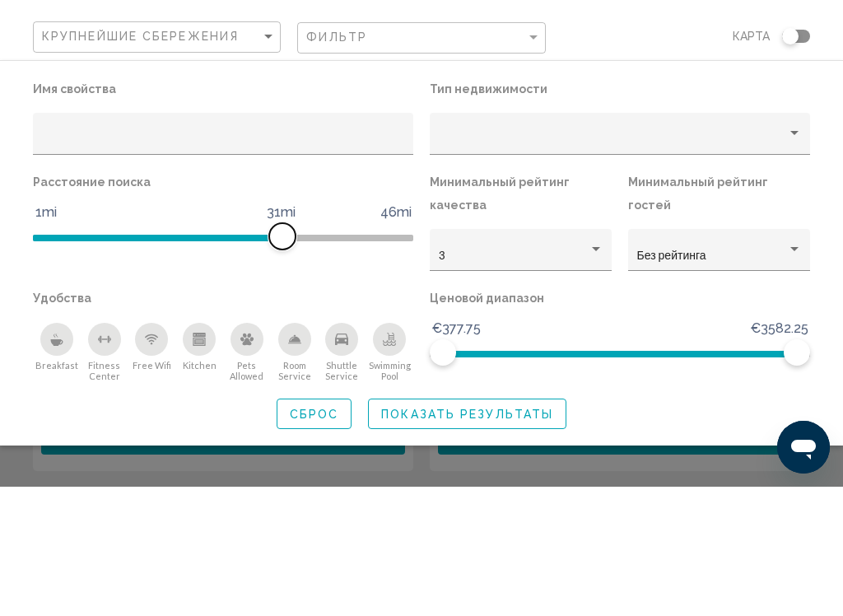
scroll to position [334, 0]
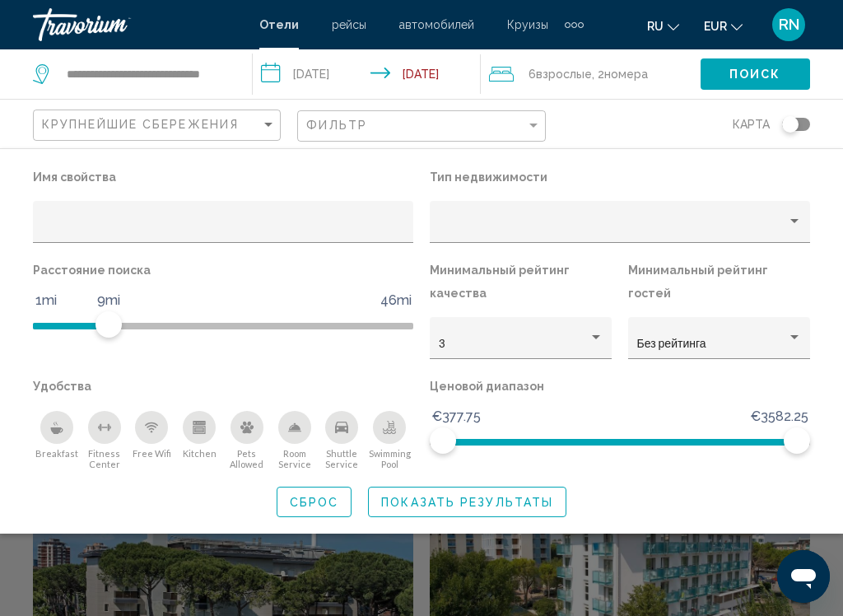
click at [507, 484] on span "Показать результаты" at bounding box center [467, 502] width 172 height 13
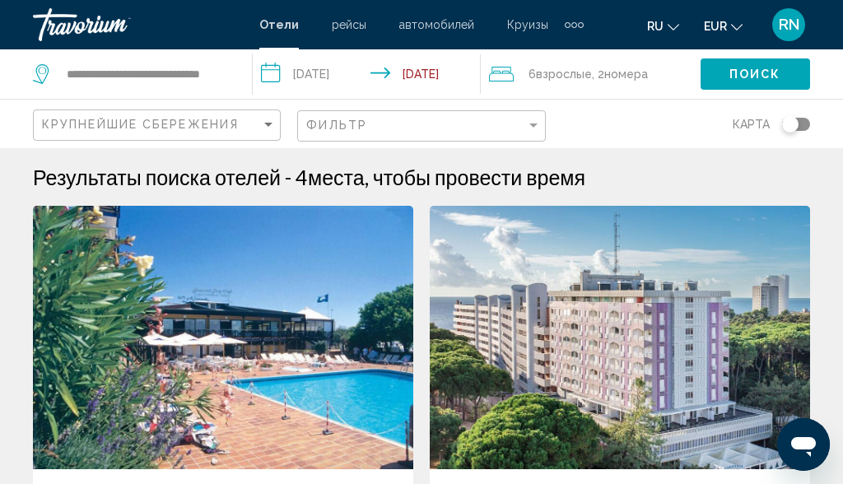
click at [628, 71] on span "номера" at bounding box center [627, 74] width 44 height 13
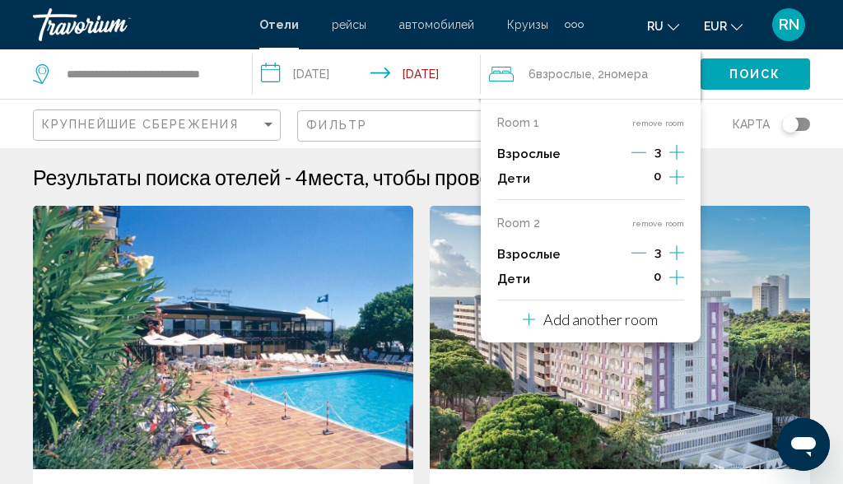
click at [682, 143] on icon "Increment adults" at bounding box center [677, 153] width 15 height 20
click at [690, 146] on div "Room 1 remove room Взрослые 4 Дети 0 Room 2 remove room Взрослые 3 Дети 0 Add a…" at bounding box center [591, 221] width 220 height 244
click at [692, 149] on div "Room 1 remove room Взрослые 4 Дети 0 Room 2 remove room Взрослые 3 Дети 0 Add a…" at bounding box center [591, 221] width 220 height 244
click at [682, 152] on icon "Increment adults" at bounding box center [677, 152] width 15 height 15
click at [676, 150] on icon "Increment adults" at bounding box center [677, 153] width 15 height 20
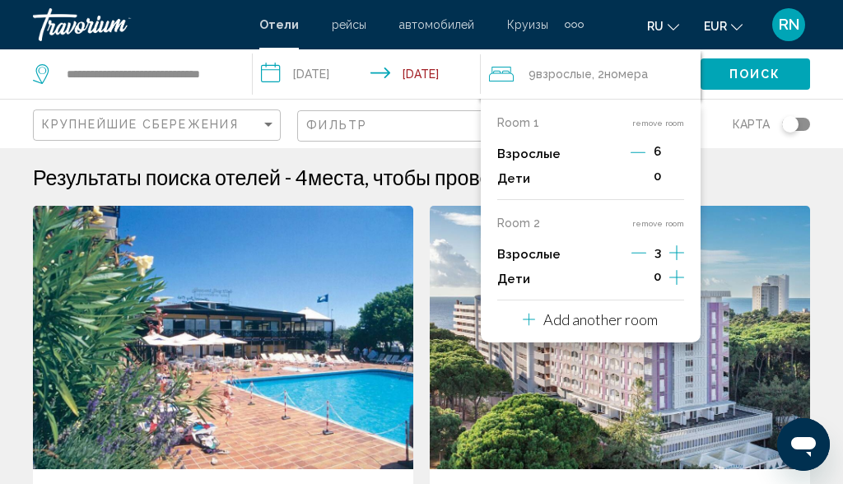
click at [621, 315] on p "Add another room" at bounding box center [601, 320] width 114 height 18
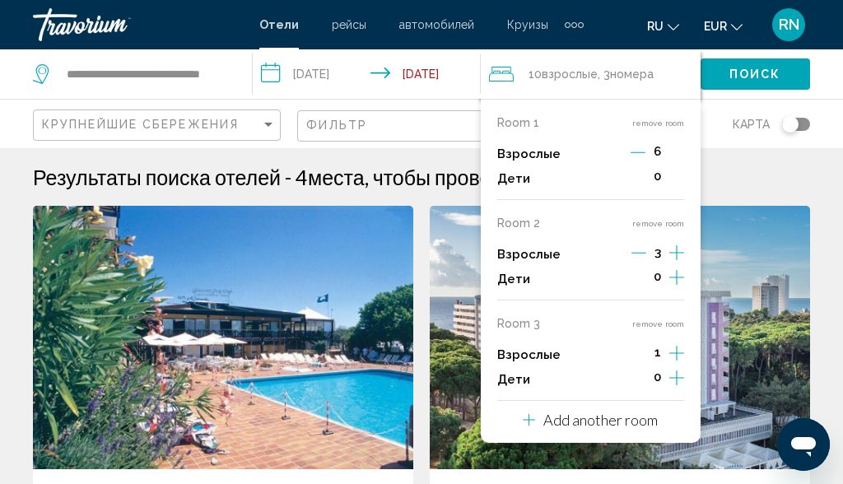
click at [668, 319] on button "remove room" at bounding box center [659, 324] width 52 height 11
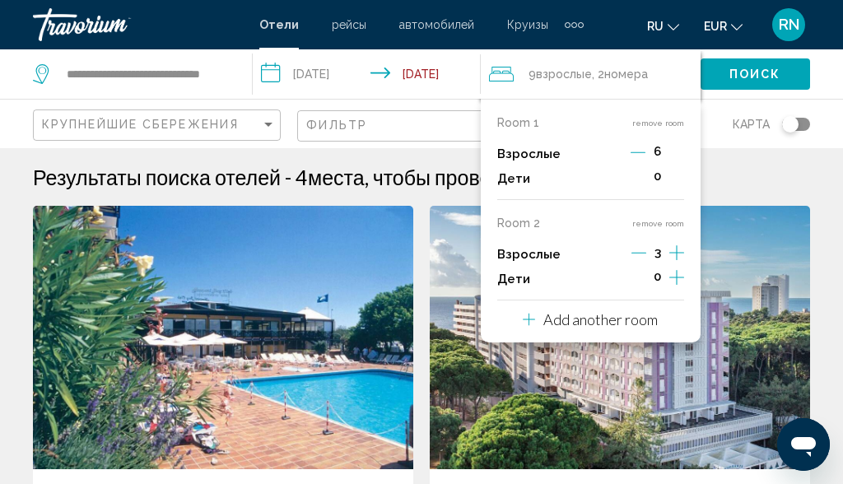
click at [675, 218] on button "remove room" at bounding box center [659, 223] width 52 height 11
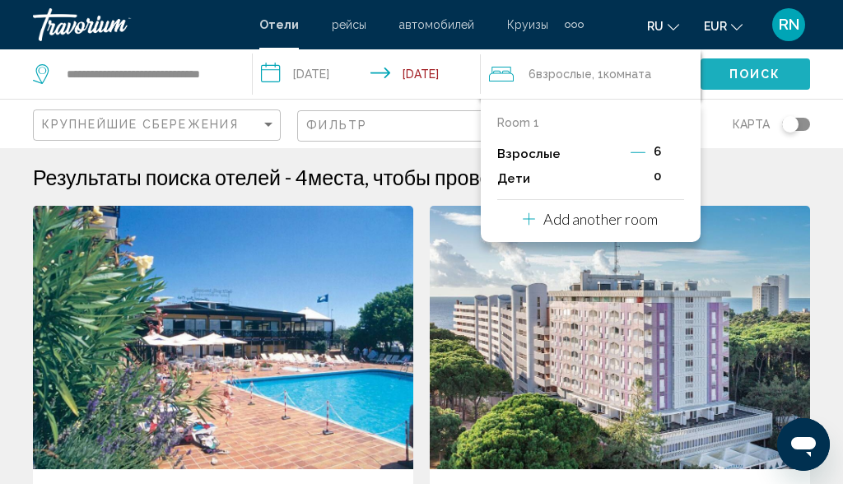
click at [768, 80] on span "Поиск" at bounding box center [756, 74] width 52 height 13
